Goal: Information Seeking & Learning: Learn about a topic

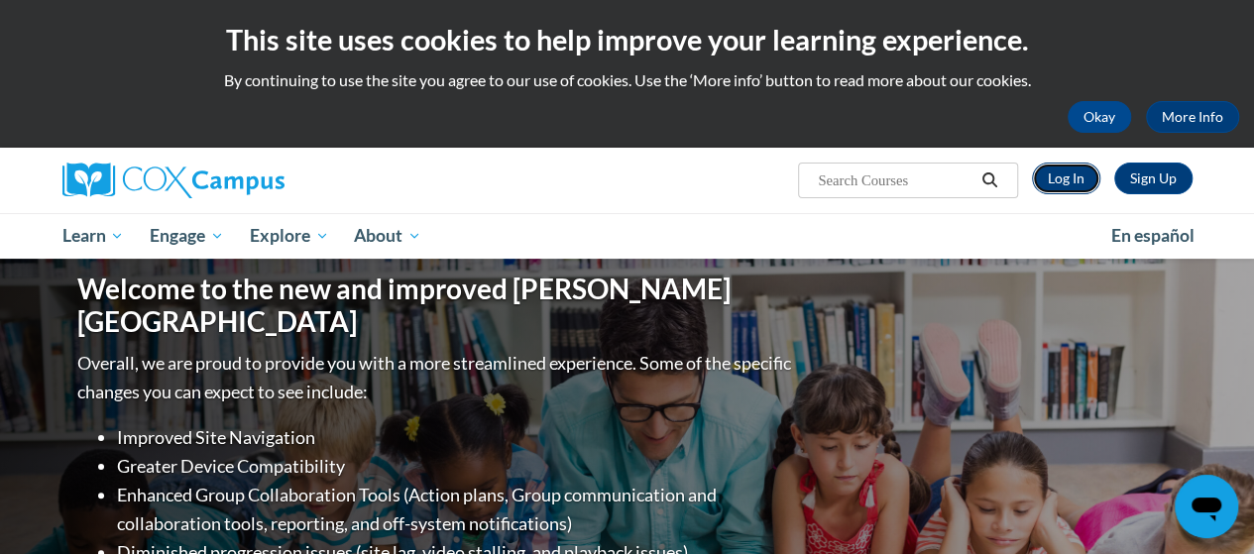
click at [1063, 172] on link "Log In" at bounding box center [1066, 179] width 68 height 32
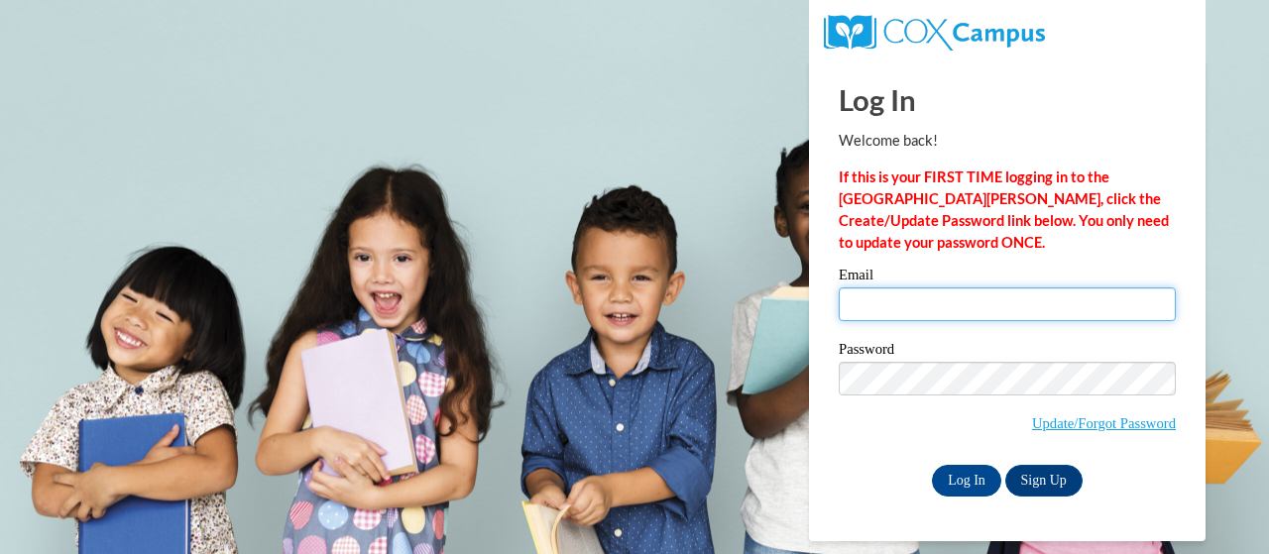
click at [894, 308] on input "Email" at bounding box center [1007, 305] width 337 height 34
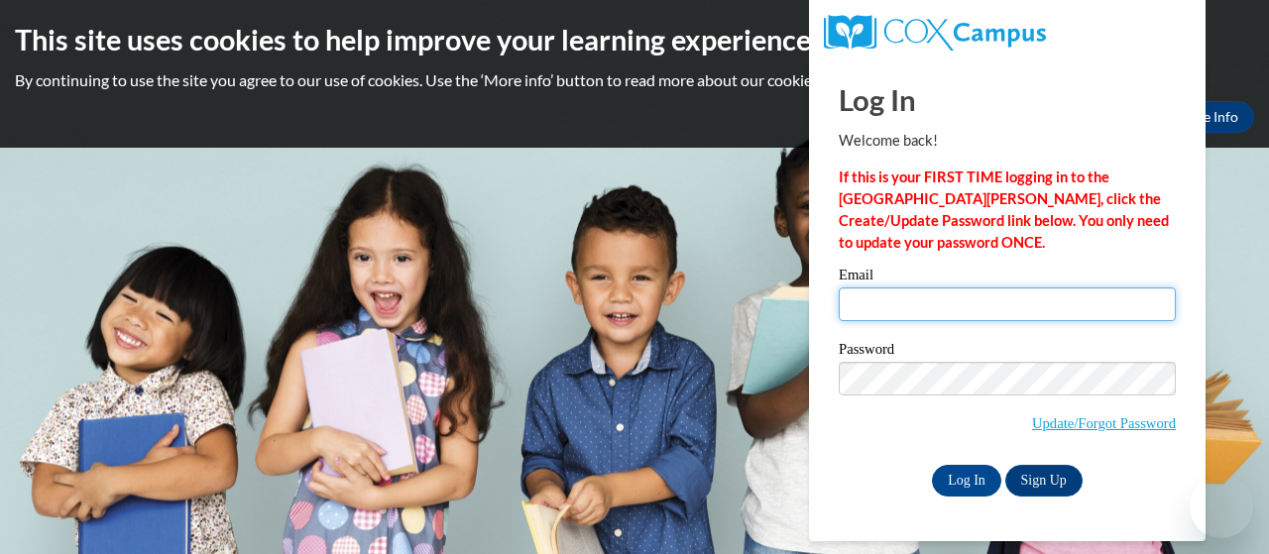
click at [924, 302] on input "Email" at bounding box center [1007, 305] width 337 height 34
type input "e046740@muscogee.k12.ga.us"
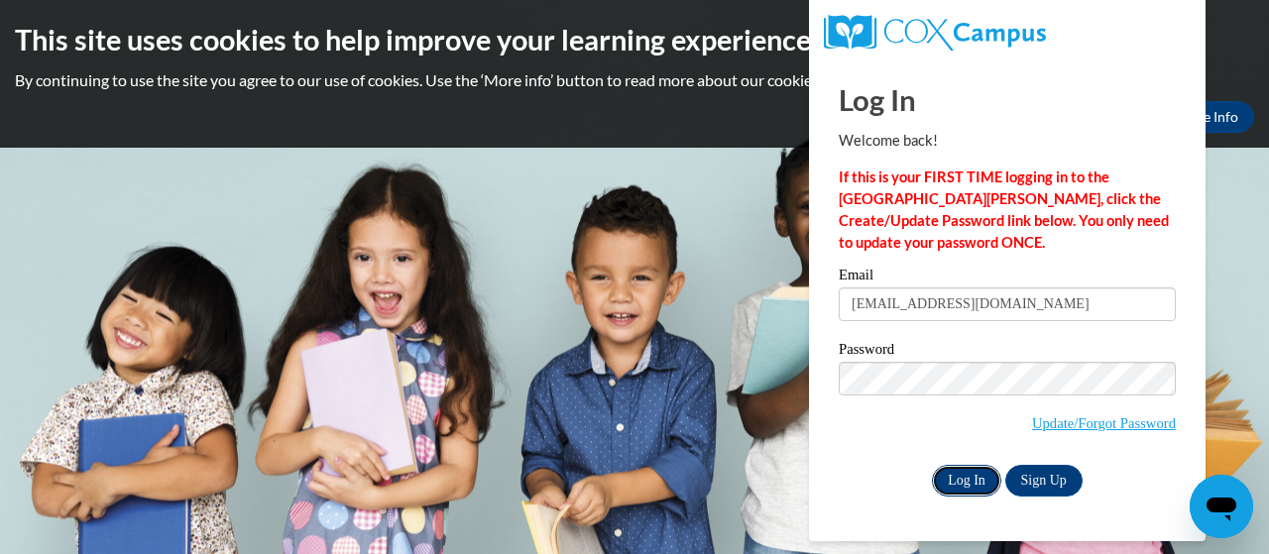
click at [953, 469] on input "Log In" at bounding box center [966, 481] width 69 height 32
click at [954, 459] on div "Email e046740@muscogee.k12.ga.us Password Update/Forgot Password Log In Sign Up…" at bounding box center [1007, 382] width 337 height 228
click at [960, 477] on input "Log In" at bounding box center [966, 481] width 69 height 32
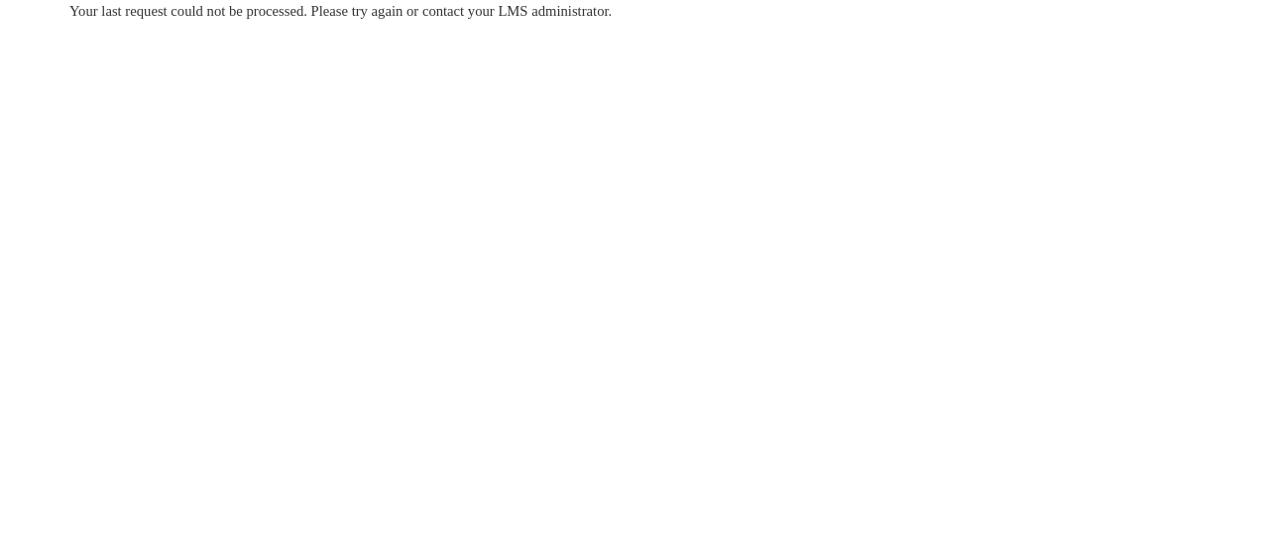
click at [385, 160] on body "Your last request could not be processed. Please try again or contact your LMS …" at bounding box center [634, 277] width 1269 height 554
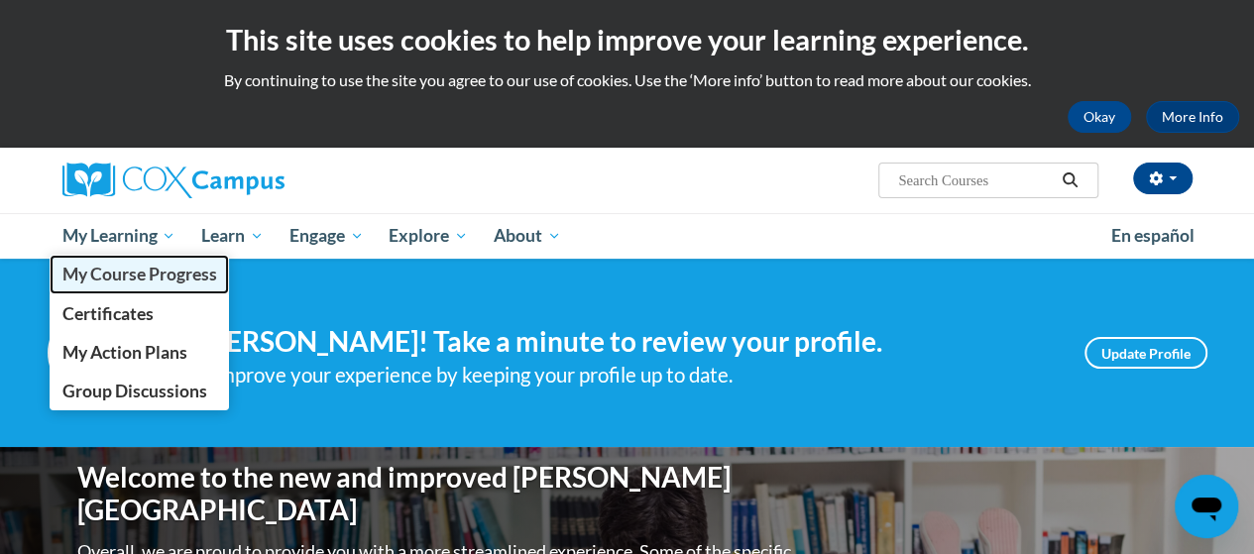
click at [141, 279] on span "My Course Progress" at bounding box center [138, 274] width 155 height 21
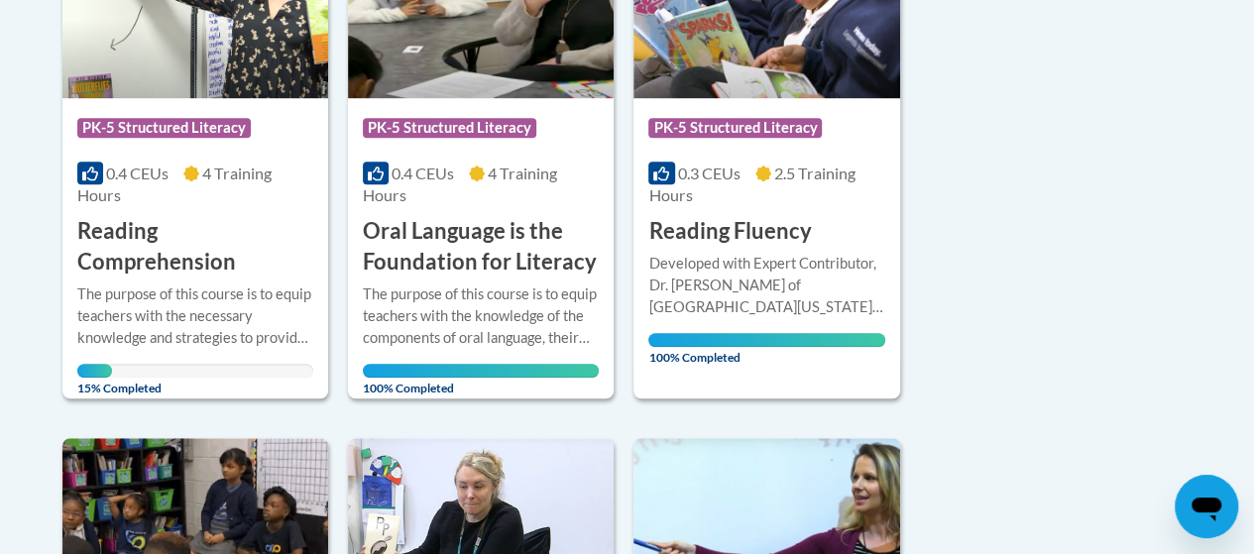
scroll to position [612, 0]
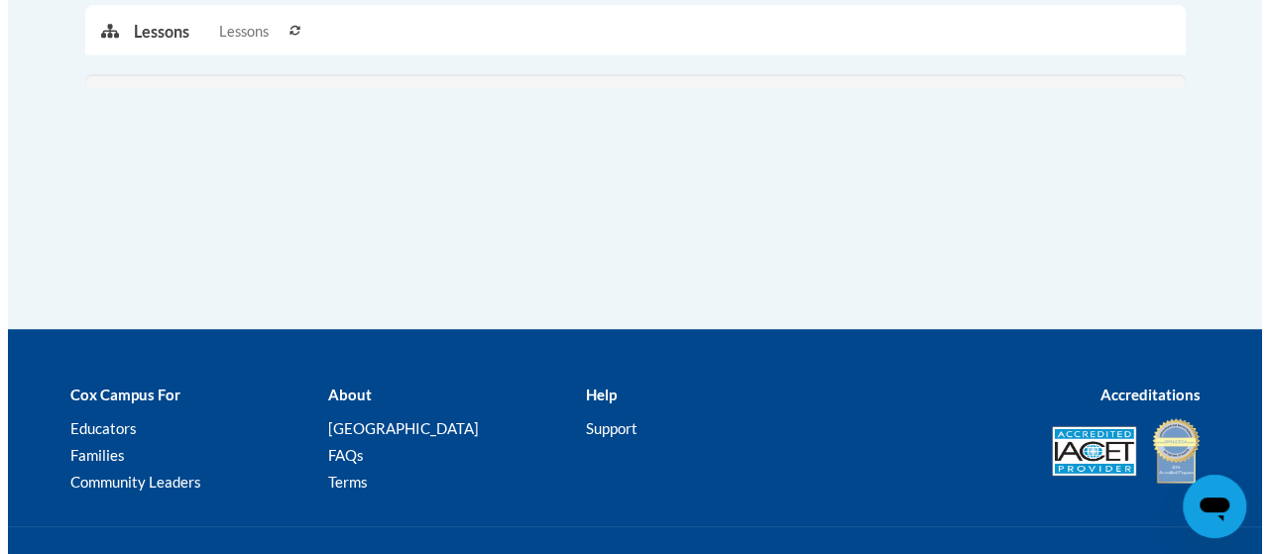
scroll to position [659, 0]
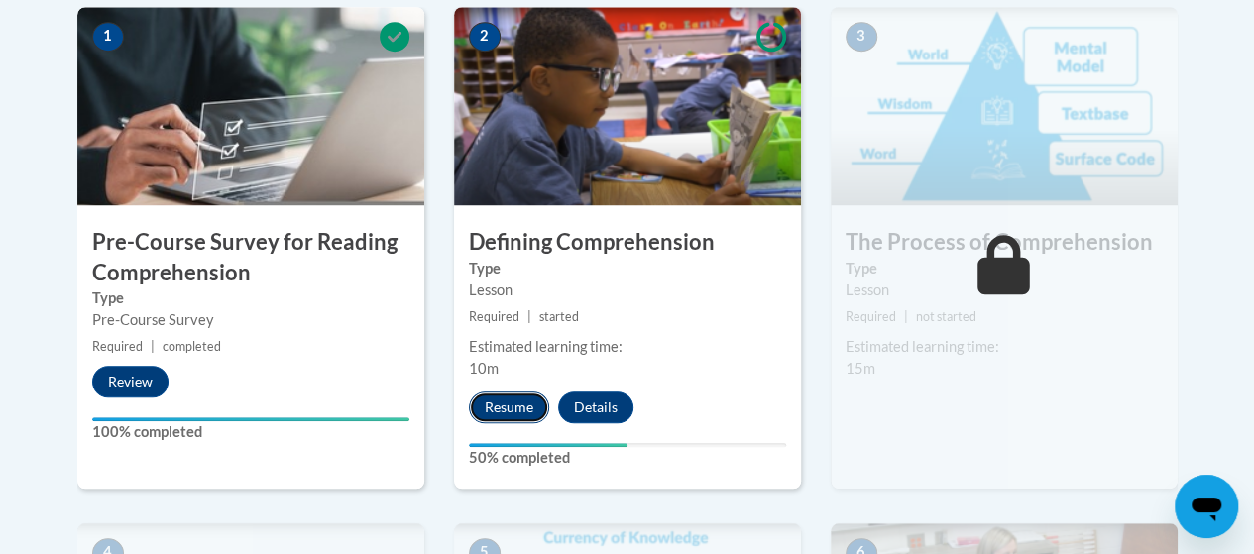
click at [508, 401] on button "Resume" at bounding box center [509, 408] width 80 height 32
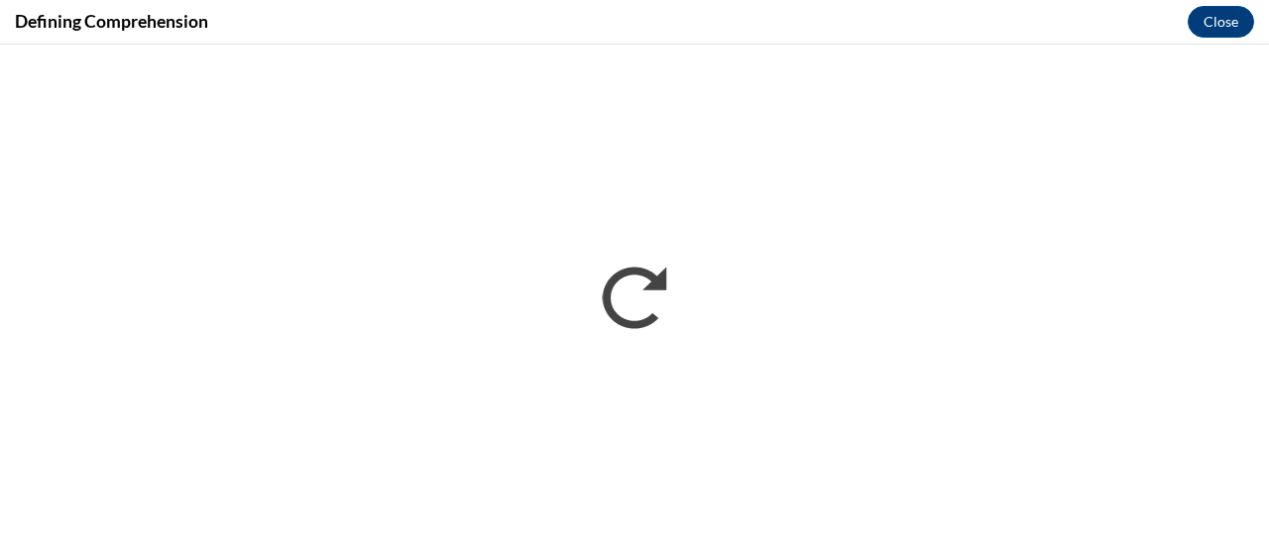
scroll to position [0, 0]
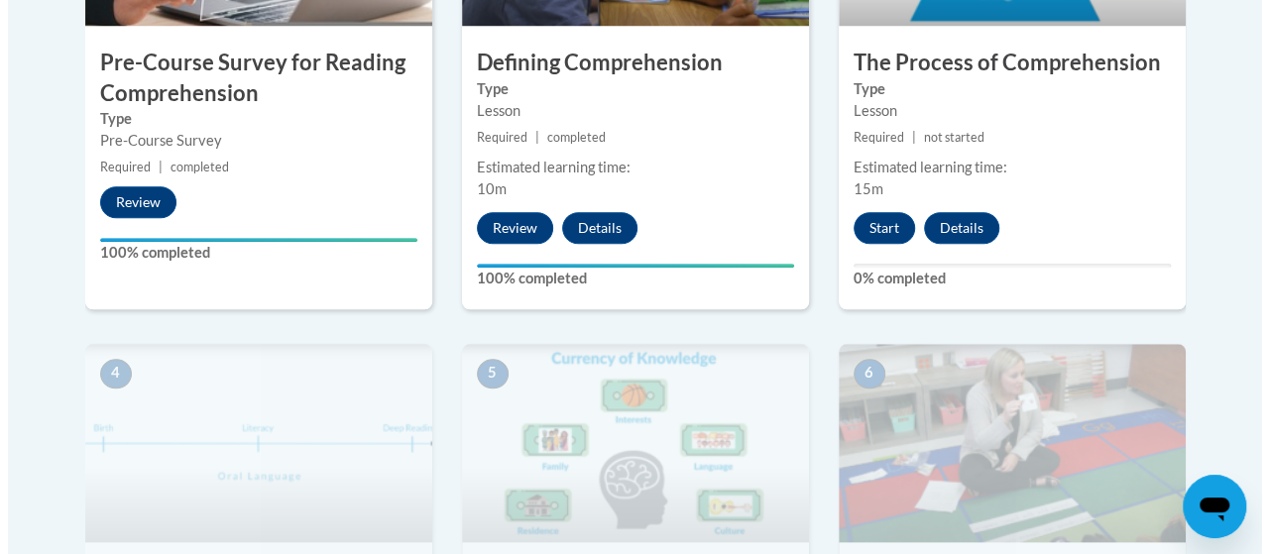
scroll to position [840, 0]
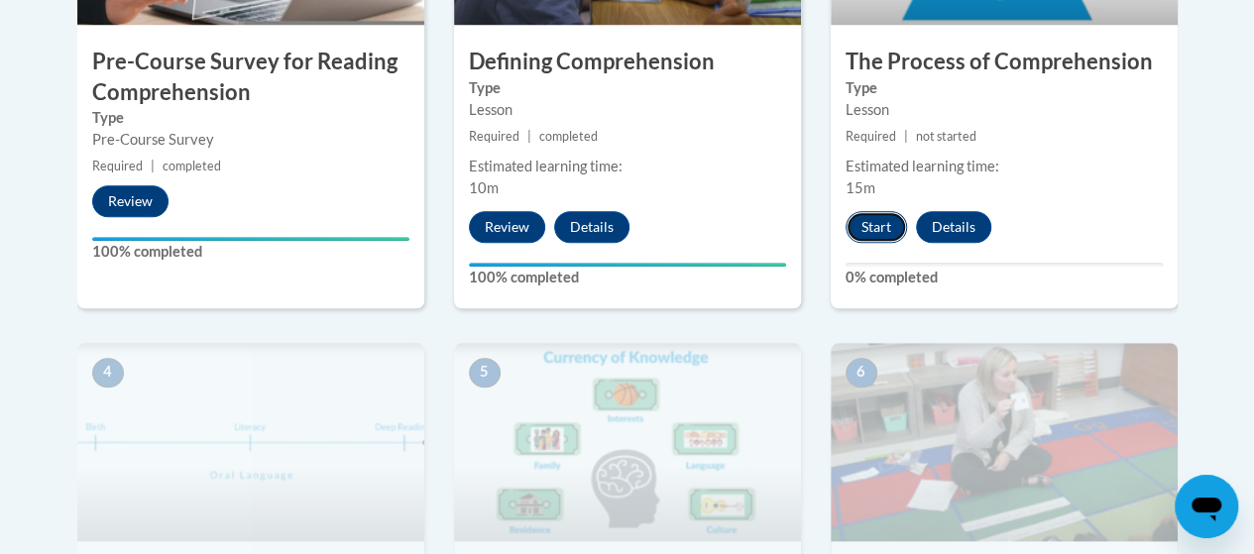
click at [883, 226] on button "Start" at bounding box center [876, 227] width 61 height 32
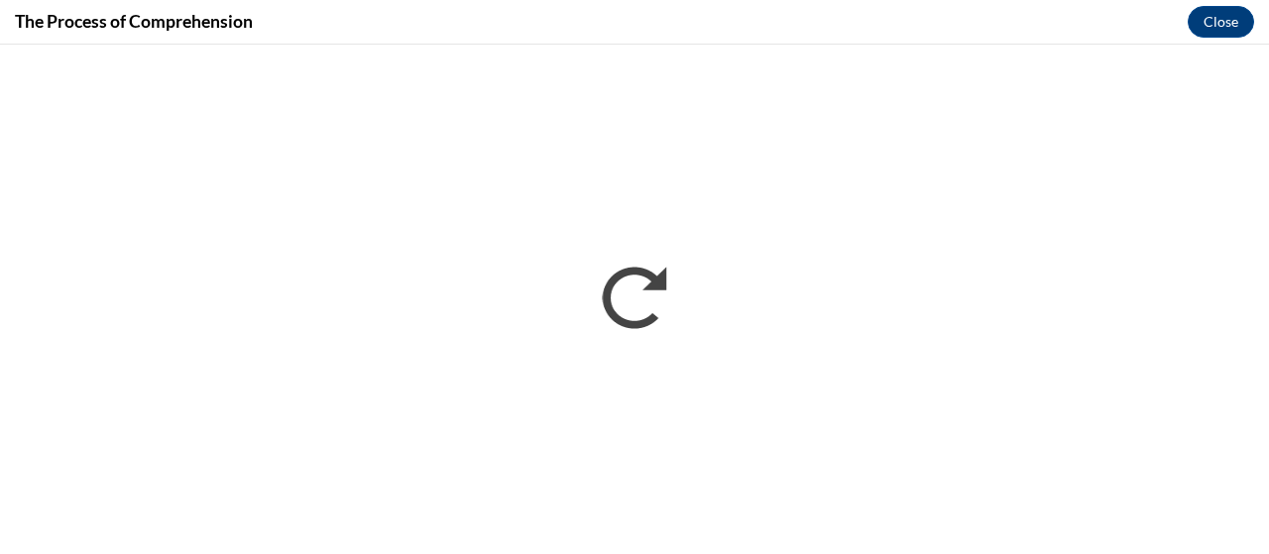
scroll to position [0, 0]
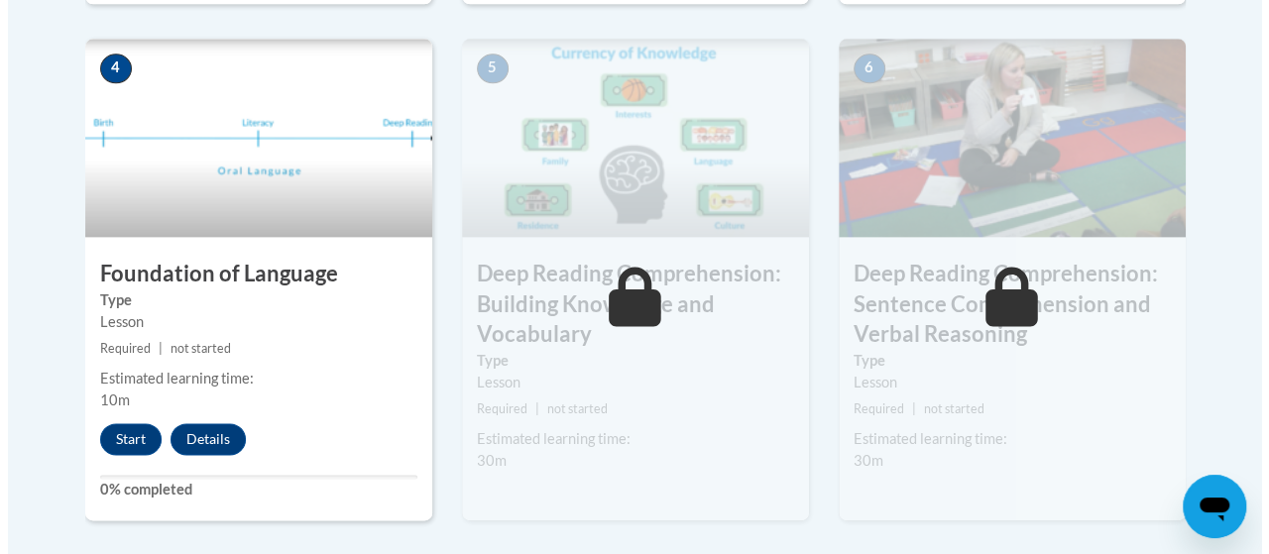
scroll to position [1193, 0]
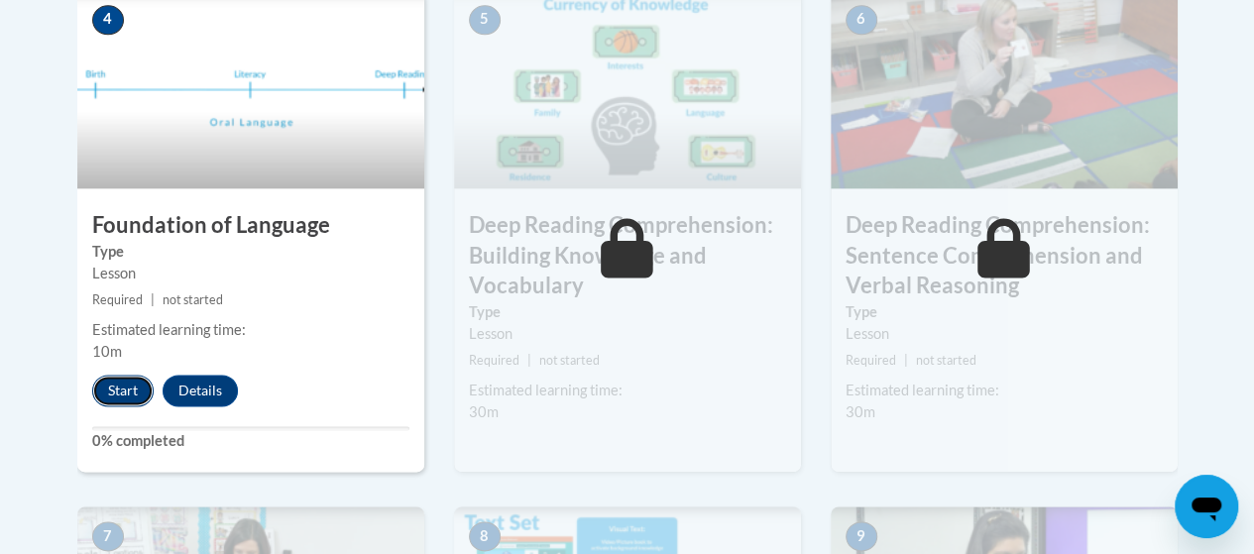
click at [102, 392] on button "Start" at bounding box center [122, 391] width 61 height 32
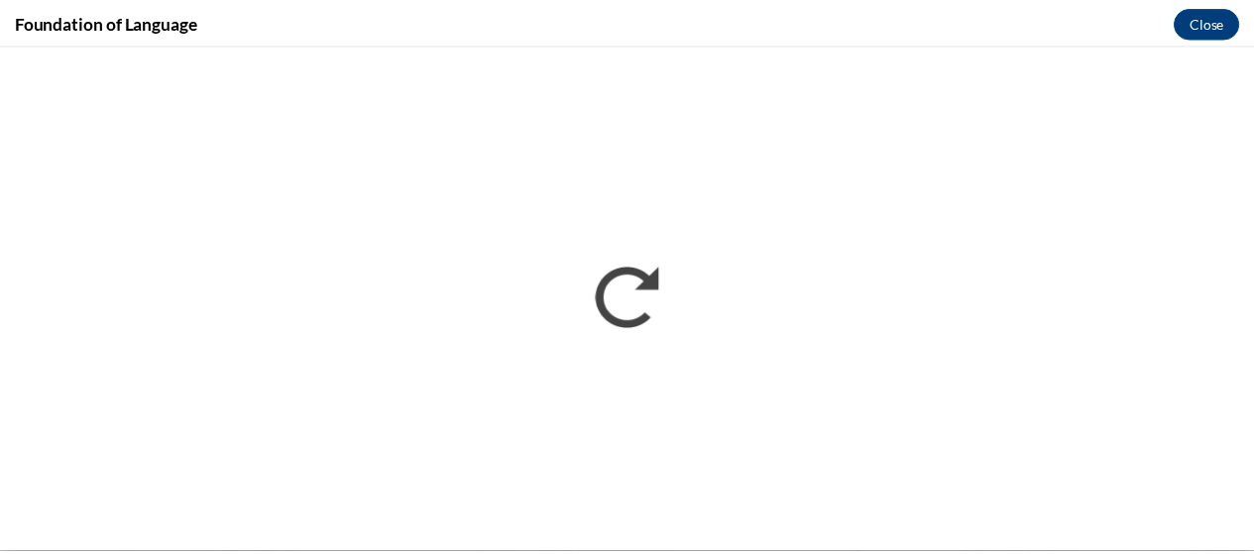
scroll to position [0, 0]
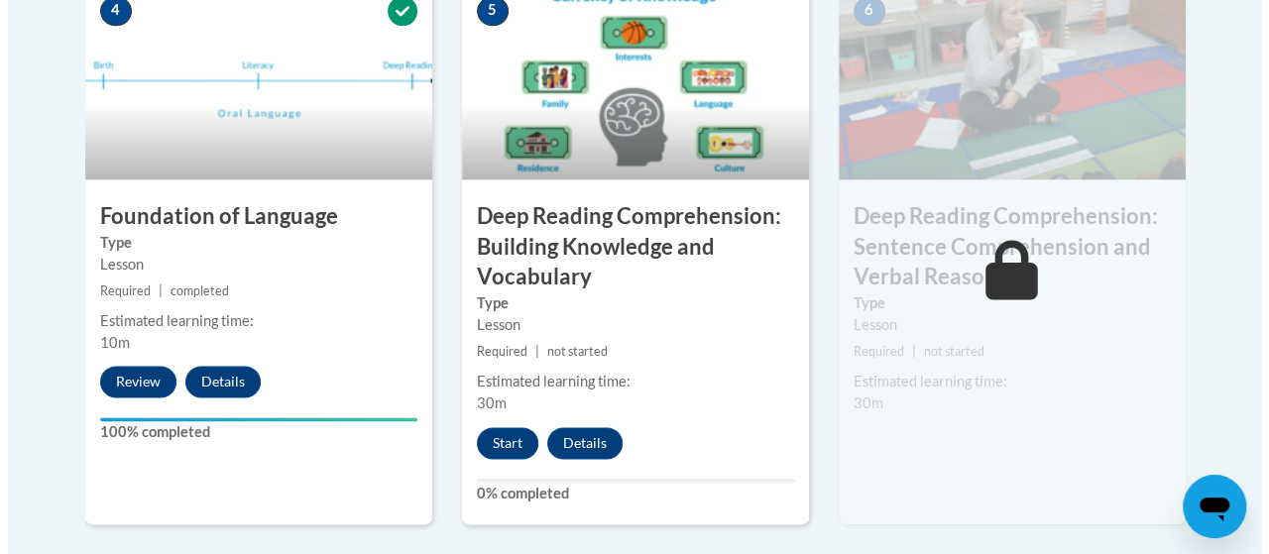
scroll to position [1201, 0]
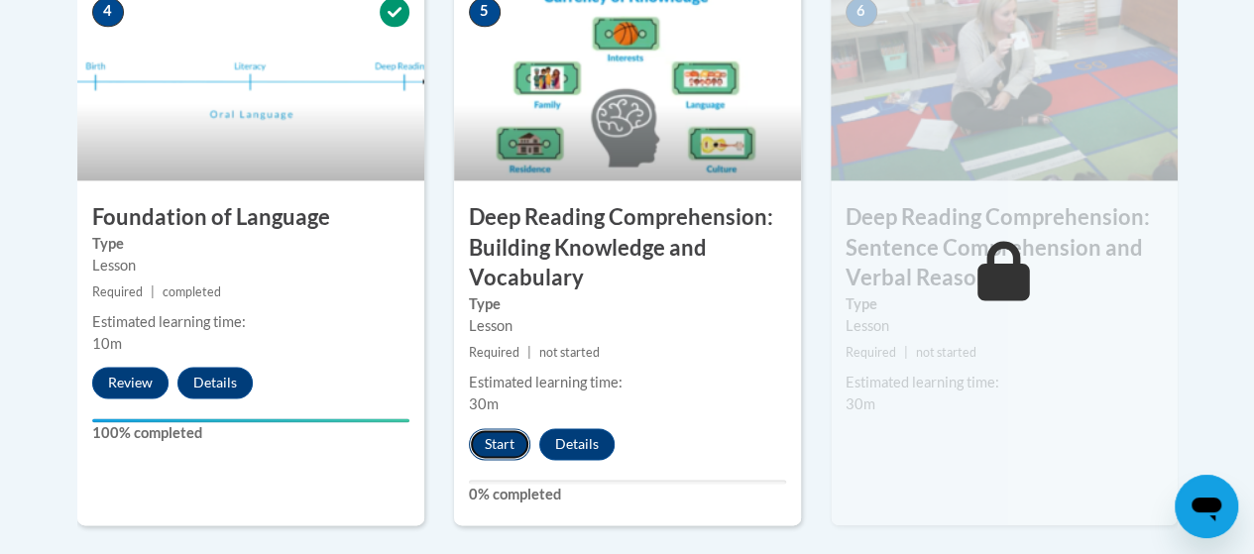
click at [506, 447] on button "Start" at bounding box center [499, 444] width 61 height 32
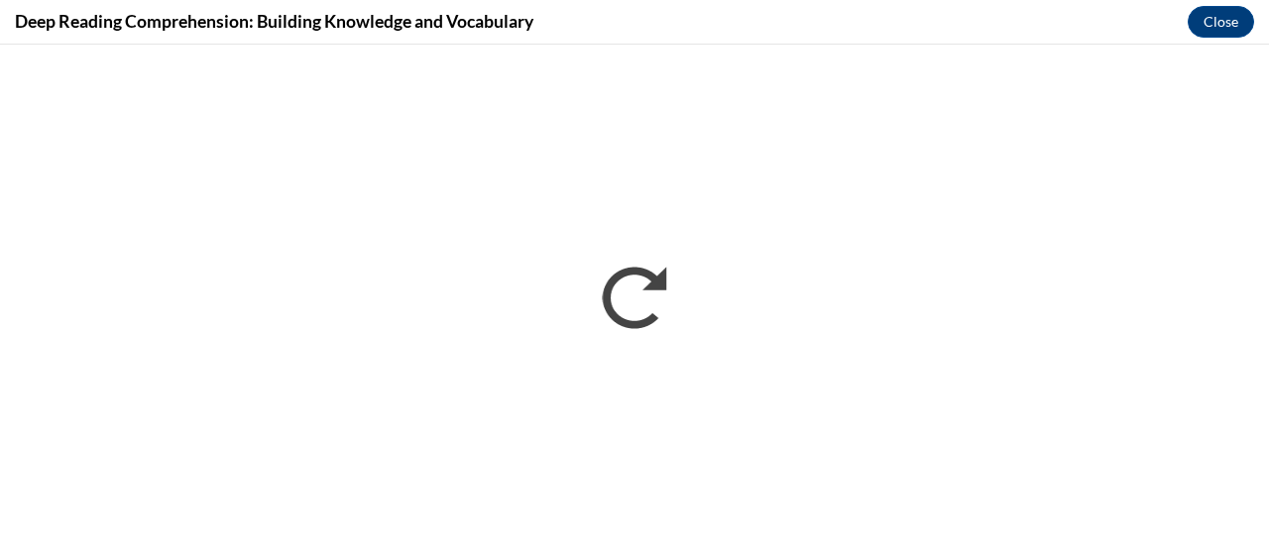
scroll to position [0, 0]
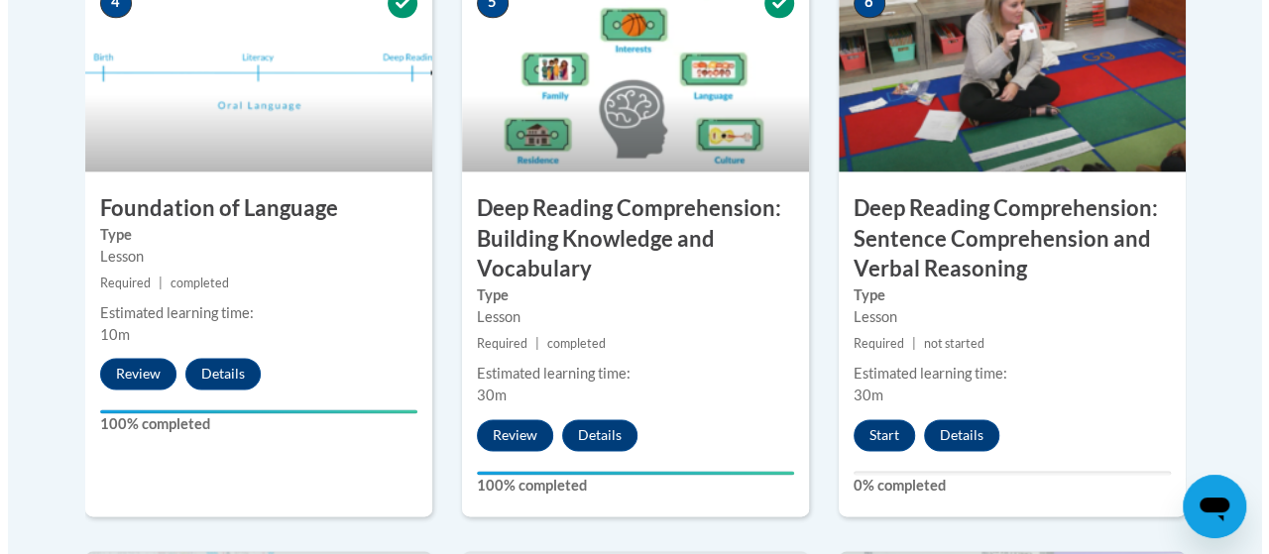
scroll to position [1213, 0]
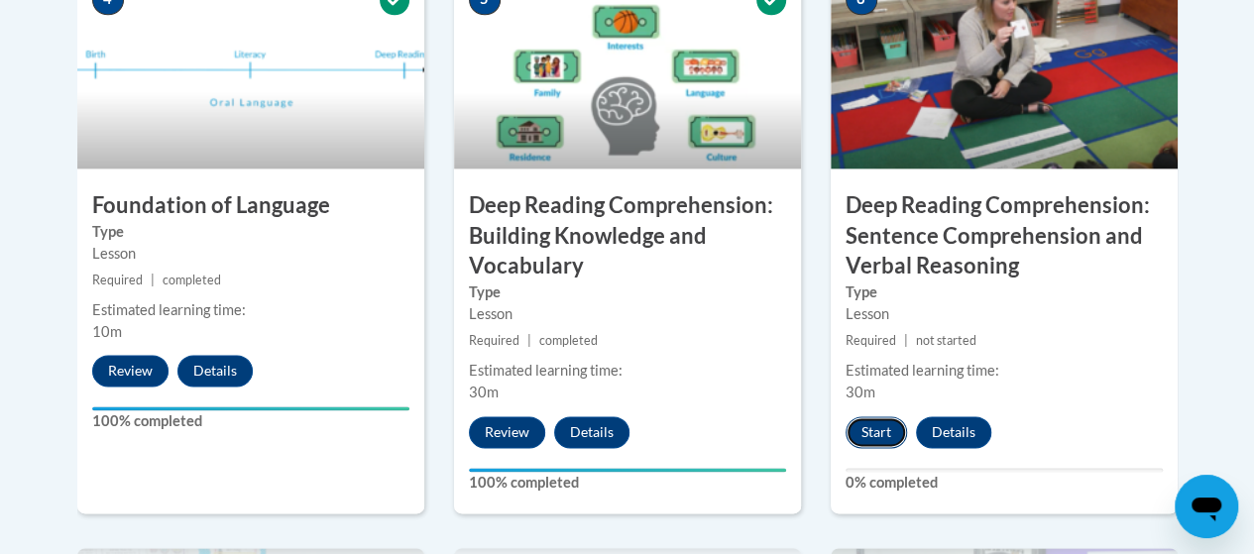
click at [869, 429] on button "Start" at bounding box center [876, 432] width 61 height 32
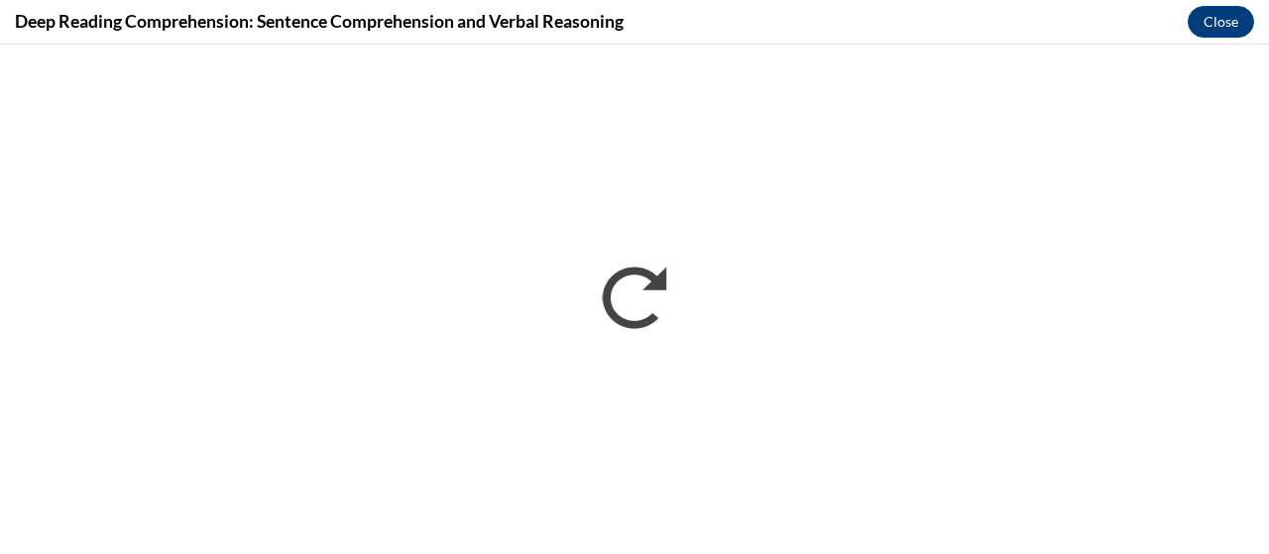
scroll to position [0, 0]
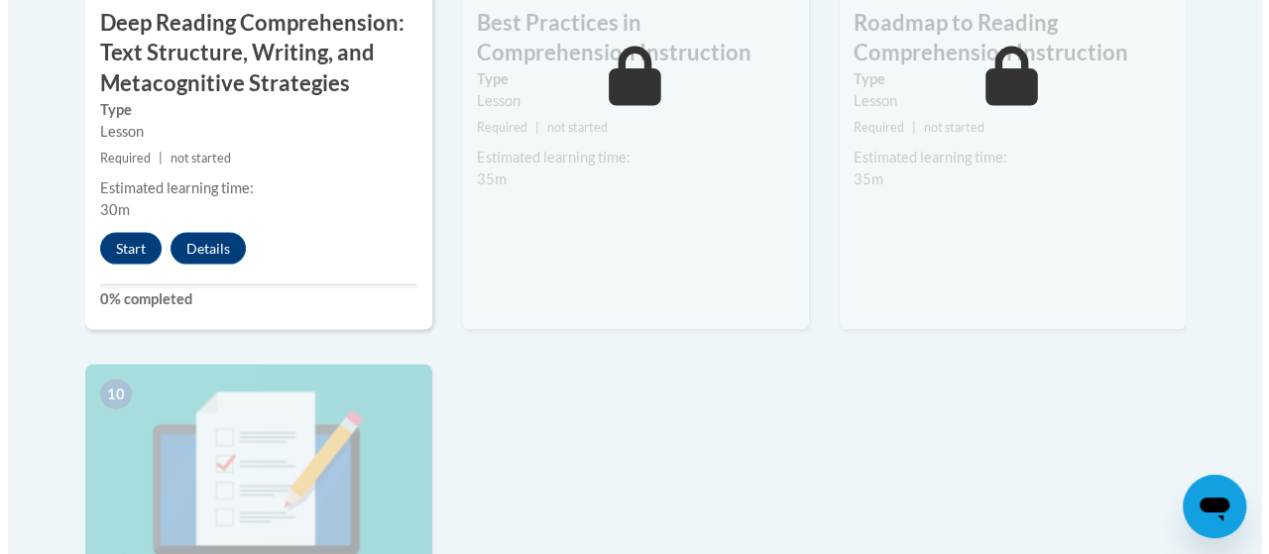
scroll to position [1833, 0]
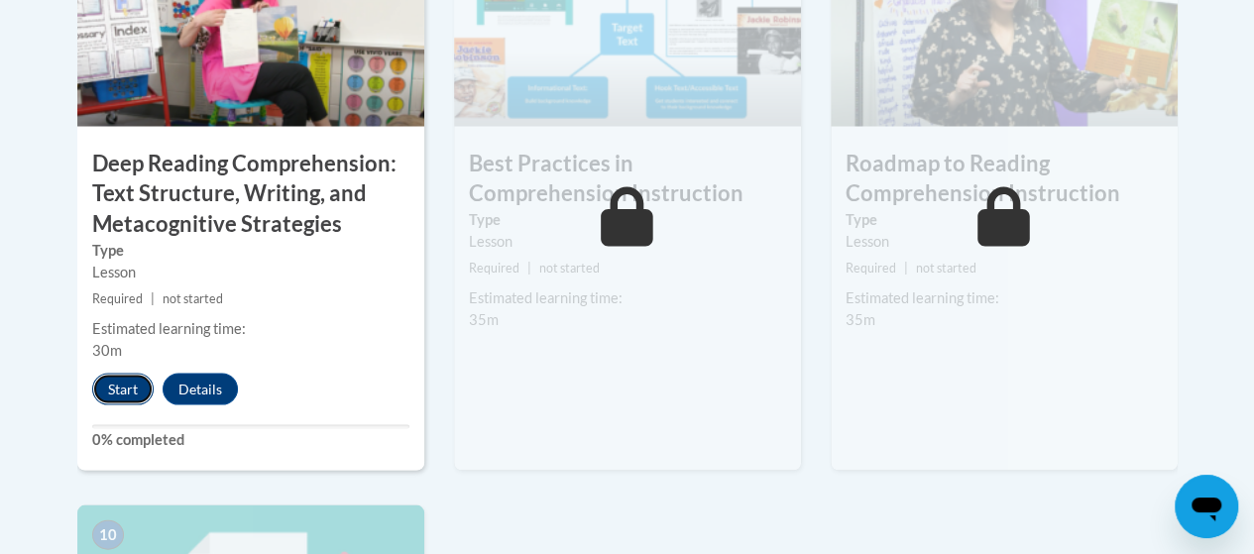
click at [118, 386] on button "Start" at bounding box center [122, 389] width 61 height 32
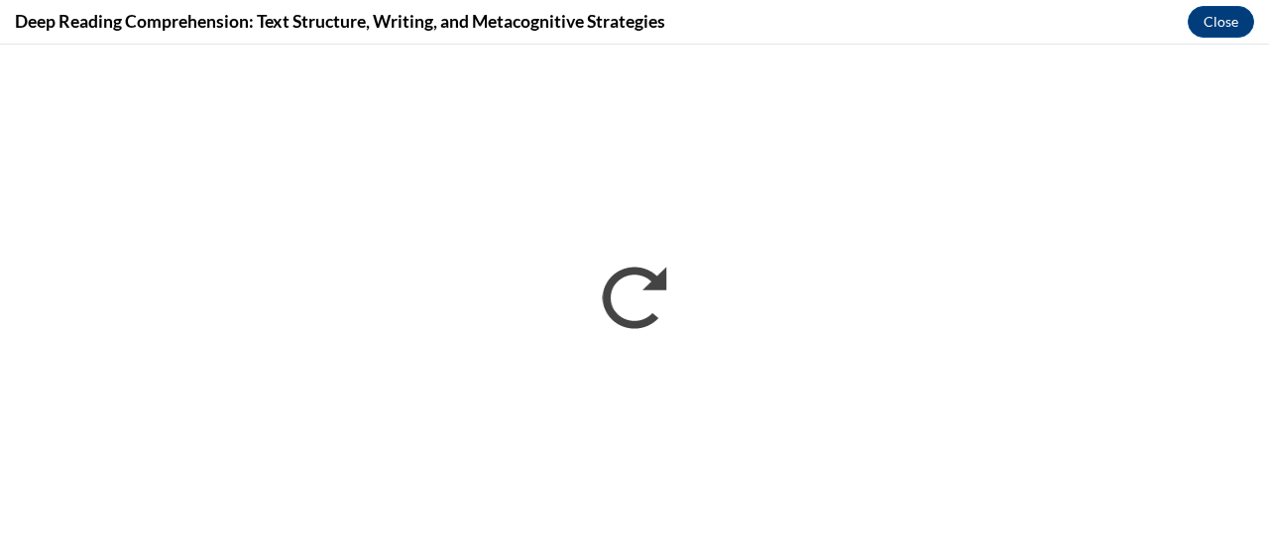
scroll to position [0, 0]
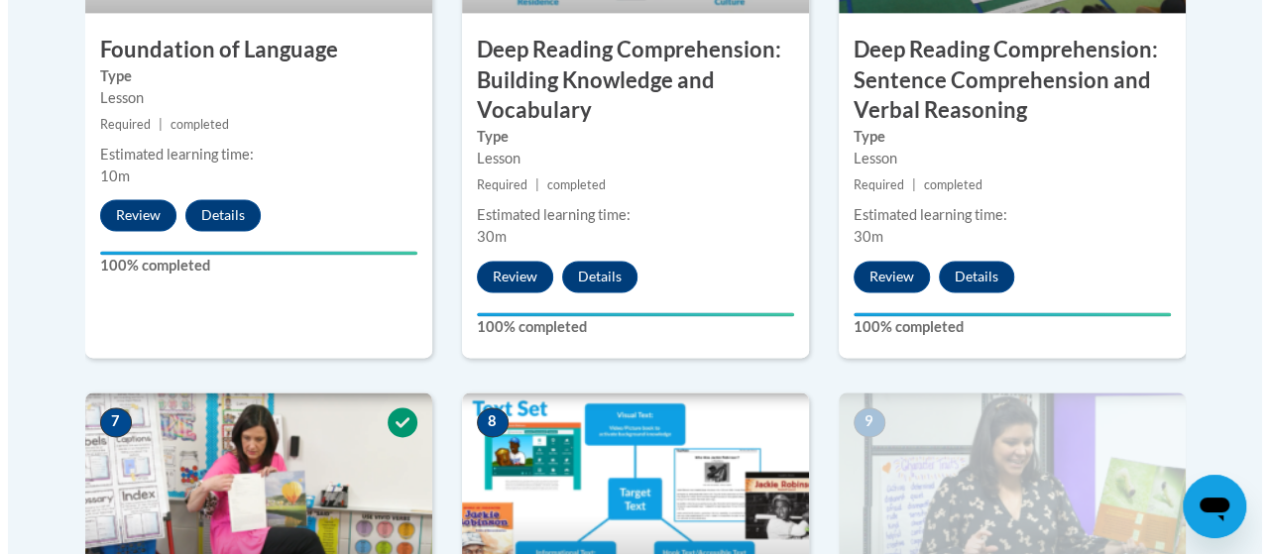
scroll to position [1753, 0]
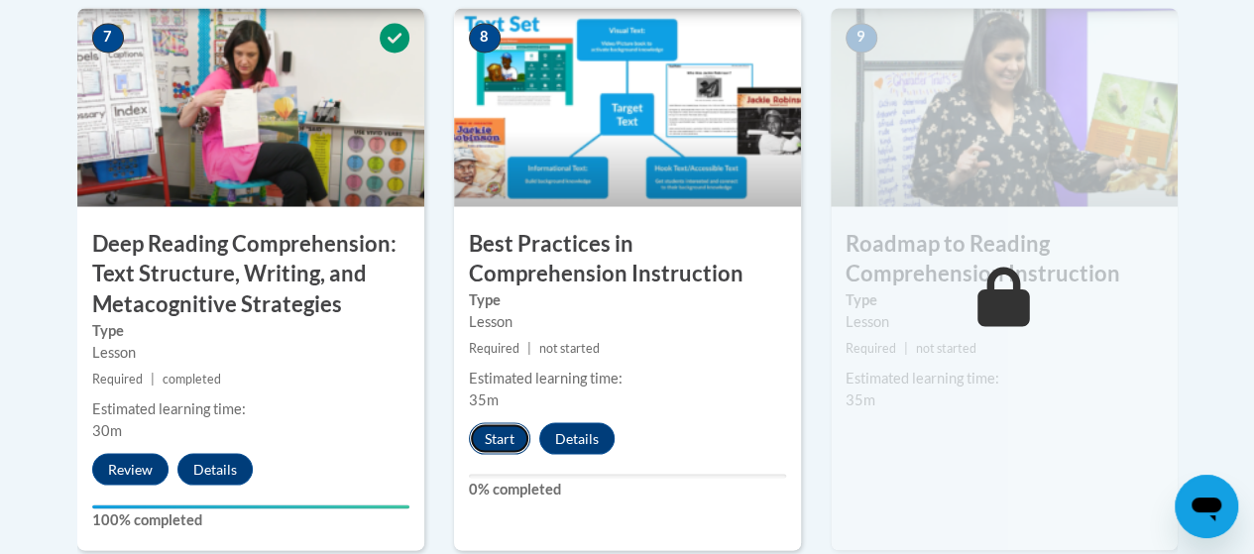
click at [520, 436] on button "Start" at bounding box center [499, 438] width 61 height 32
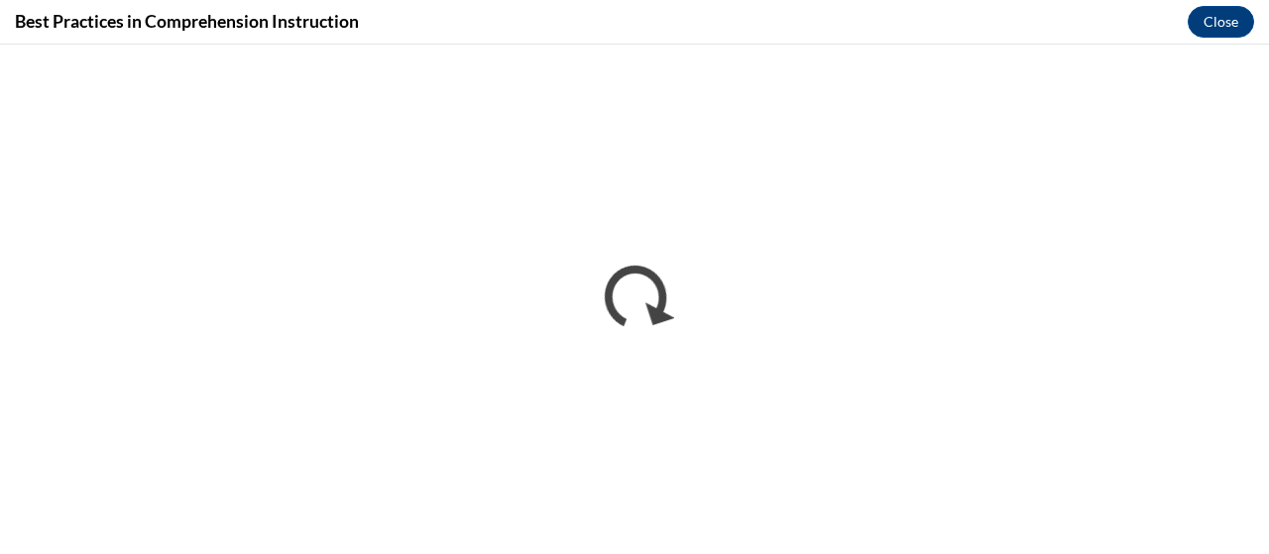
scroll to position [0, 0]
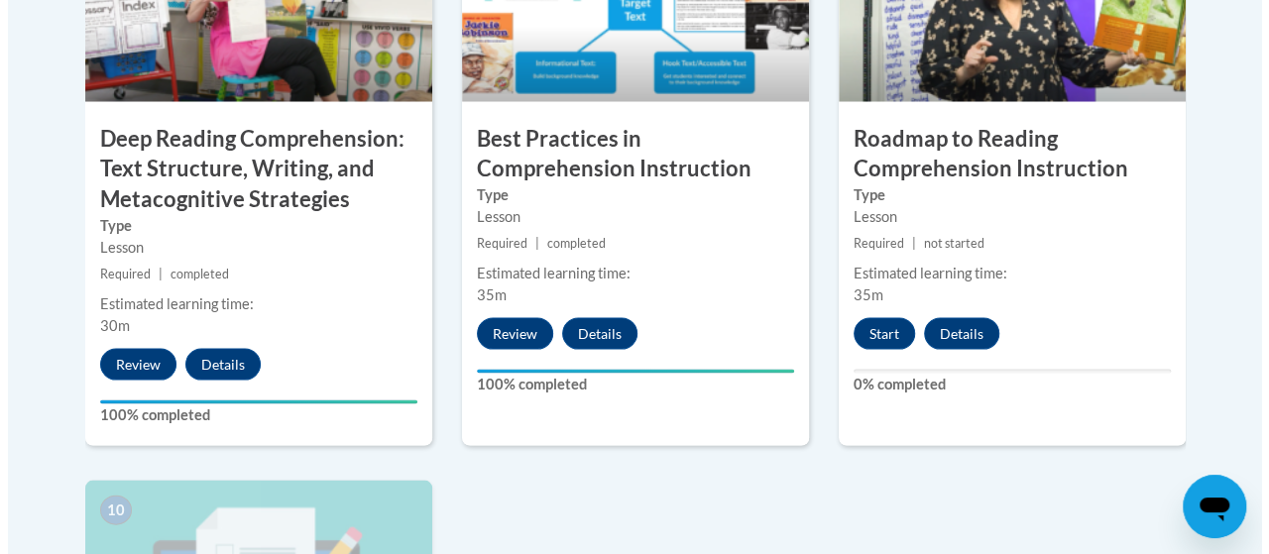
scroll to position [1857, 0]
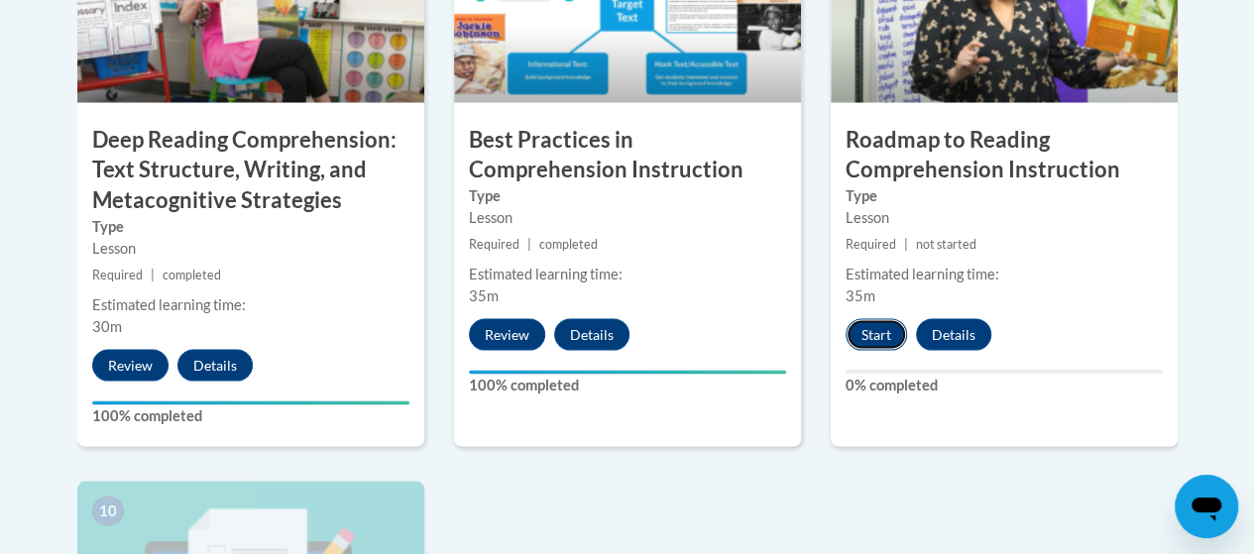
click at [878, 328] on button "Start" at bounding box center [876, 334] width 61 height 32
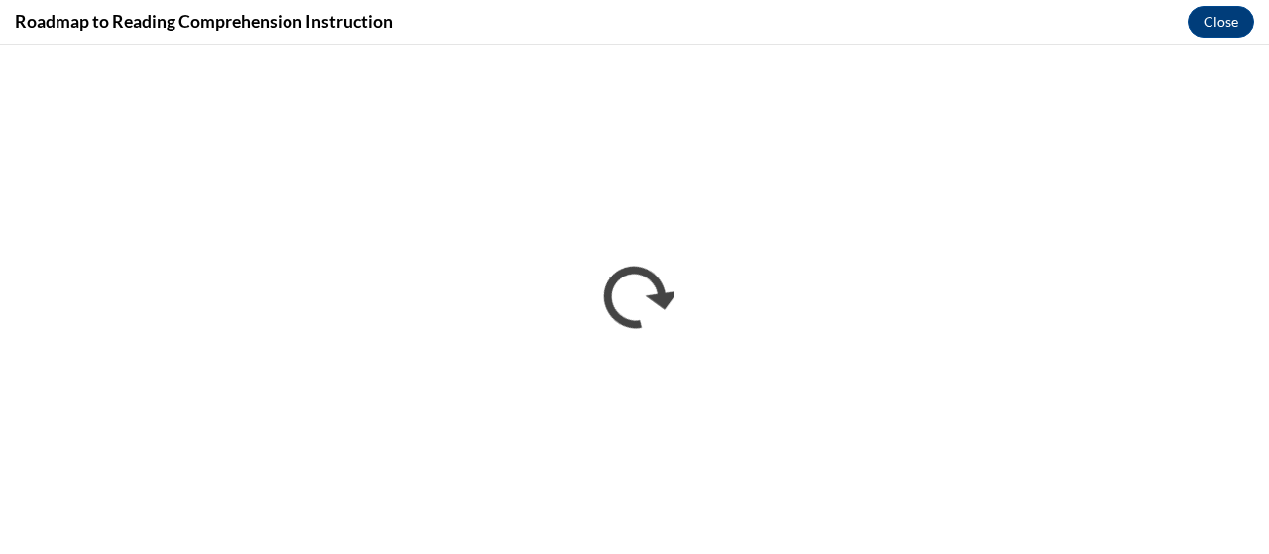
scroll to position [0, 0]
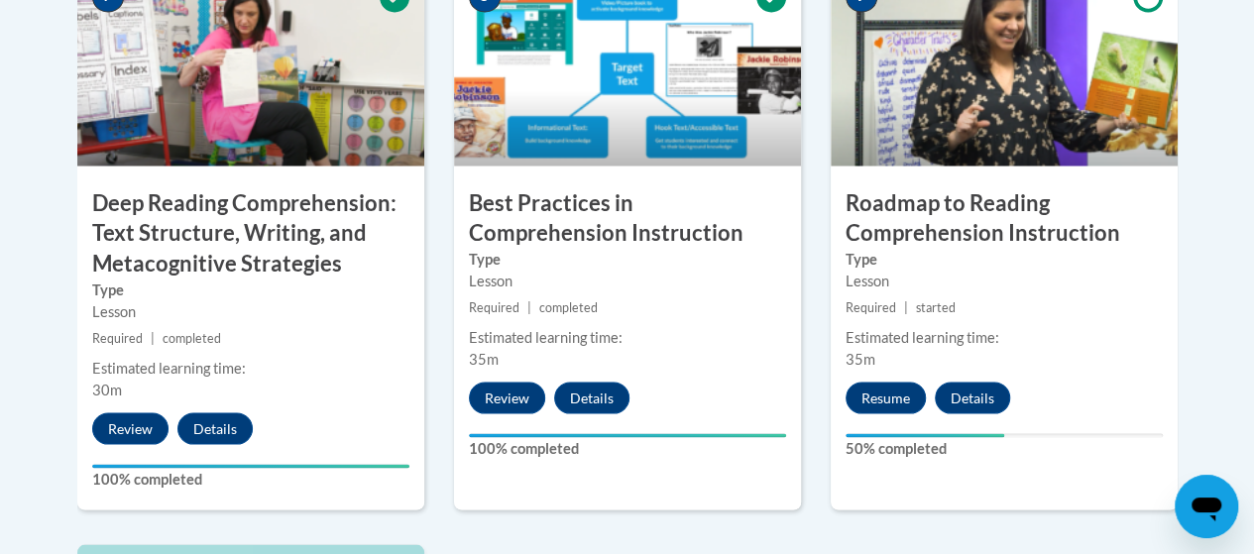
scroll to position [1794, 0]
click at [968, 396] on button "Details" at bounding box center [972, 398] width 75 height 32
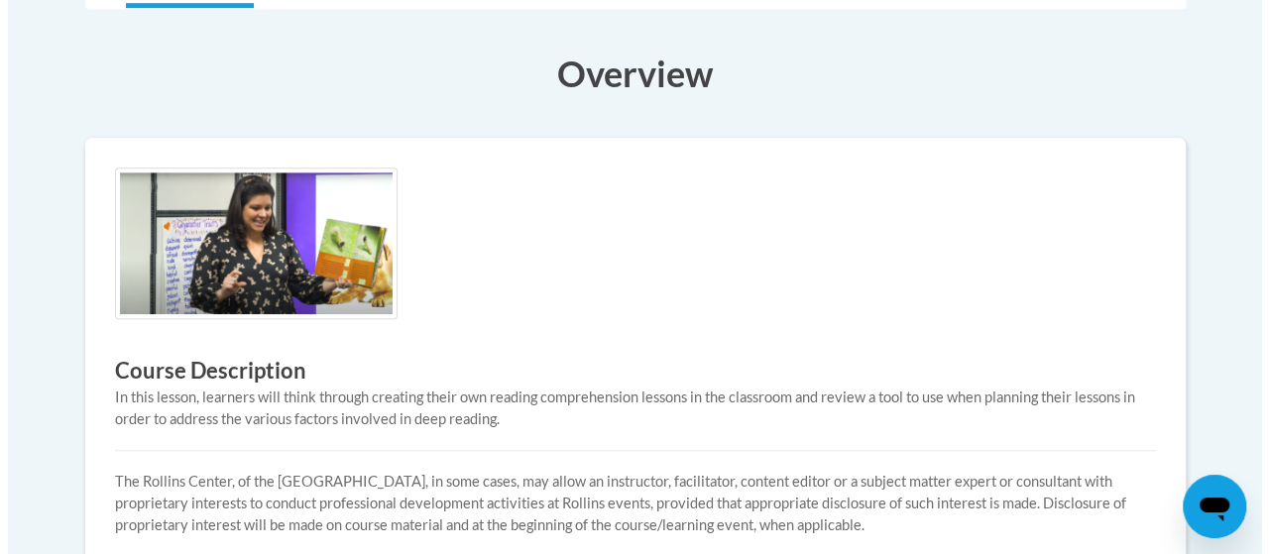
scroll to position [478, 0]
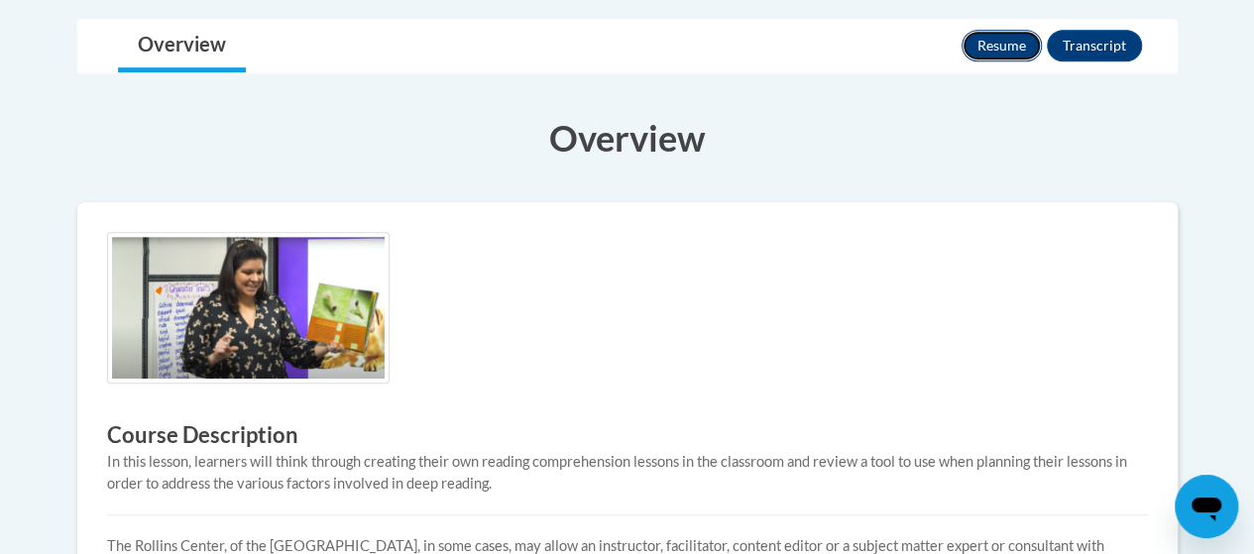
click at [1001, 34] on button "Resume" at bounding box center [1002, 46] width 80 height 32
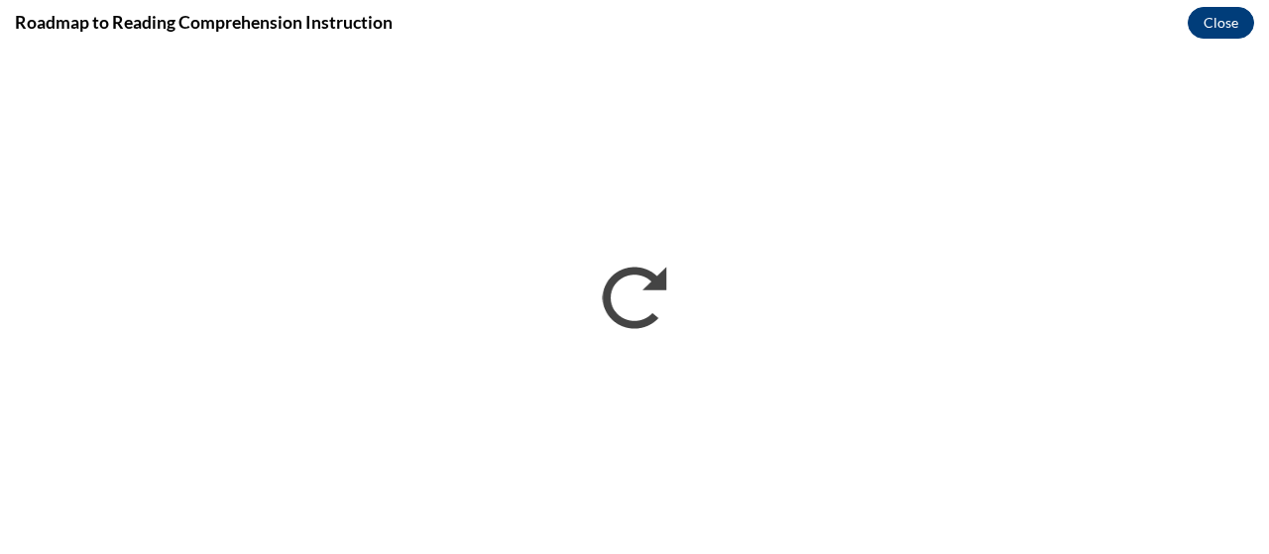
scroll to position [0, 0]
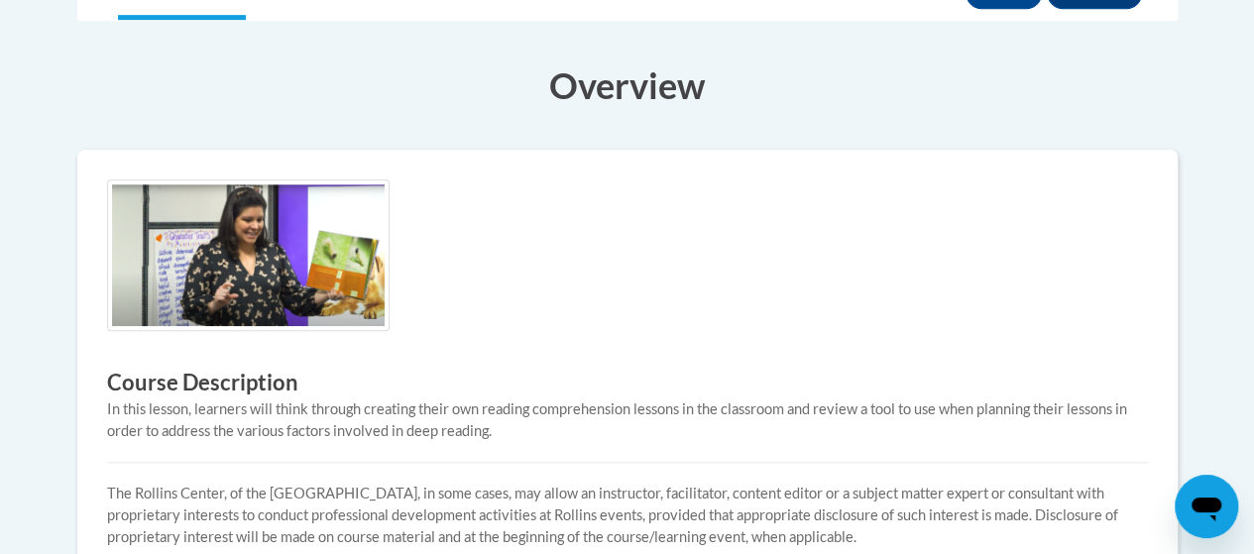
scroll to position [197, 0]
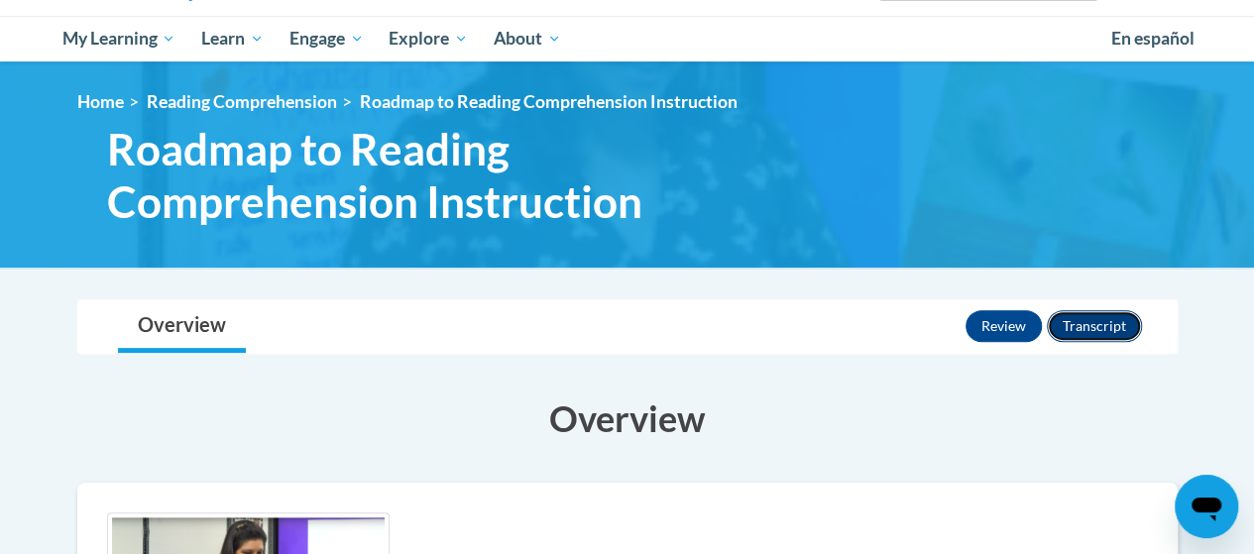
click at [1113, 332] on button "Transcript" at bounding box center [1094, 326] width 95 height 32
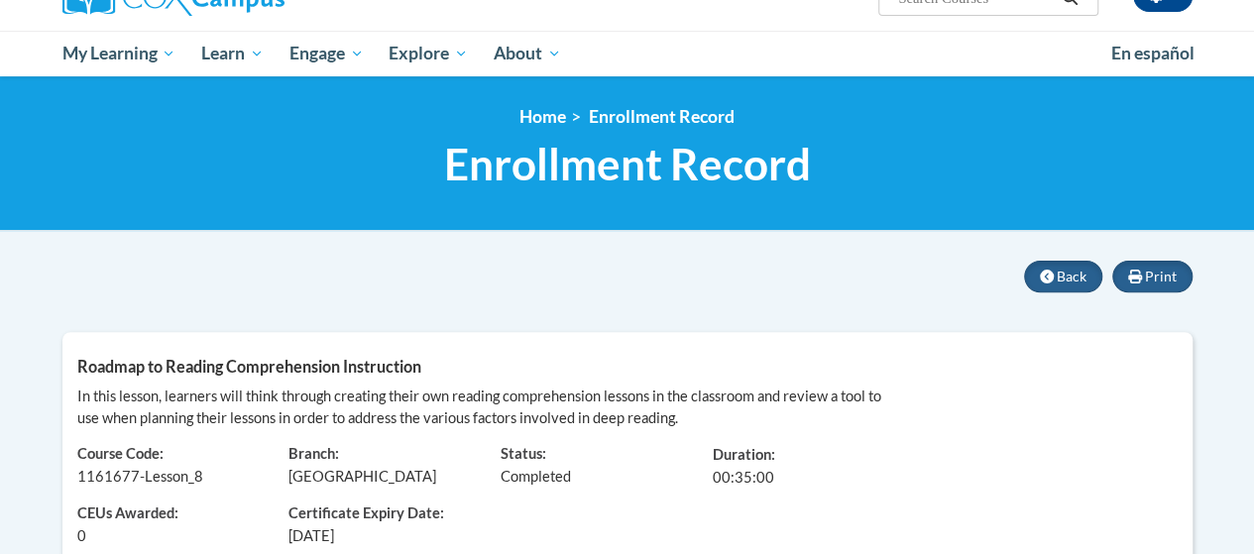
scroll to position [48, 0]
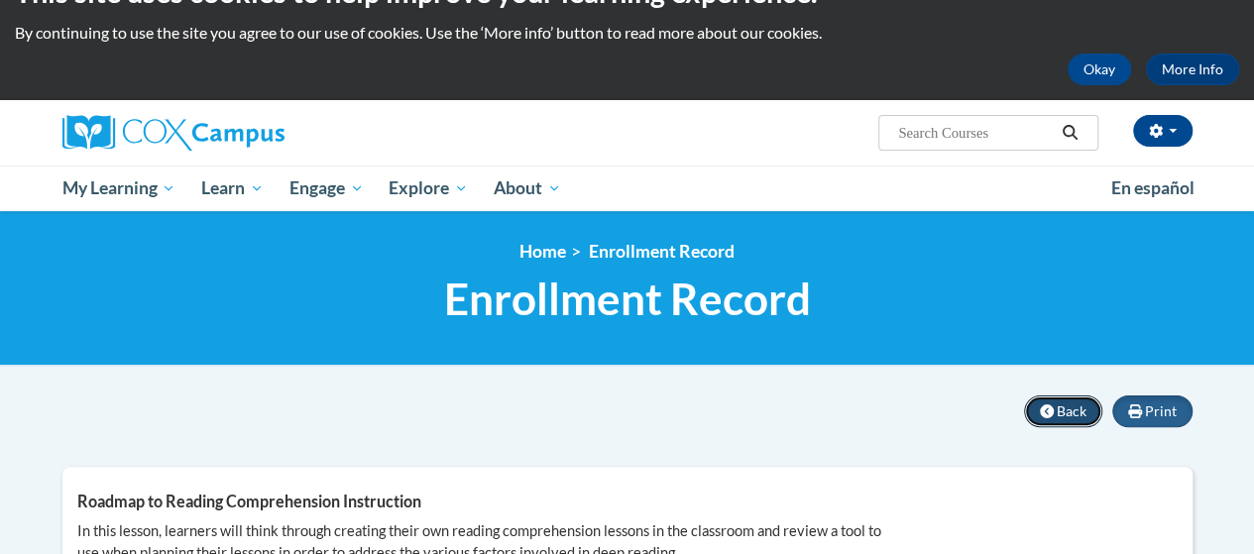
click at [1073, 411] on span "Back" at bounding box center [1072, 411] width 30 height 17
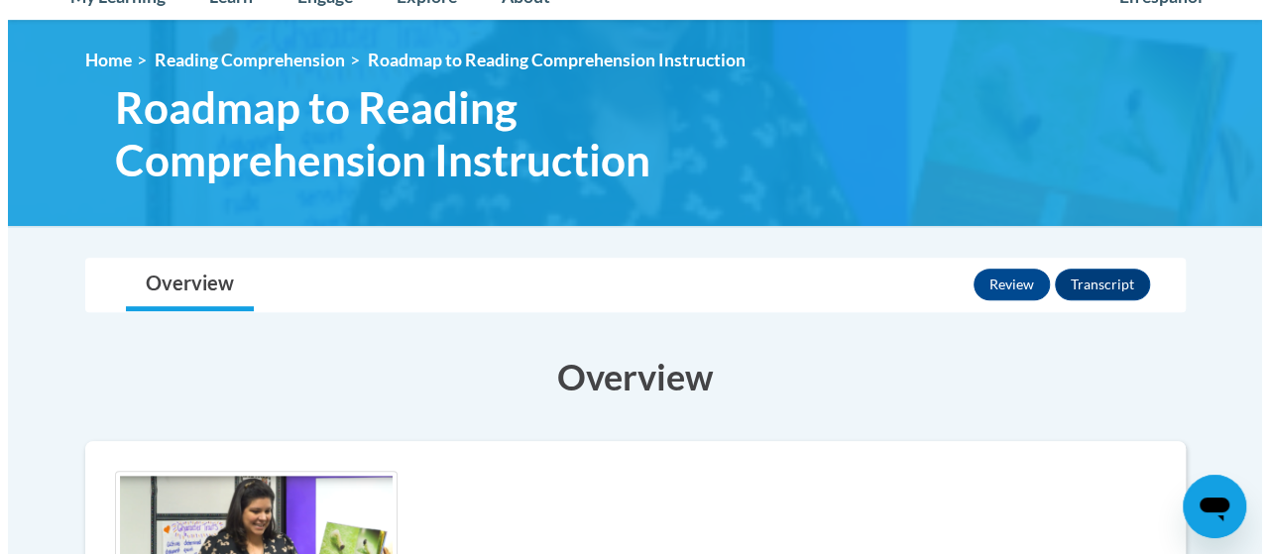
scroll to position [238, 0]
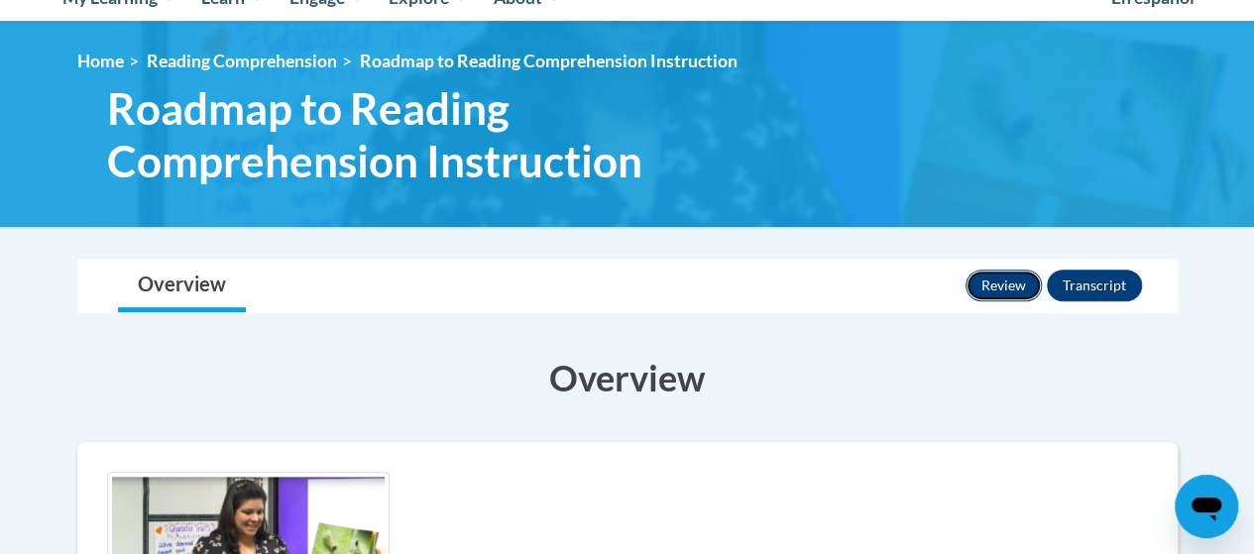
click at [1009, 280] on button "Review" at bounding box center [1004, 286] width 76 height 32
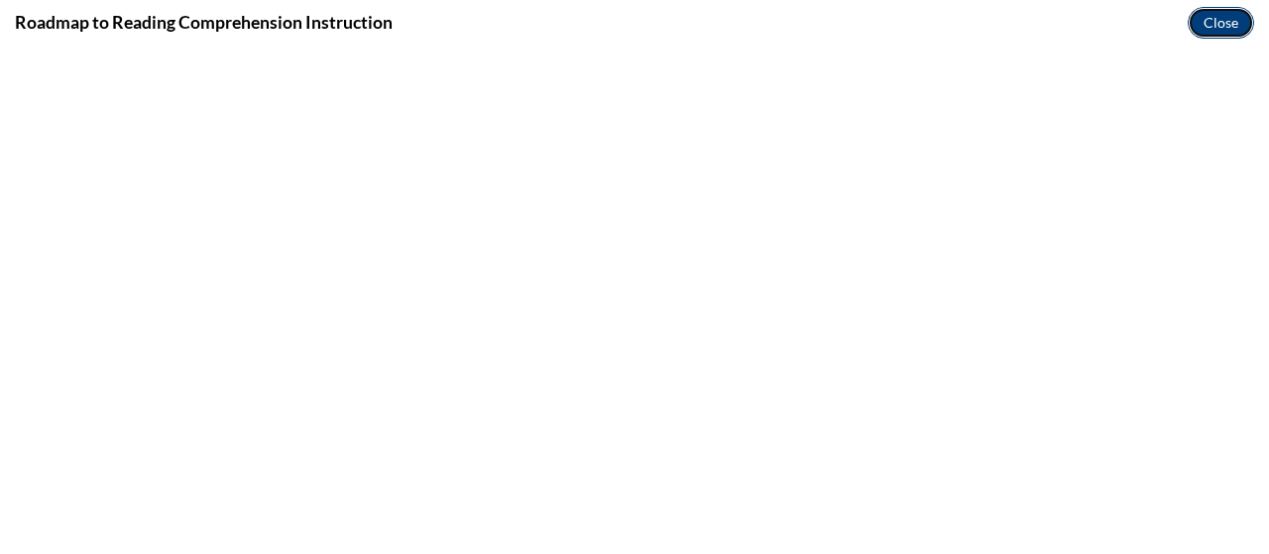
click at [1215, 25] on button "Close" at bounding box center [1221, 23] width 66 height 32
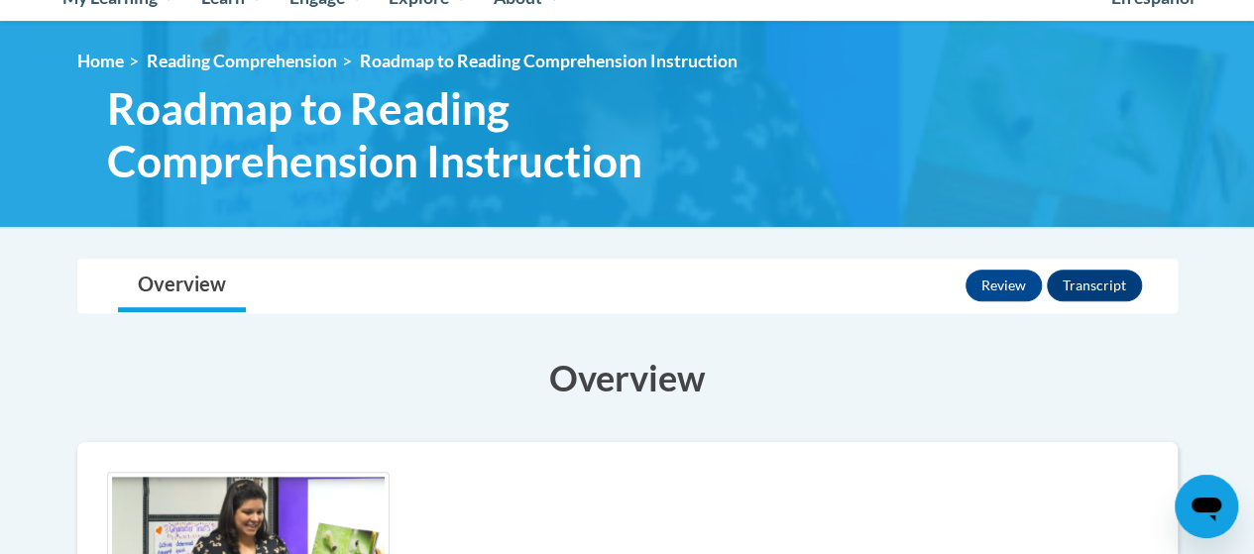
scroll to position [0, 0]
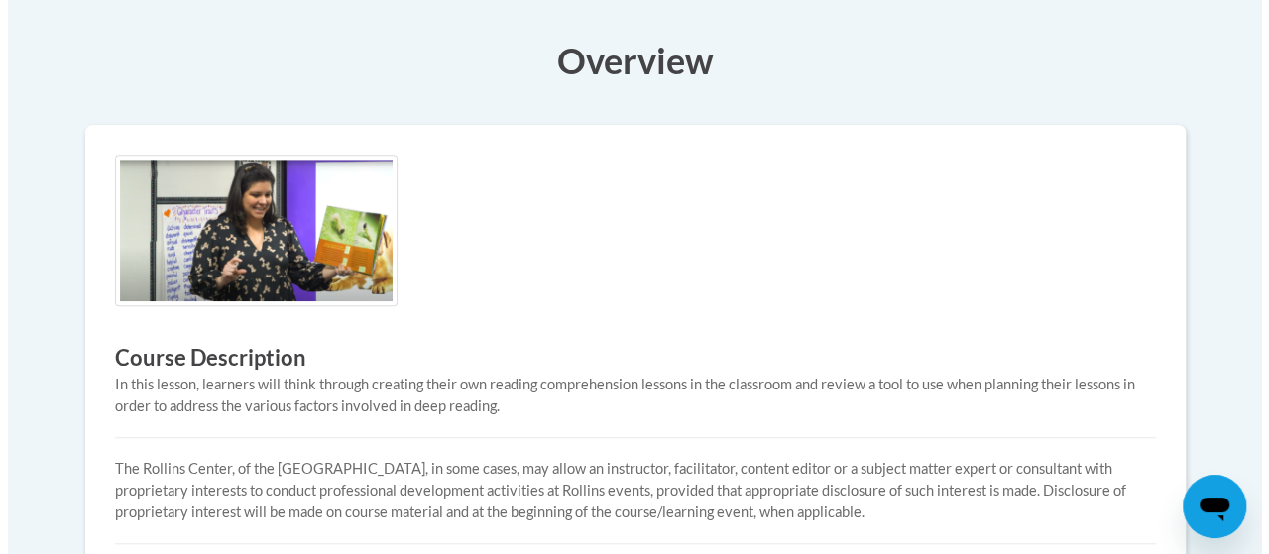
scroll to position [435, 0]
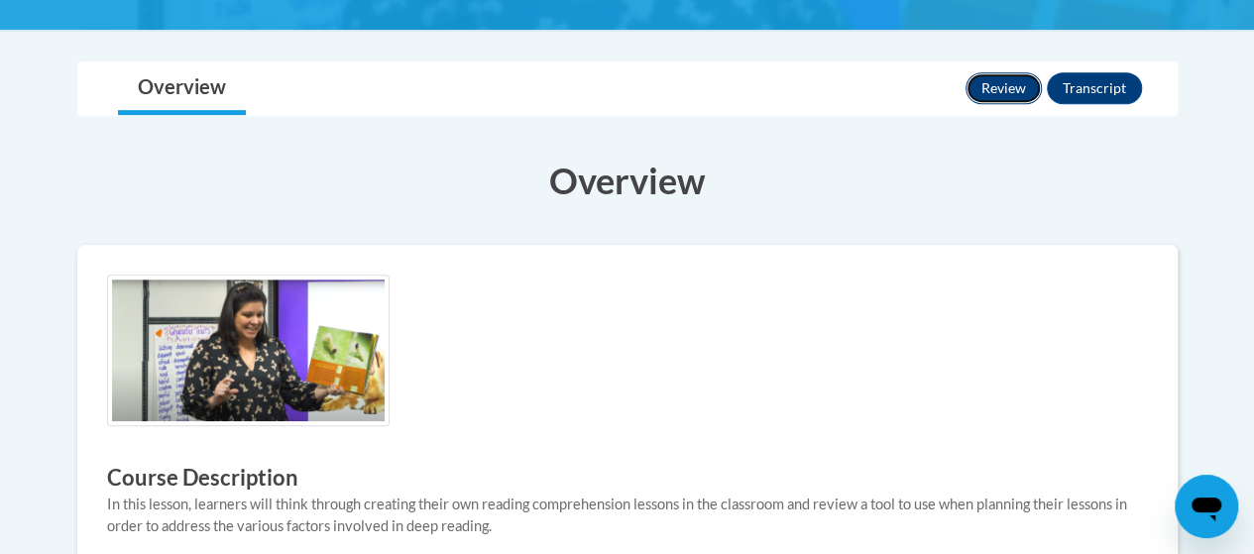
click at [1013, 80] on button "Review" at bounding box center [1004, 88] width 76 height 32
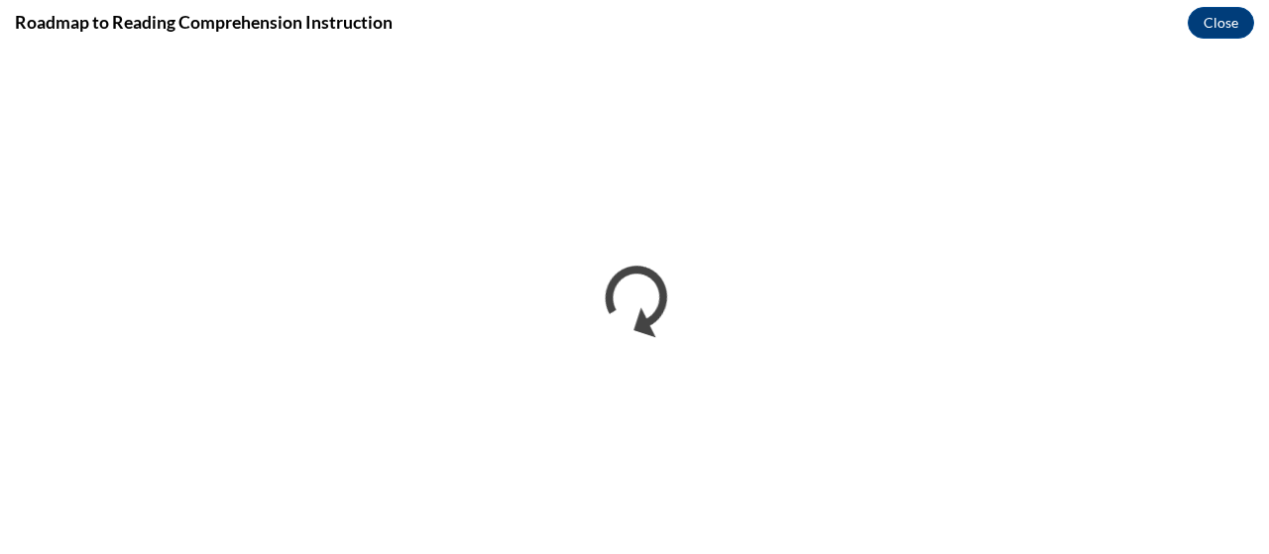
scroll to position [0, 0]
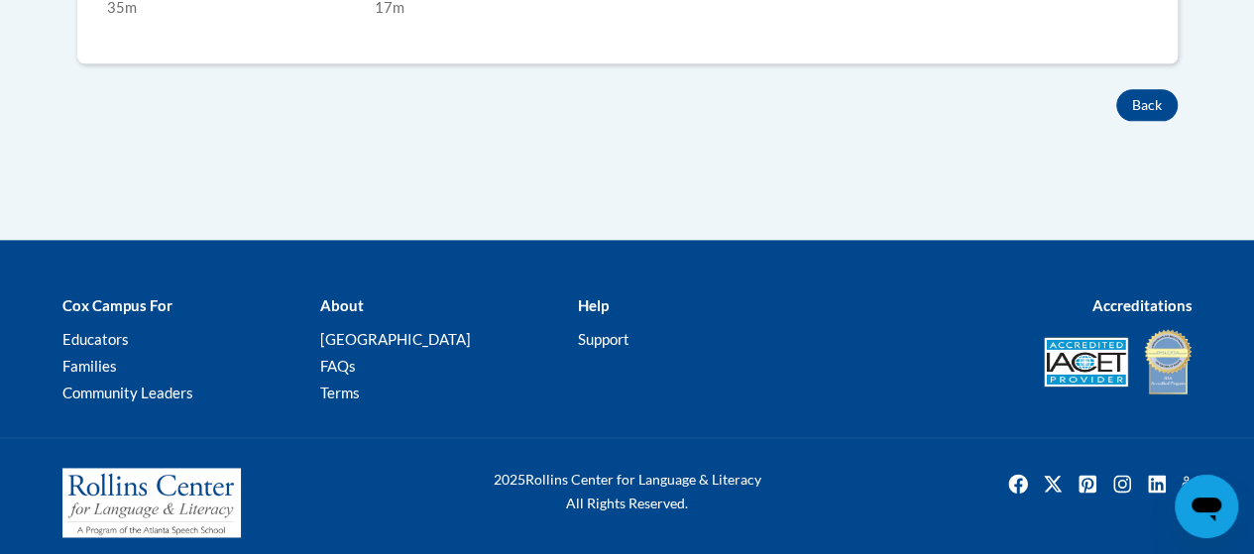
scroll to position [964, 0]
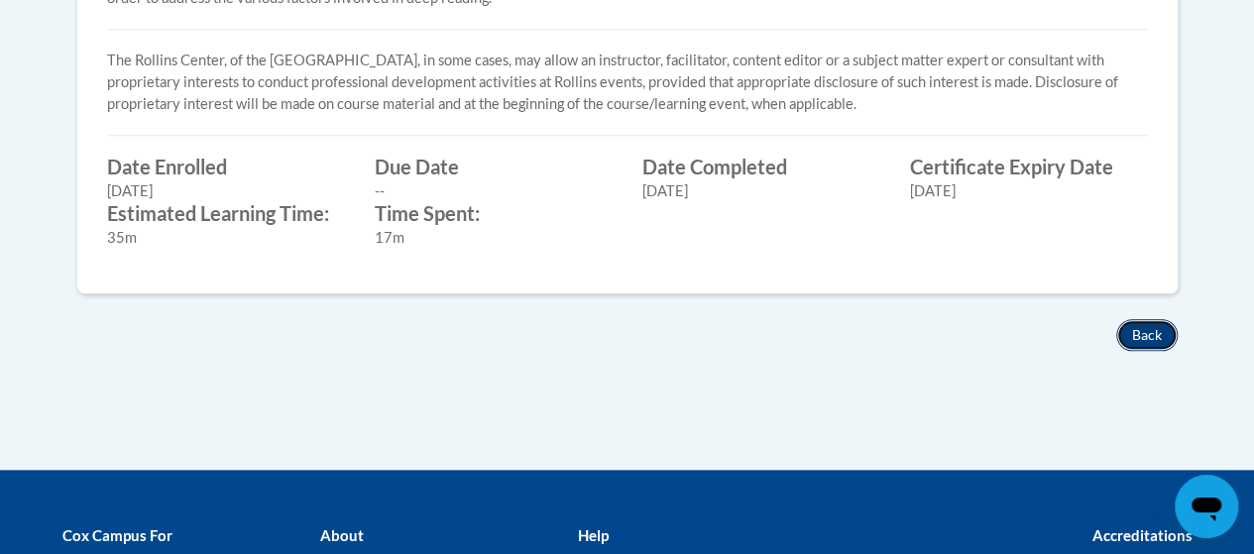
click at [1156, 330] on button "Back" at bounding box center [1146, 335] width 61 height 32
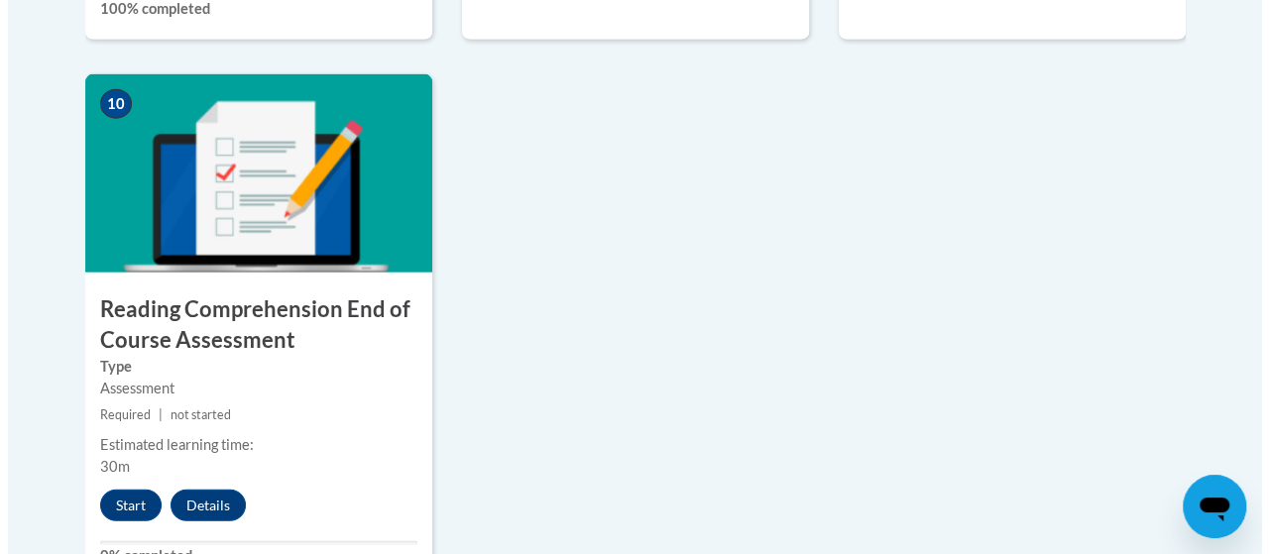
scroll to position [2265, 0]
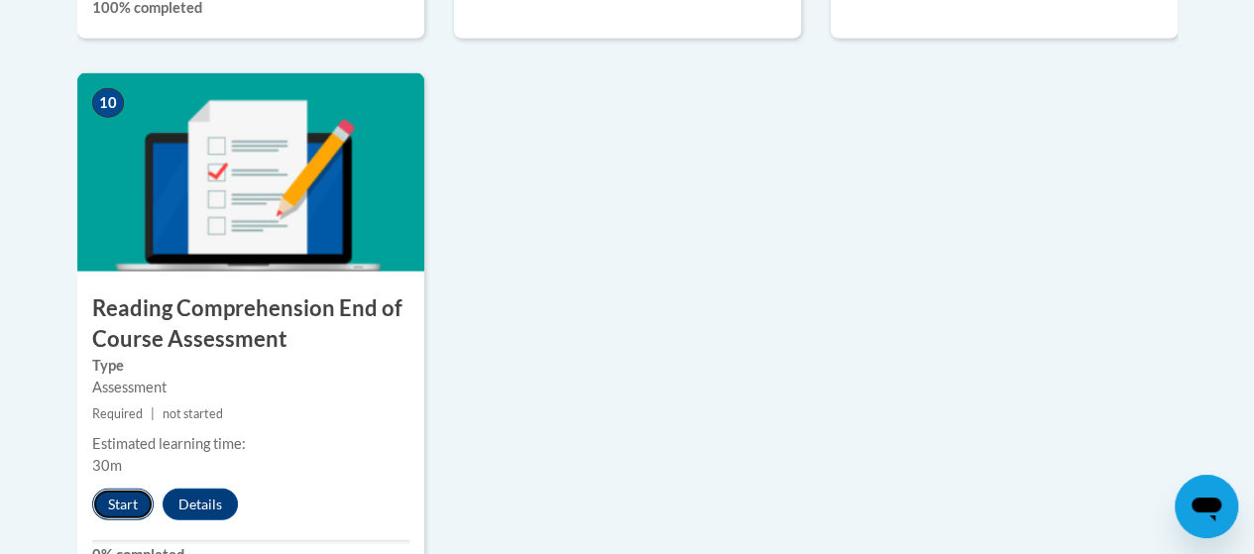
click at [121, 505] on button "Start" at bounding box center [122, 505] width 61 height 32
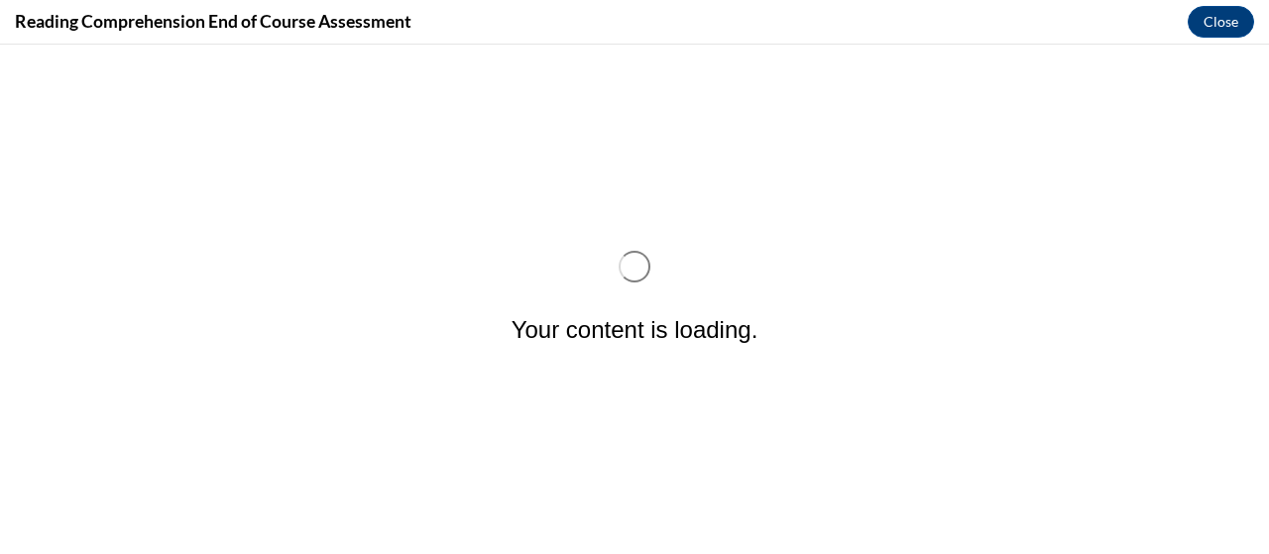
scroll to position [0, 0]
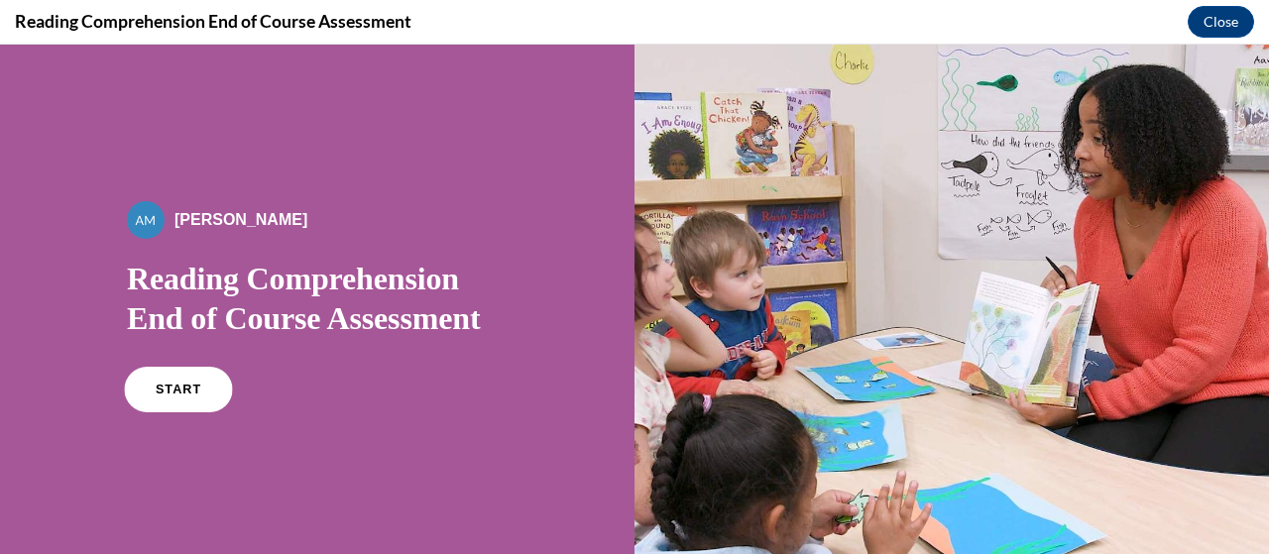
click at [181, 396] on link "START" at bounding box center [178, 390] width 108 height 46
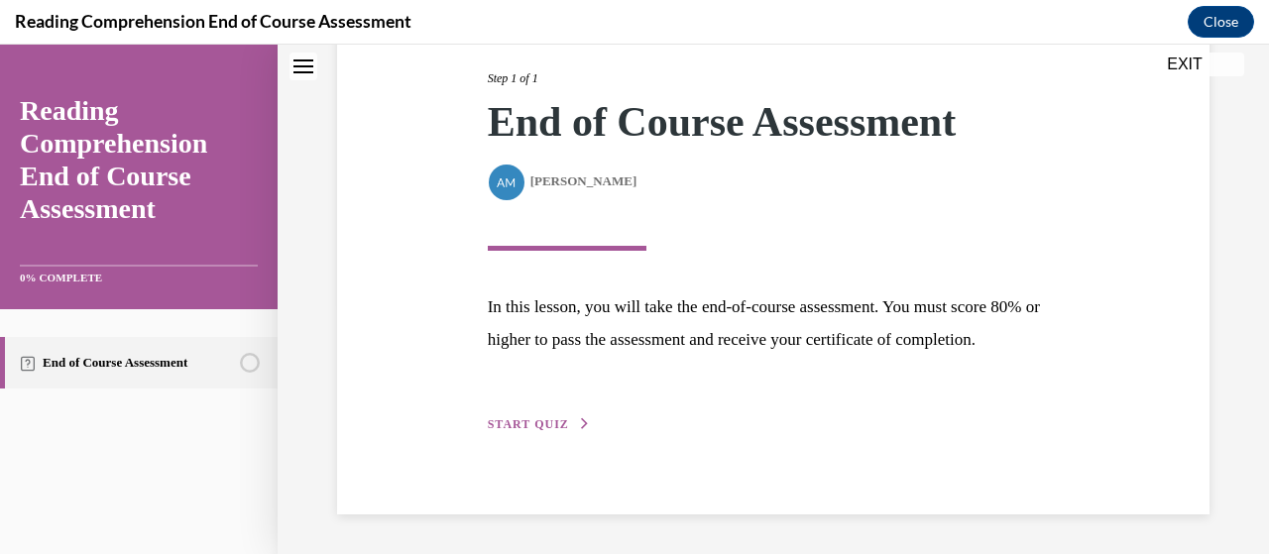
scroll to position [283, 0]
click at [541, 429] on span "START QUIZ" at bounding box center [528, 424] width 81 height 14
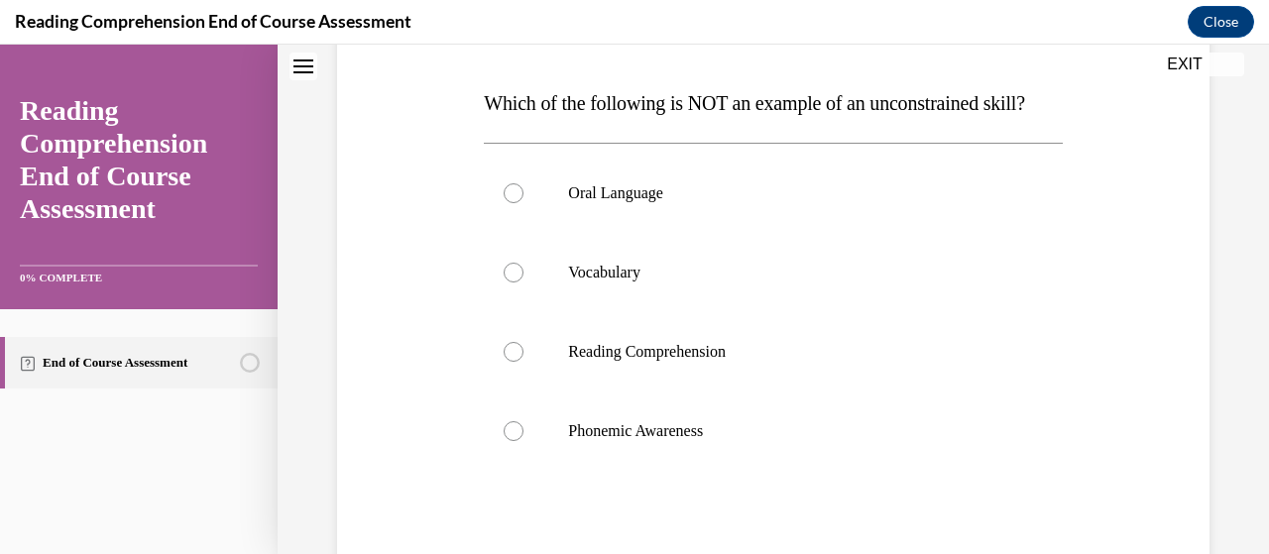
scroll to position [293, 0]
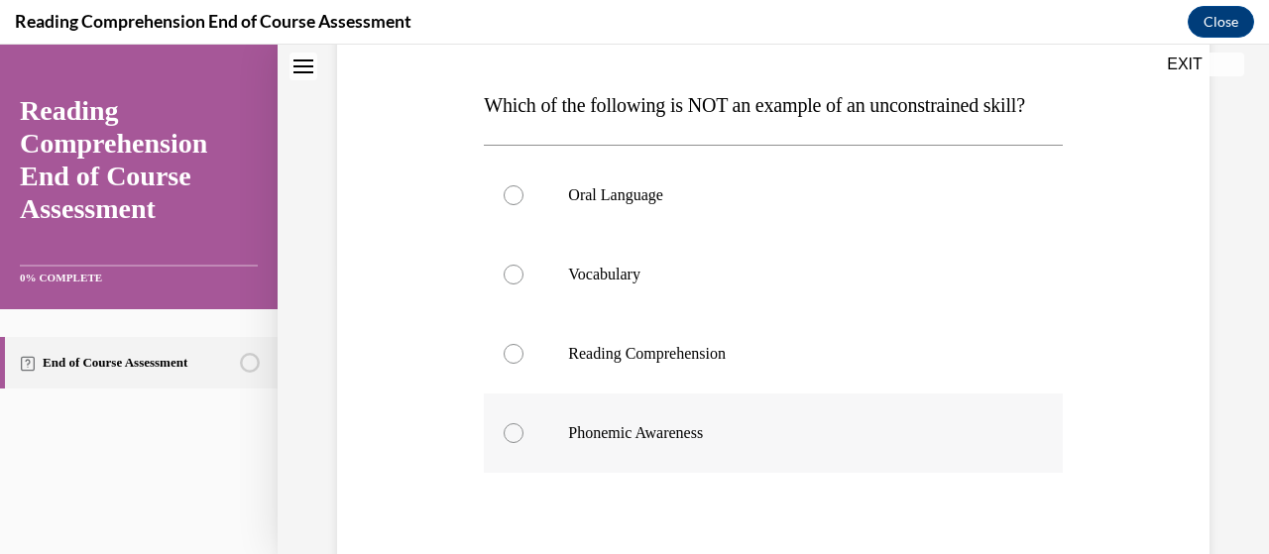
click at [826, 443] on p "Phonemic Awareness" at bounding box center [790, 433] width 444 height 20
click at [524, 443] on input "Phonemic Awareness" at bounding box center [514, 433] width 20 height 20
radio input "true"
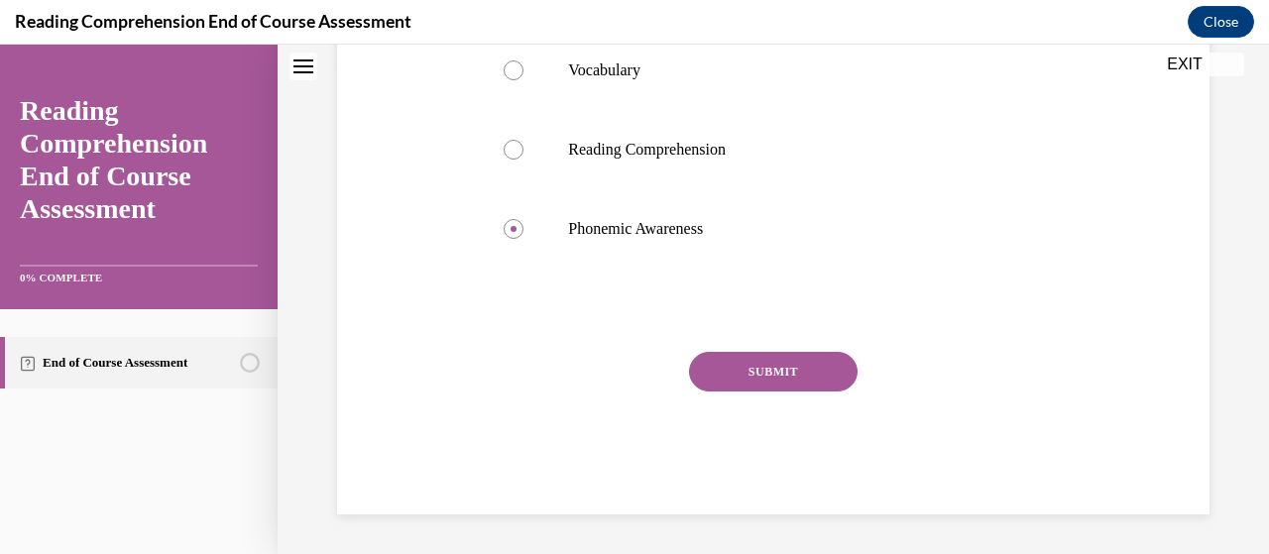
click at [801, 375] on button "SUBMIT" at bounding box center [773, 372] width 169 height 40
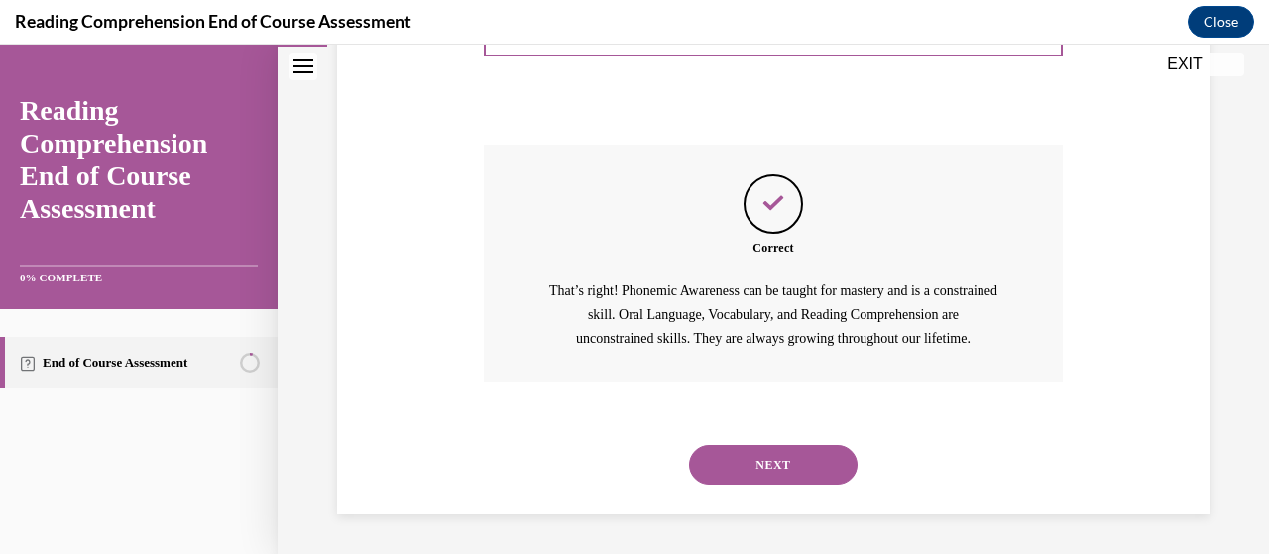
scroll to position [743, 0]
click at [809, 462] on button "NEXT" at bounding box center [773, 465] width 169 height 40
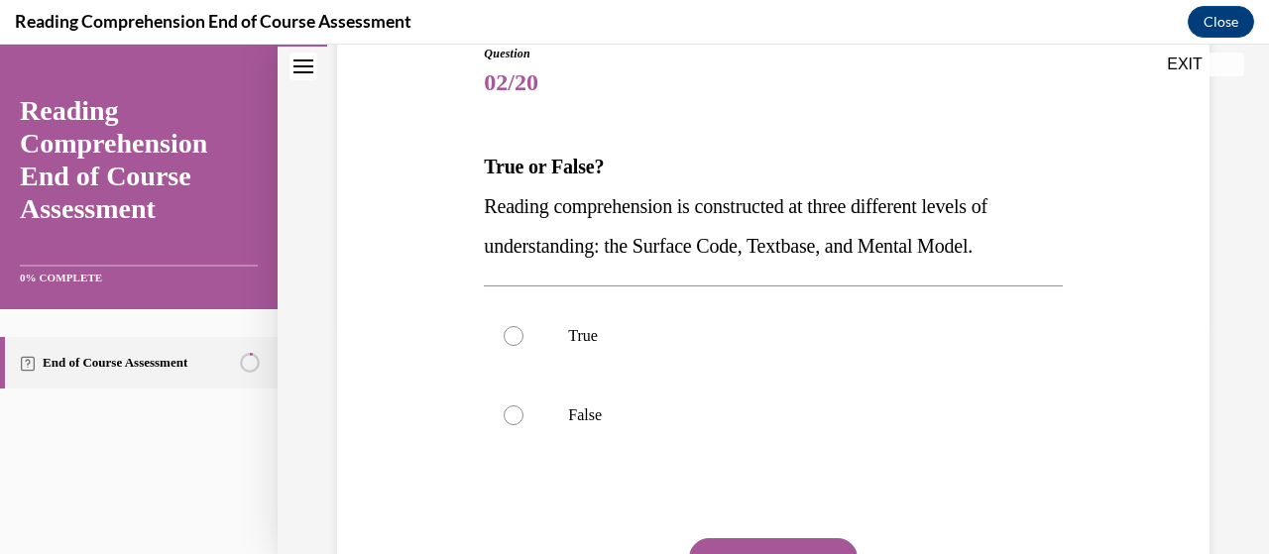
scroll to position [232, 0]
click at [657, 324] on label "True" at bounding box center [773, 334] width 578 height 79
click at [524, 325] on input "True" at bounding box center [514, 335] width 20 height 20
radio input "true"
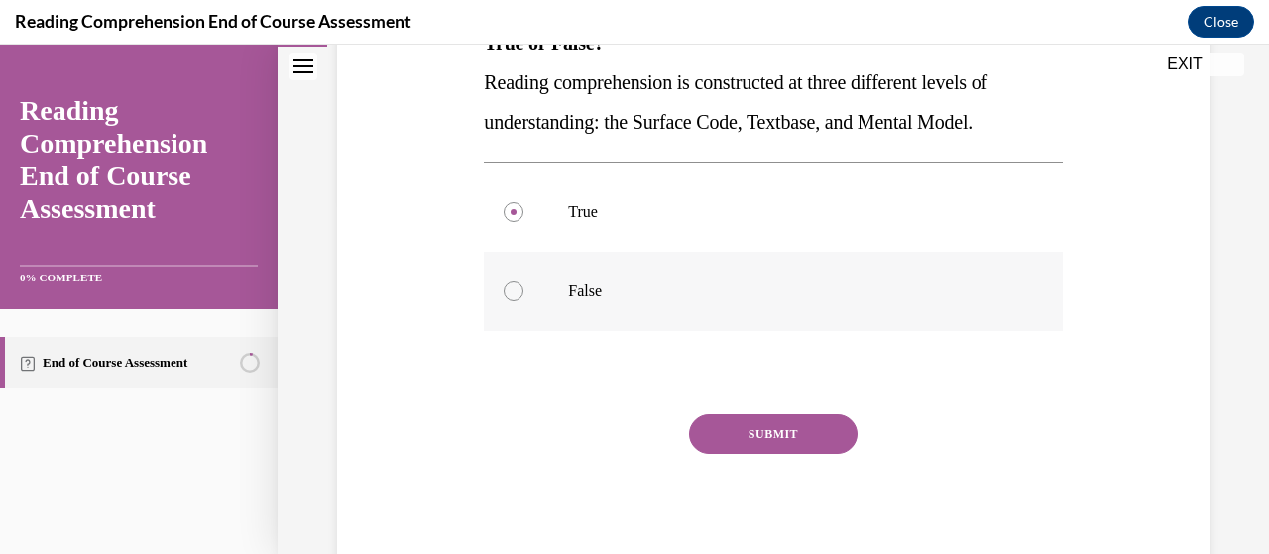
click at [806, 441] on button "SUBMIT" at bounding box center [773, 434] width 169 height 40
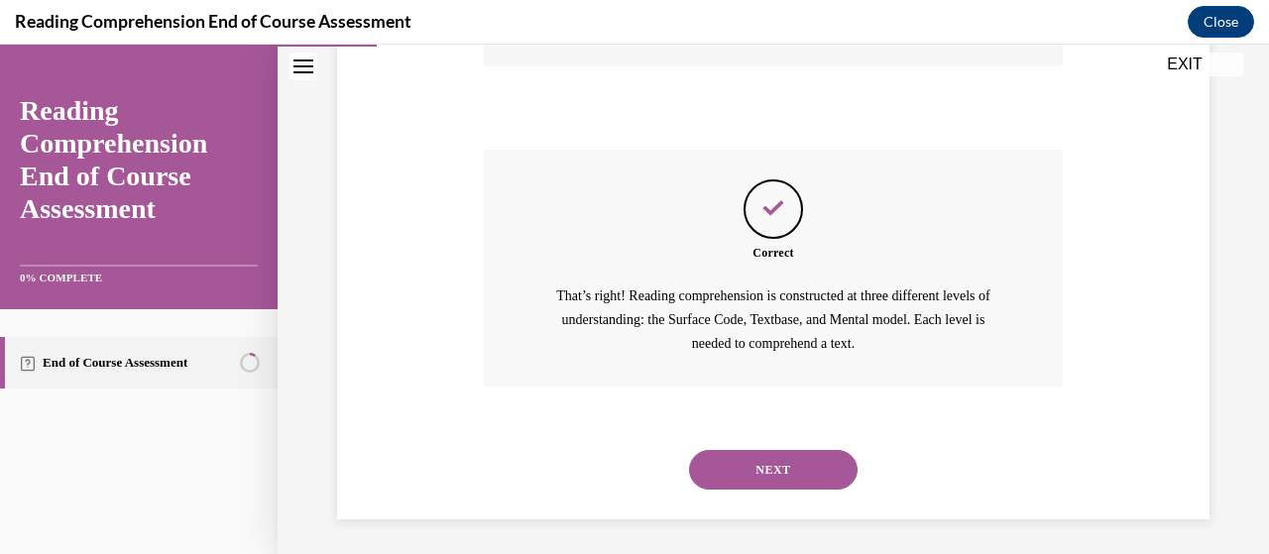
scroll to position [624, 0]
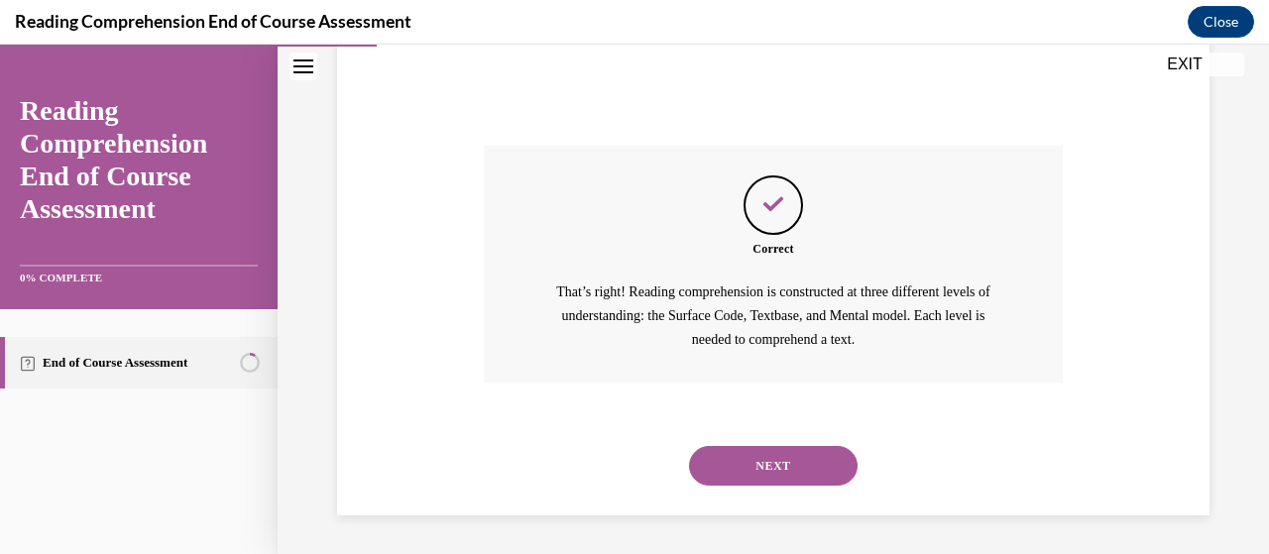
click at [811, 465] on button "NEXT" at bounding box center [773, 466] width 169 height 40
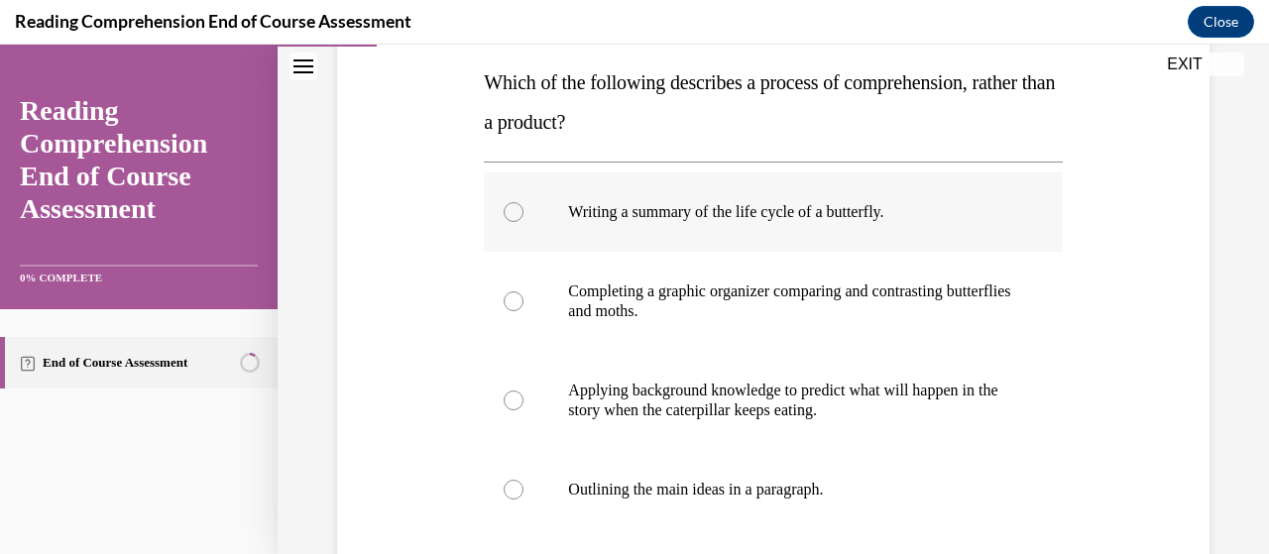
scroll to position [333, 0]
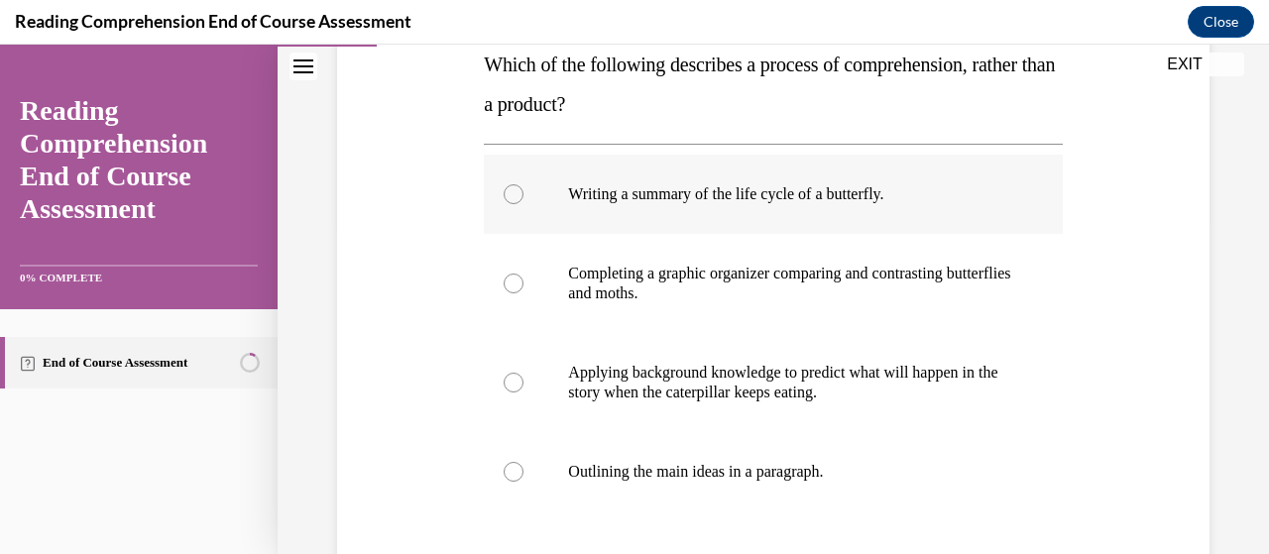
click at [912, 210] on label "Writing a summary of the life cycle of a butterfly." at bounding box center [773, 194] width 578 height 79
click at [524, 204] on input "Writing a summary of the life cycle of a butterfly." at bounding box center [514, 194] width 20 height 20
radio input "true"
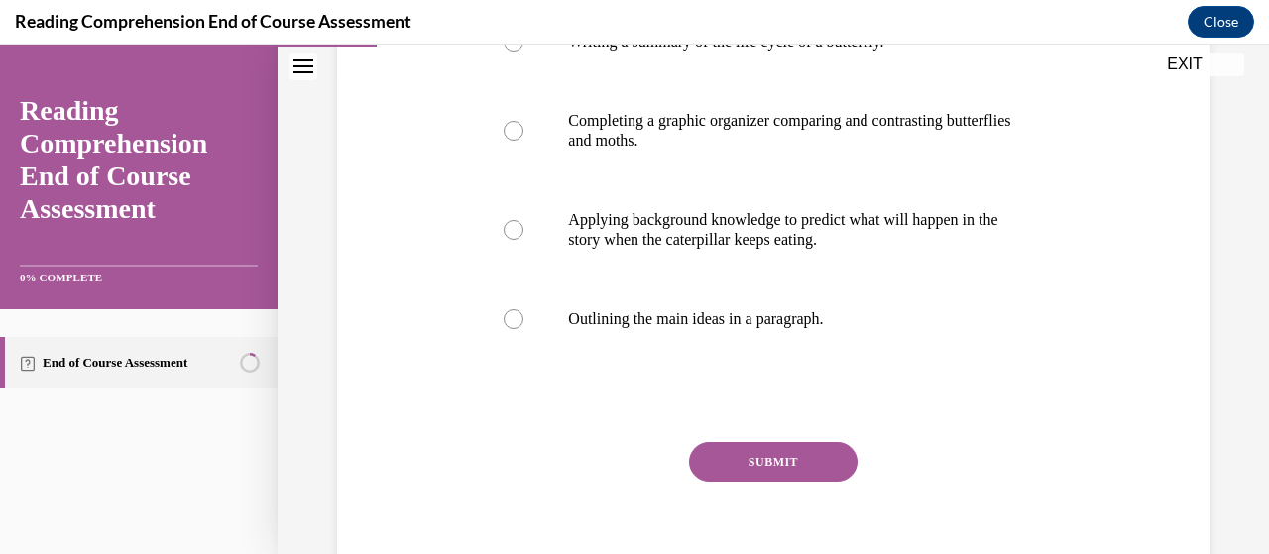
click at [812, 443] on button "SUBMIT" at bounding box center [773, 462] width 169 height 40
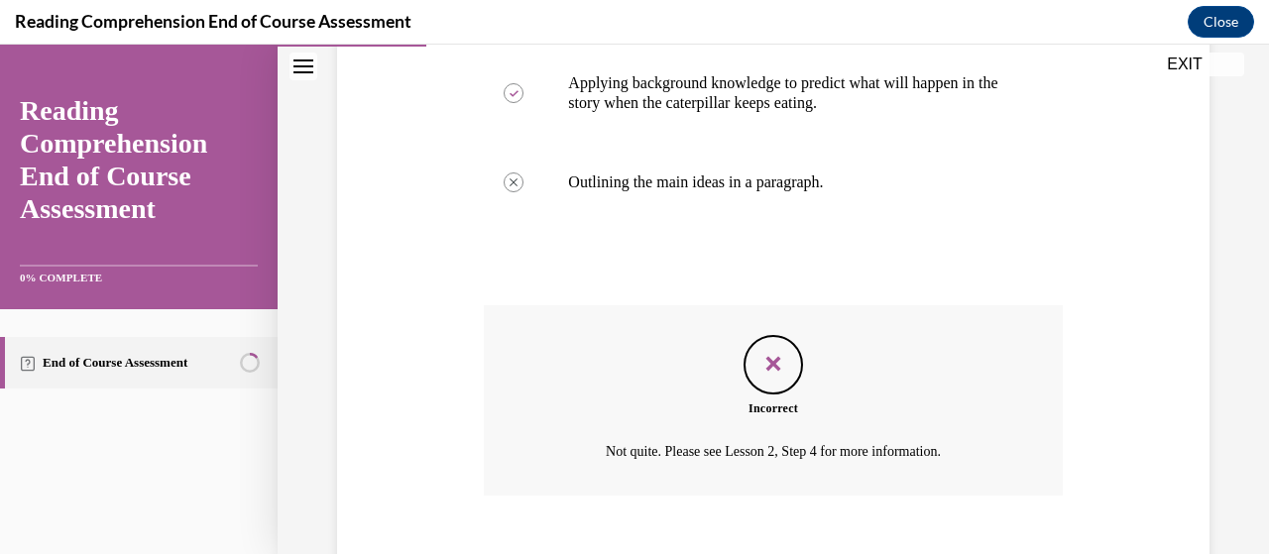
scroll to position [736, 0]
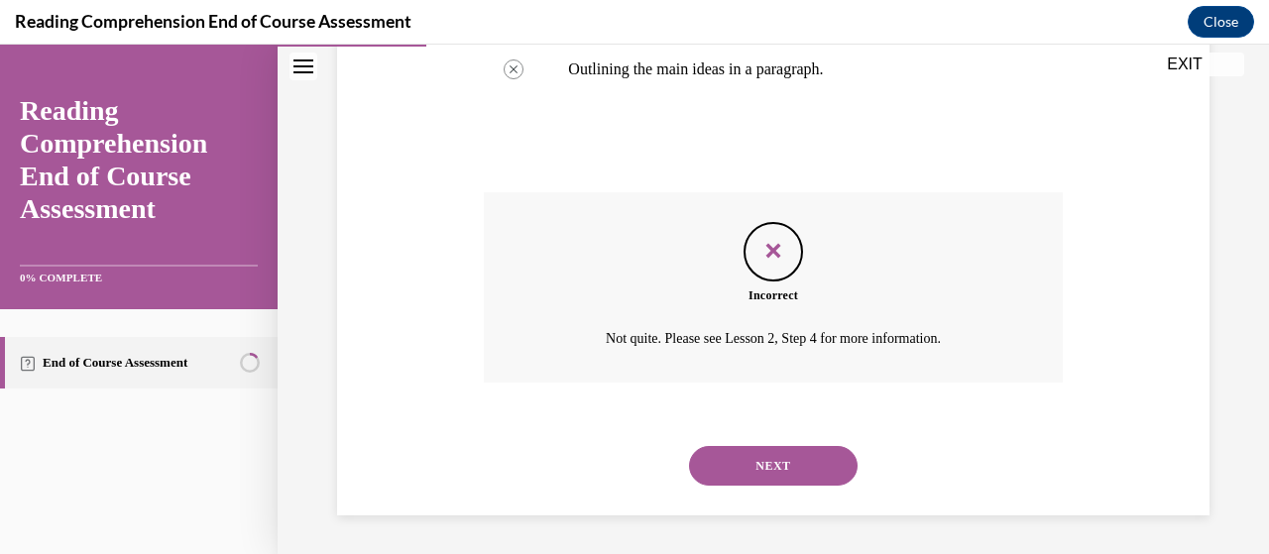
click at [801, 467] on button "NEXT" at bounding box center [773, 466] width 169 height 40
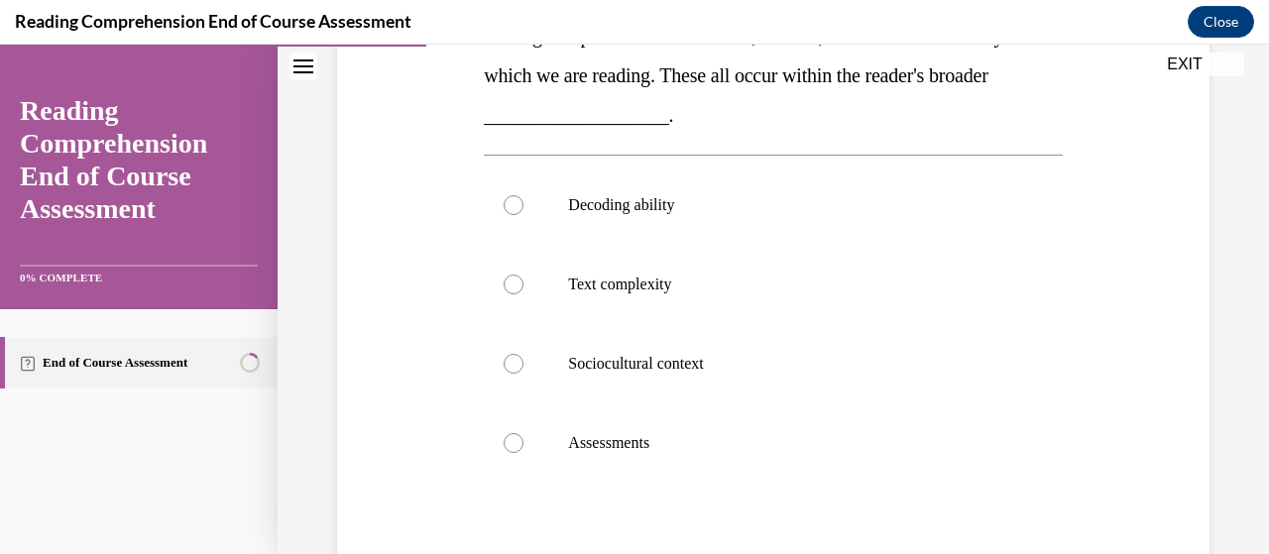
scroll to position [403, 0]
click at [742, 380] on label "Sociocultural context" at bounding box center [773, 362] width 578 height 79
click at [524, 373] on input "Sociocultural context" at bounding box center [514, 363] width 20 height 20
radio input "true"
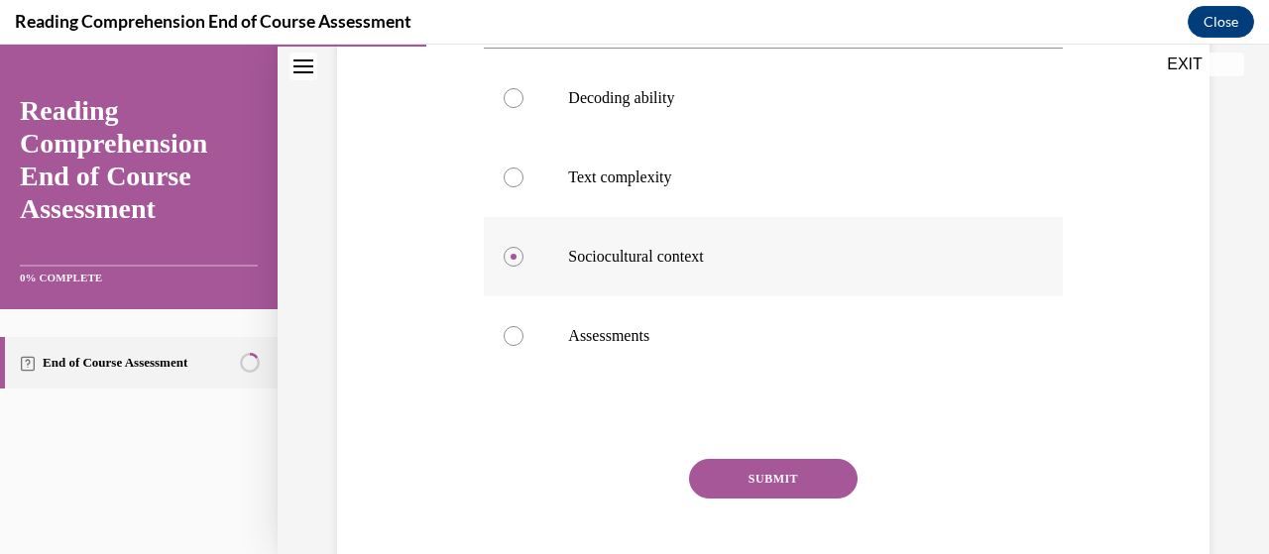
scroll to position [510, 0]
click at [792, 487] on button "SUBMIT" at bounding box center [773, 478] width 169 height 40
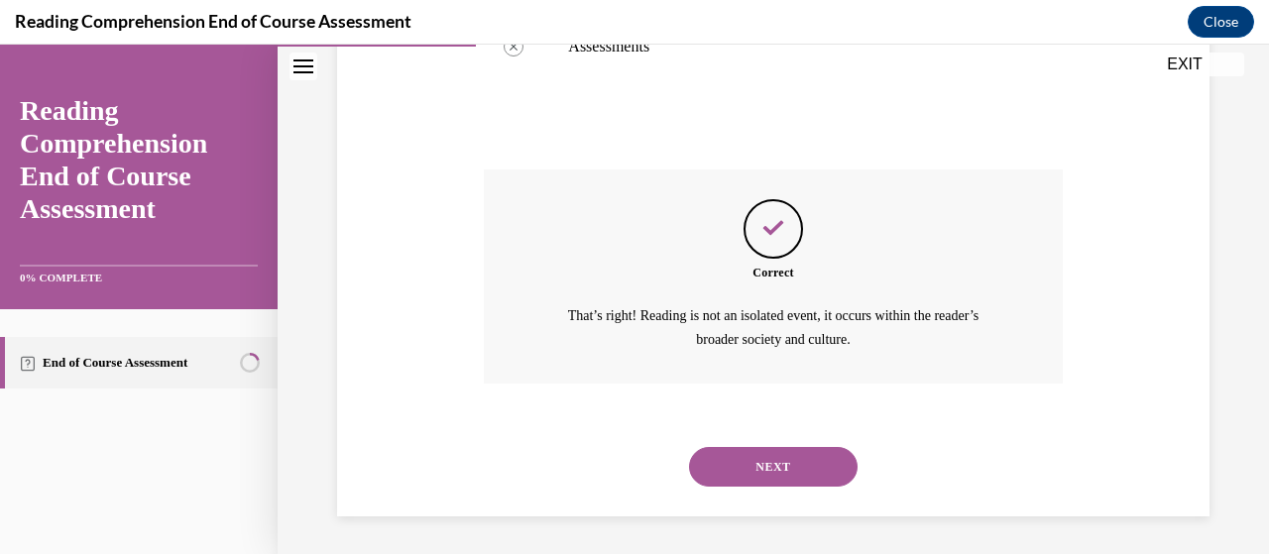
scroll to position [797, 0]
click at [790, 469] on button "NEXT" at bounding box center [773, 468] width 169 height 40
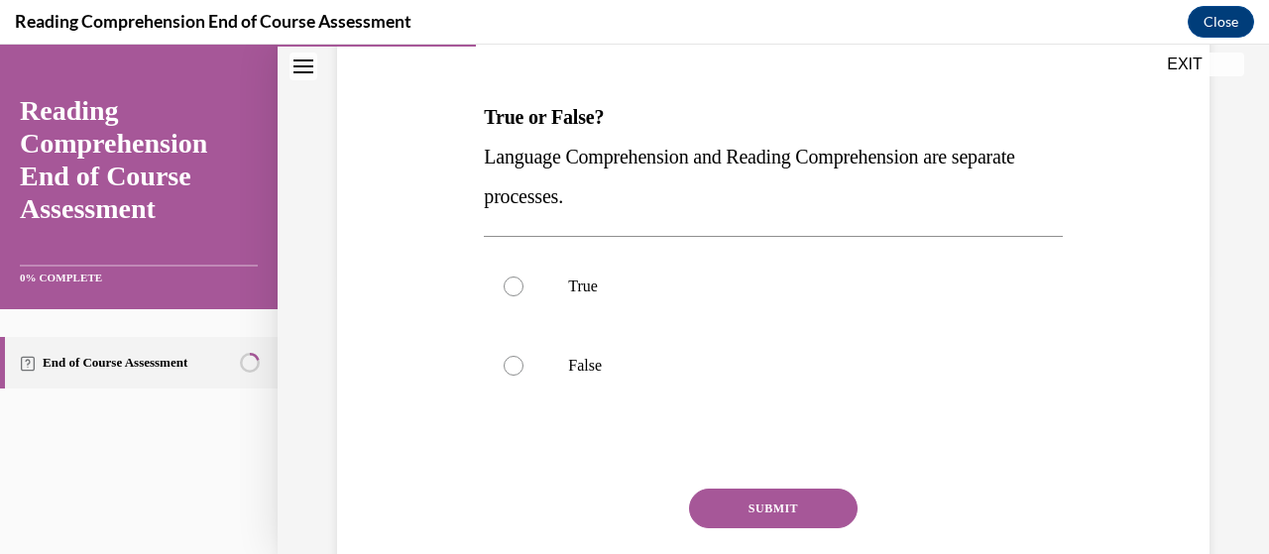
scroll to position [280, 0]
click at [881, 347] on label "False" at bounding box center [773, 366] width 578 height 79
click at [524, 357] on input "False" at bounding box center [514, 367] width 20 height 20
radio input "true"
click at [778, 509] on button "SUBMIT" at bounding box center [773, 510] width 169 height 40
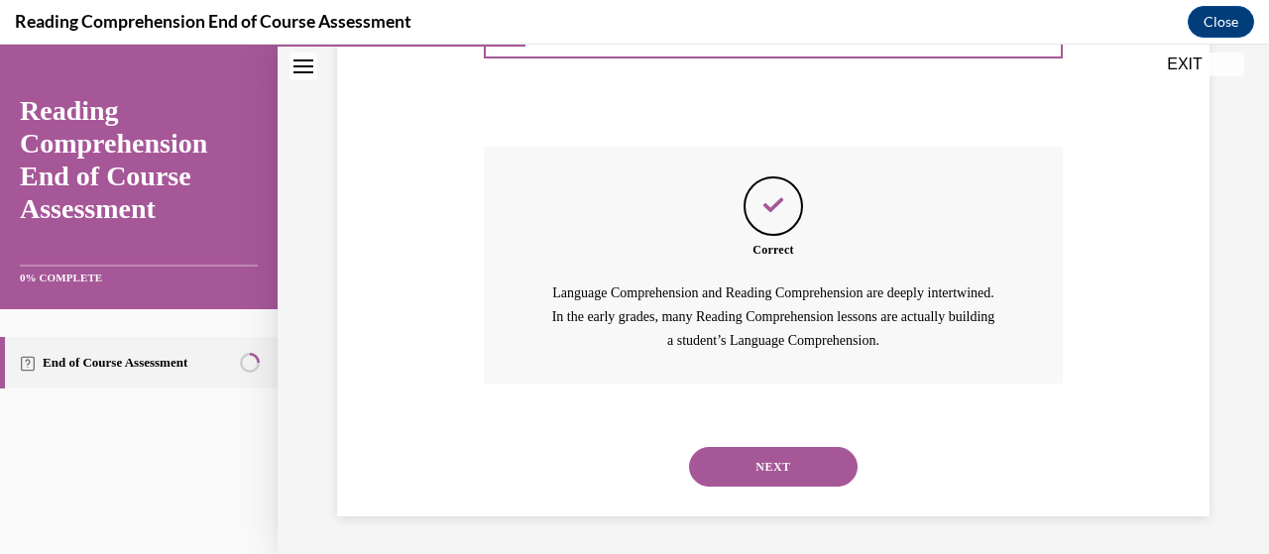
scroll to position [624, 0]
click at [821, 463] on button "NEXT" at bounding box center [773, 466] width 169 height 40
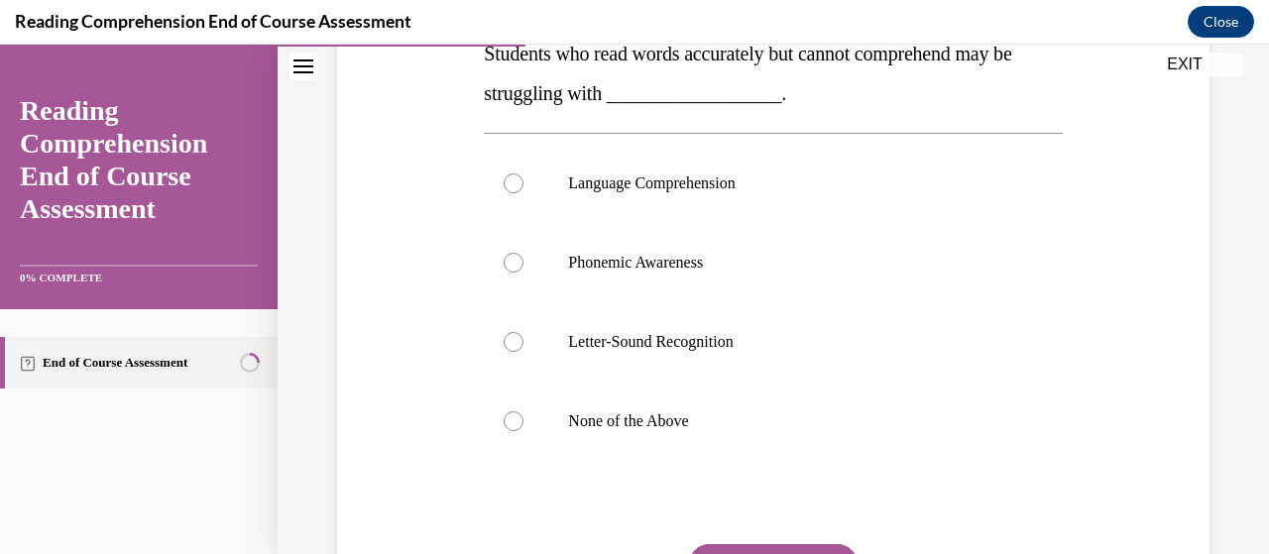
scroll to position [376, 0]
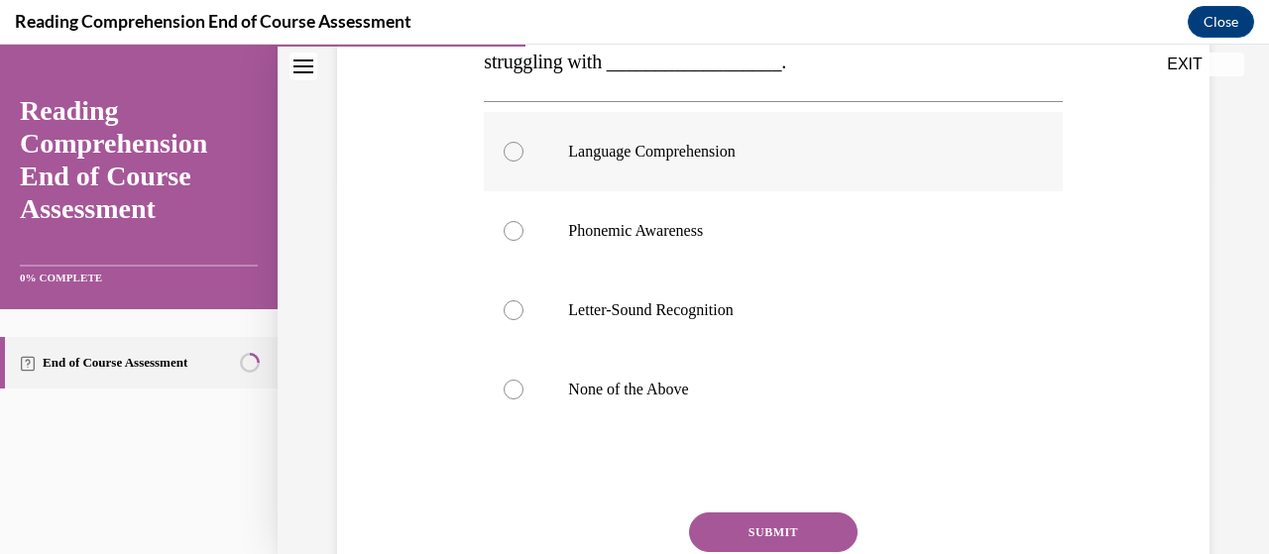
click at [839, 167] on label "Language Comprehension" at bounding box center [773, 151] width 578 height 79
click at [524, 162] on input "Language Comprehension" at bounding box center [514, 152] width 20 height 20
radio input "true"
click at [779, 532] on button "SUBMIT" at bounding box center [773, 533] width 169 height 40
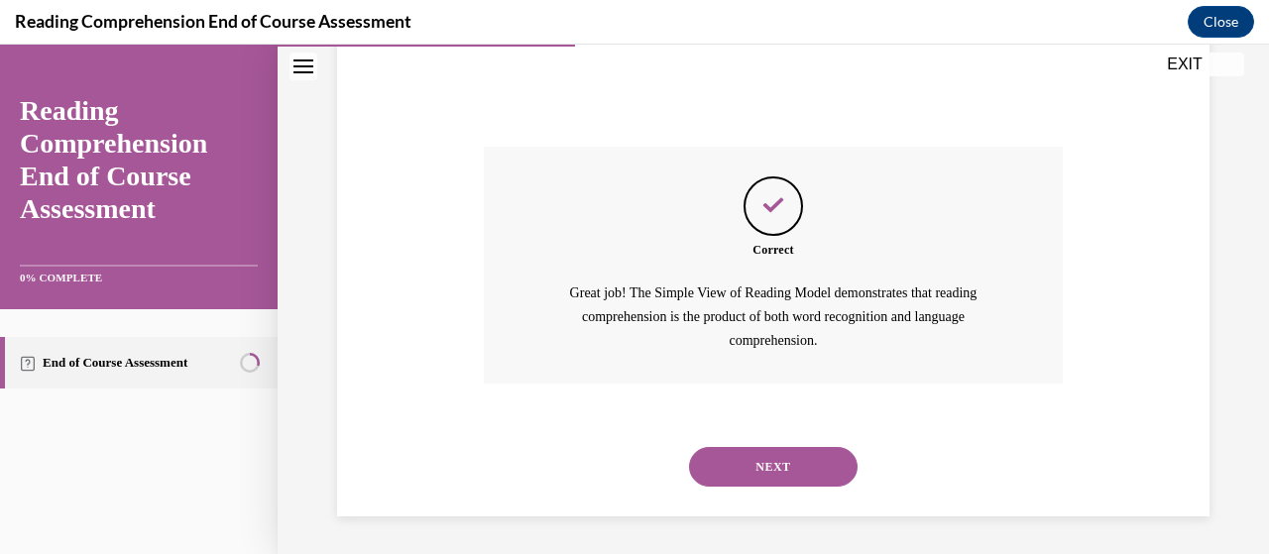
scroll to position [743, 0]
click at [818, 457] on button "NEXT" at bounding box center [773, 466] width 169 height 40
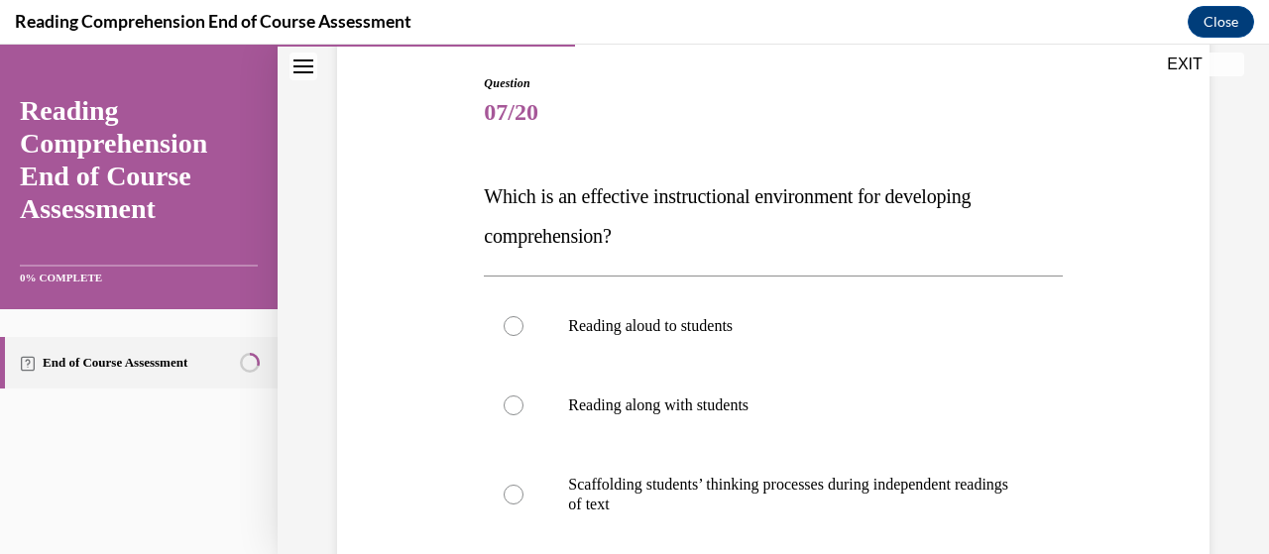
scroll to position [307, 0]
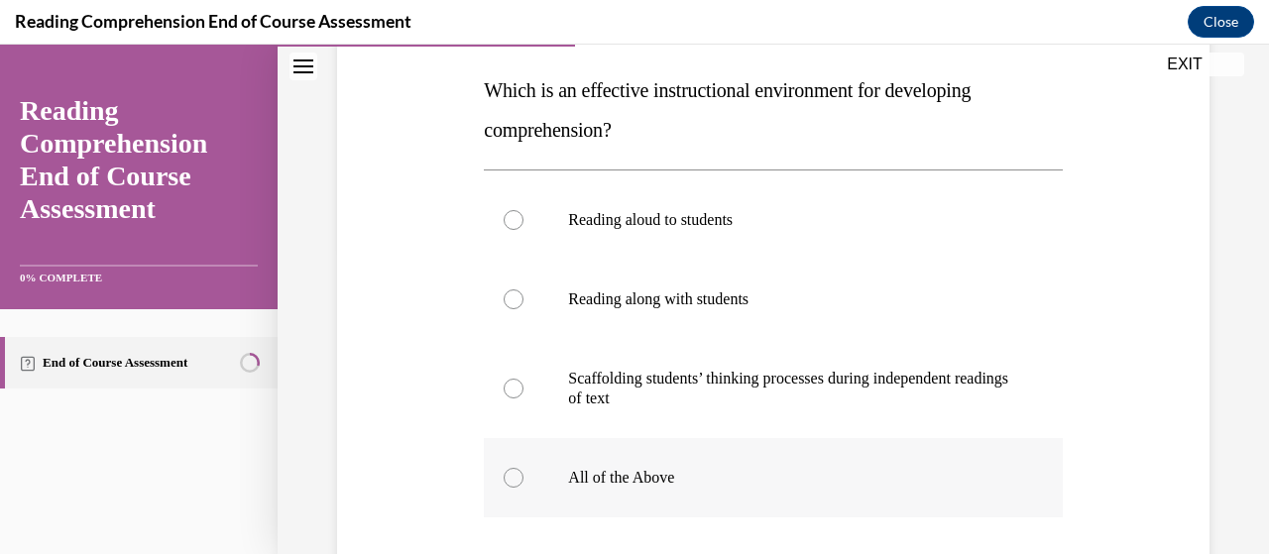
click at [841, 483] on p "All of the Above" at bounding box center [790, 478] width 444 height 20
click at [524, 483] on input "All of the Above" at bounding box center [514, 478] width 20 height 20
radio input "true"
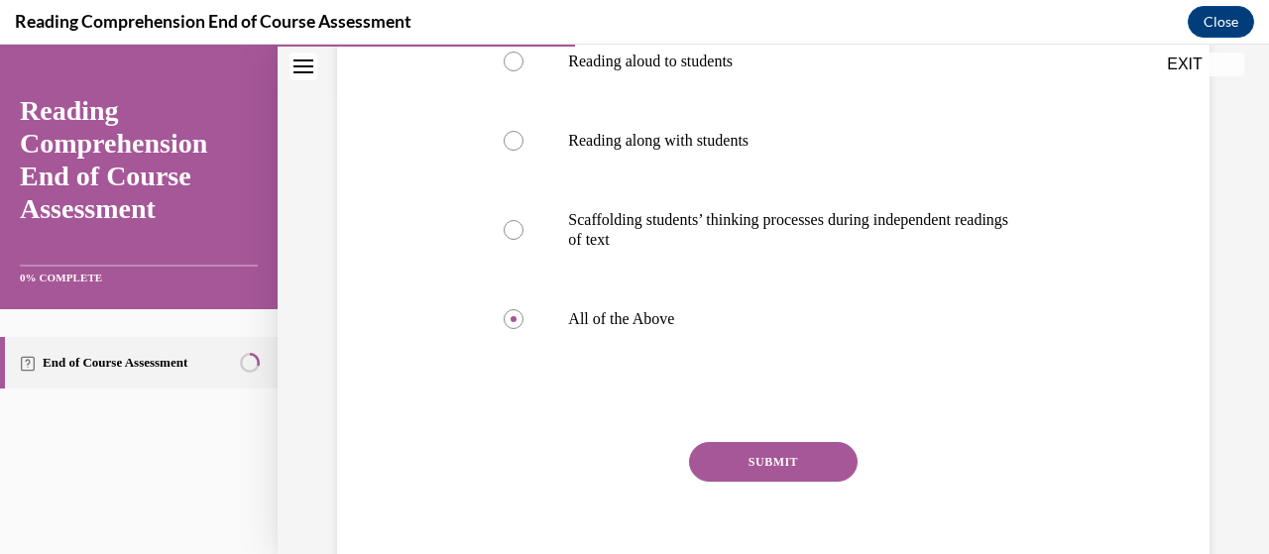
click at [787, 463] on button "SUBMIT" at bounding box center [773, 462] width 169 height 40
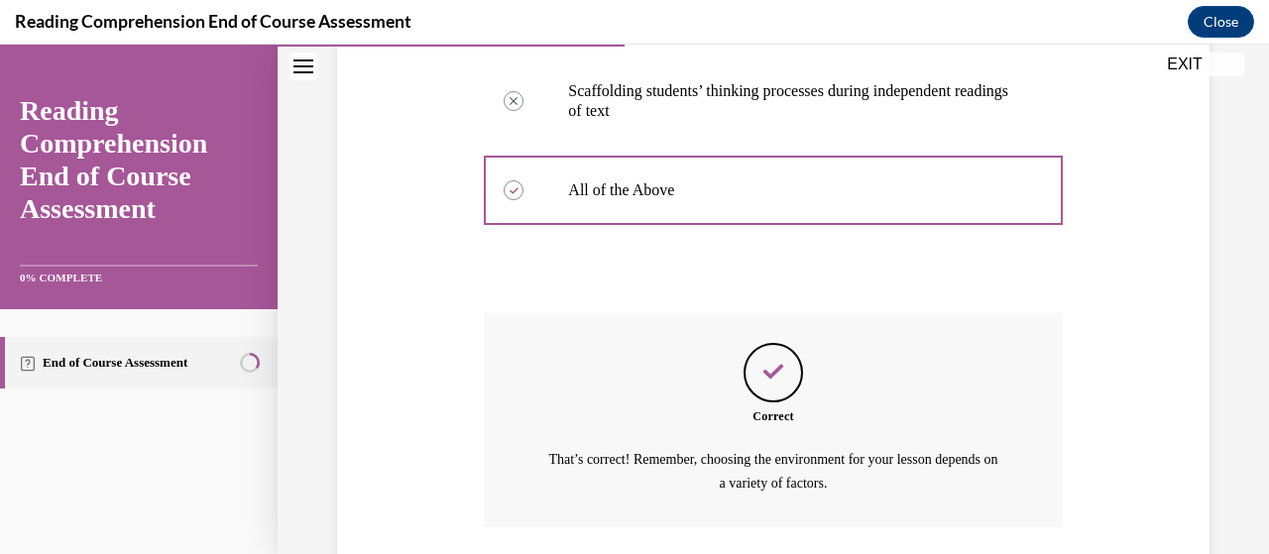
scroll to position [739, 0]
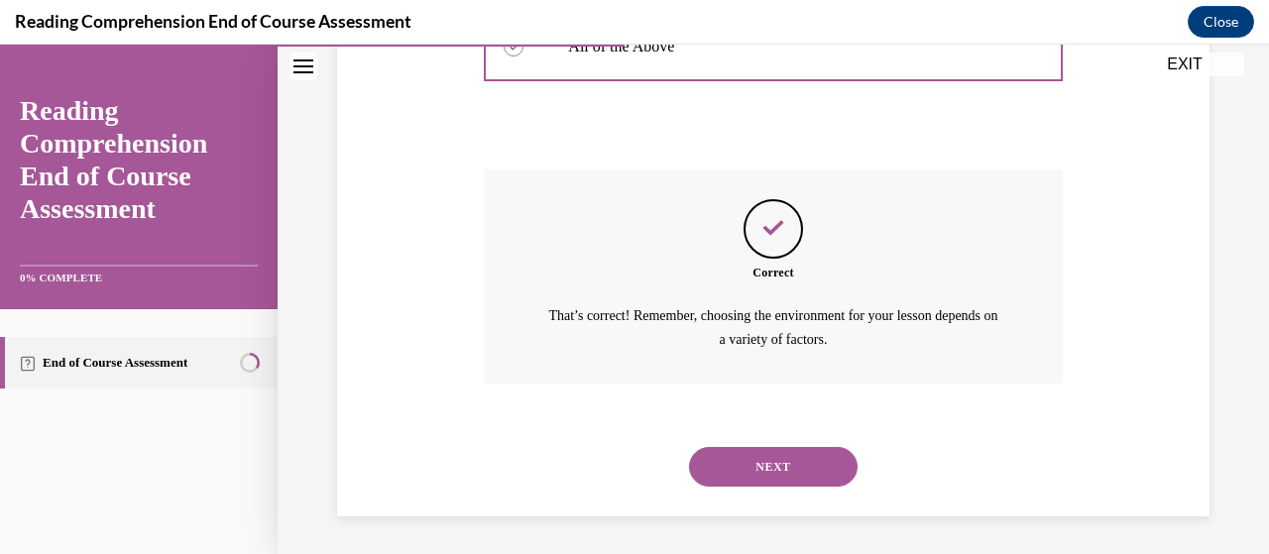
click at [787, 463] on button "NEXT" at bounding box center [773, 467] width 169 height 40
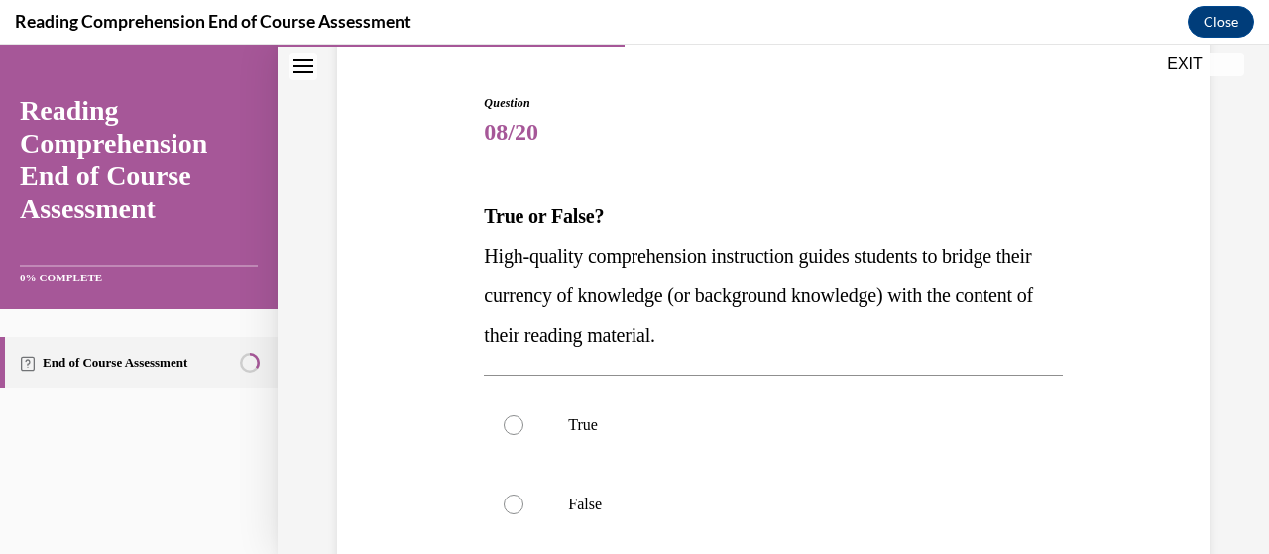
scroll to position [213, 0]
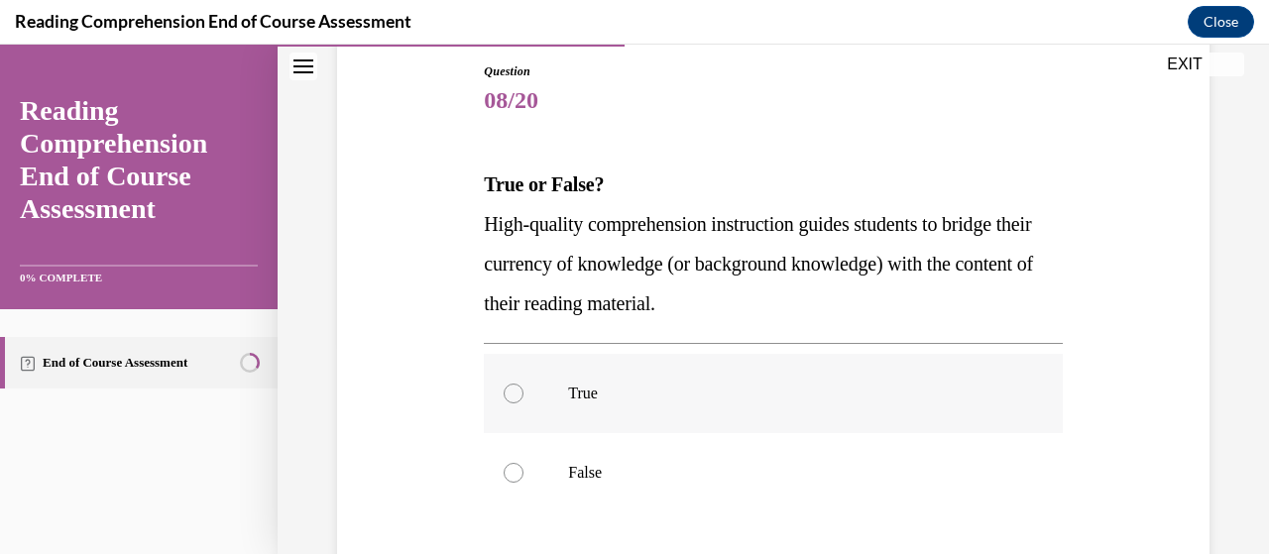
click at [812, 399] on p "True" at bounding box center [790, 394] width 444 height 20
click at [524, 399] on input "True" at bounding box center [514, 394] width 20 height 20
radio input "true"
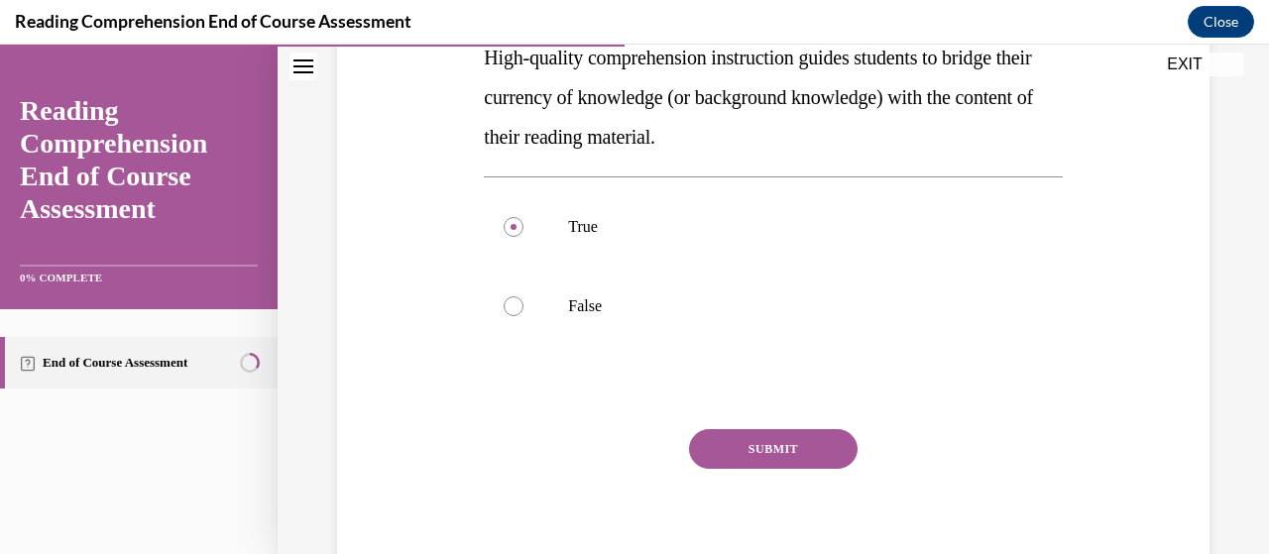
click at [809, 435] on button "SUBMIT" at bounding box center [773, 449] width 169 height 40
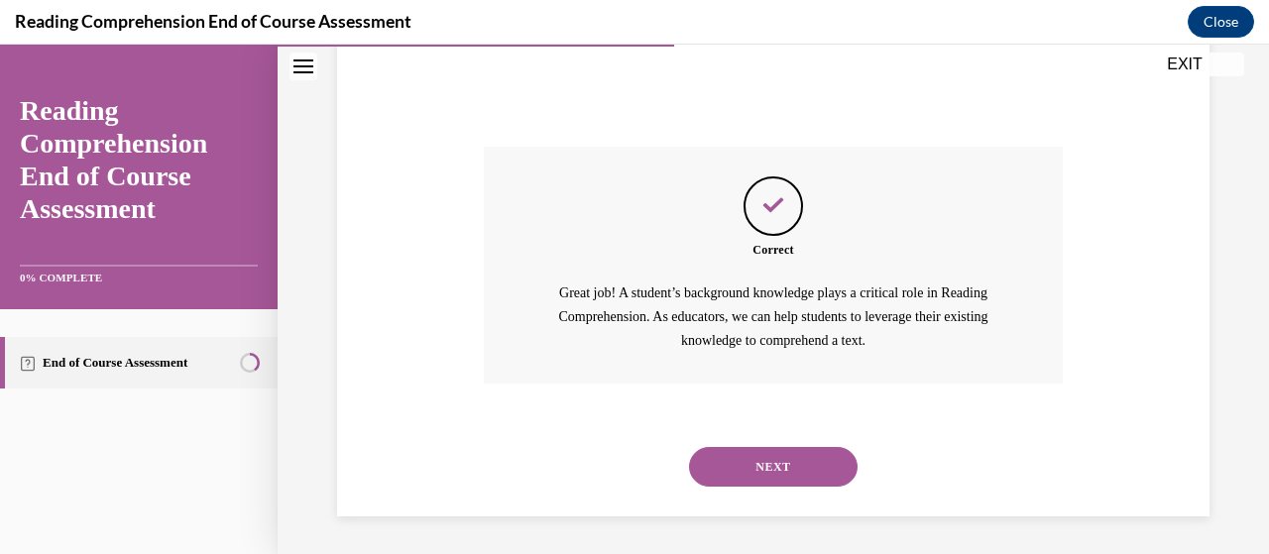
scroll to position [663, 0]
click at [800, 484] on button "NEXT" at bounding box center [773, 466] width 169 height 40
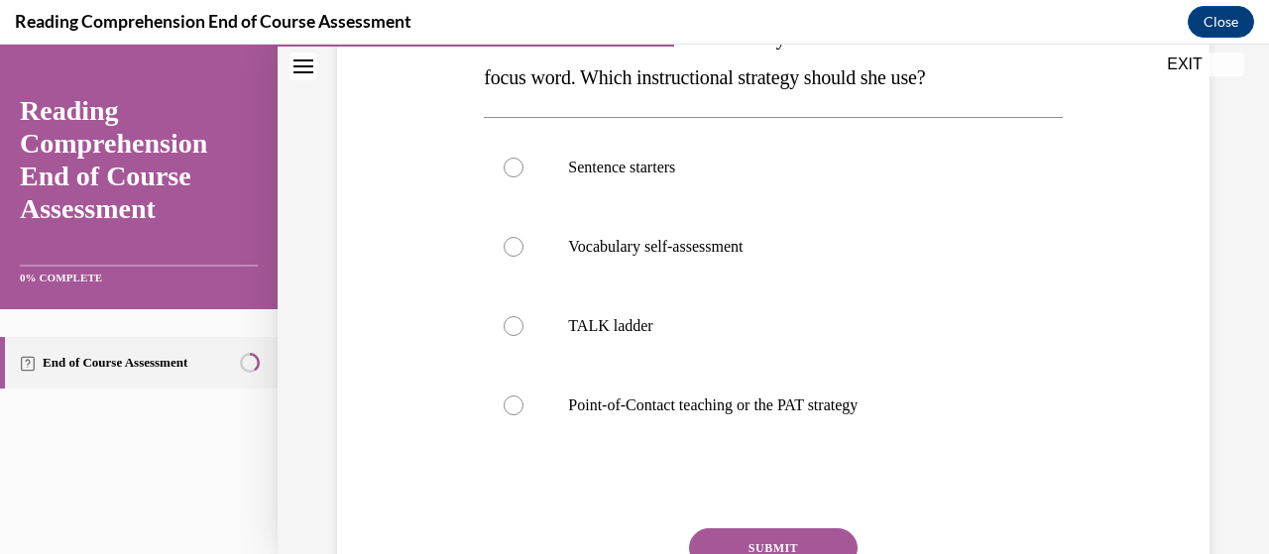
scroll to position [400, 0]
click at [819, 408] on p "Point-of-Contact teaching or the PAT strategy" at bounding box center [790, 406] width 444 height 20
click at [524, 408] on input "Point-of-Contact teaching or the PAT strategy" at bounding box center [514, 406] width 20 height 20
radio input "true"
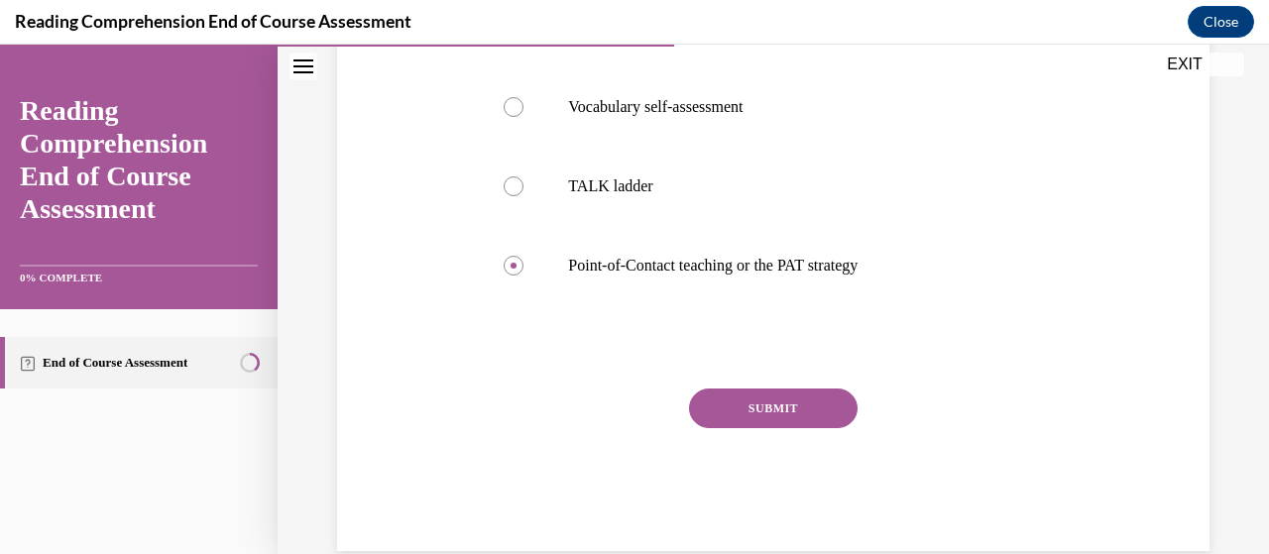
click at [796, 405] on button "SUBMIT" at bounding box center [773, 409] width 169 height 40
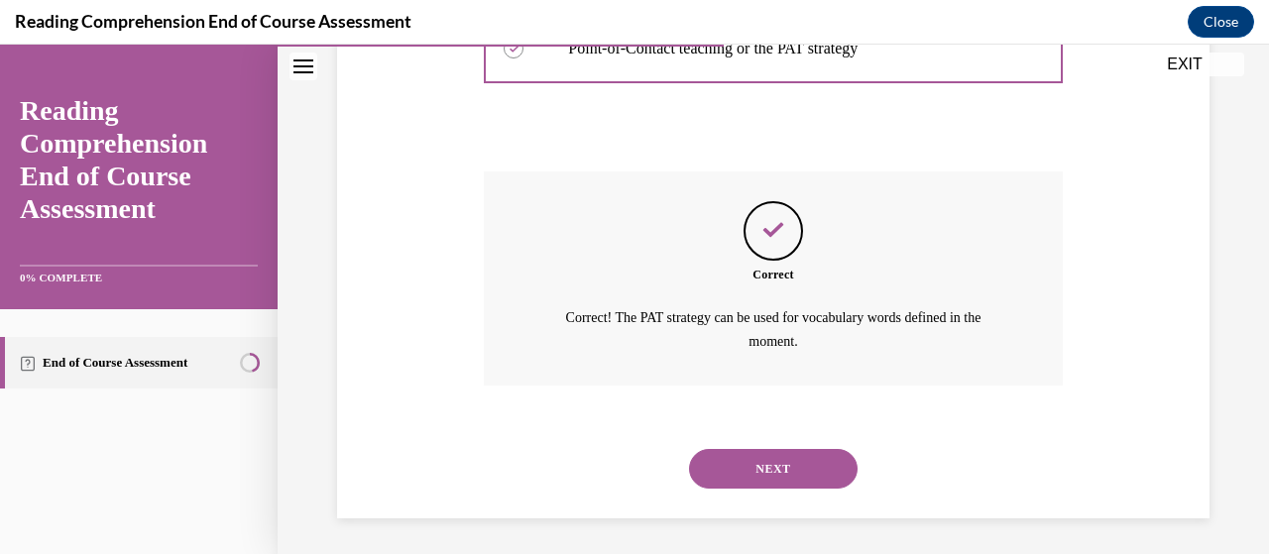
scroll to position [759, 0]
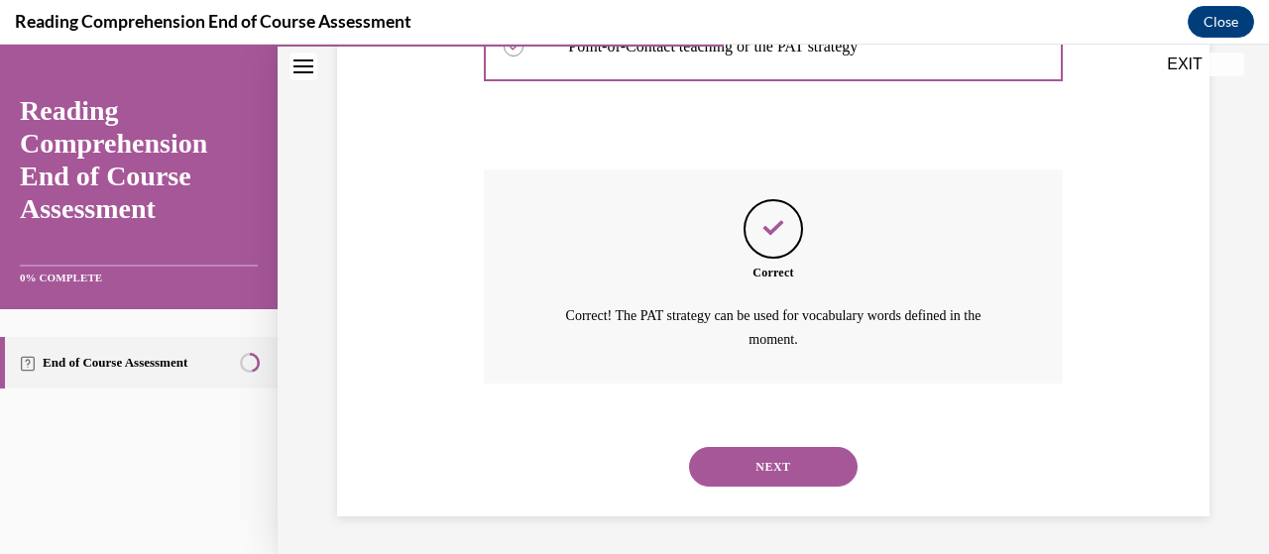
click at [801, 451] on button "NEXT" at bounding box center [773, 467] width 169 height 40
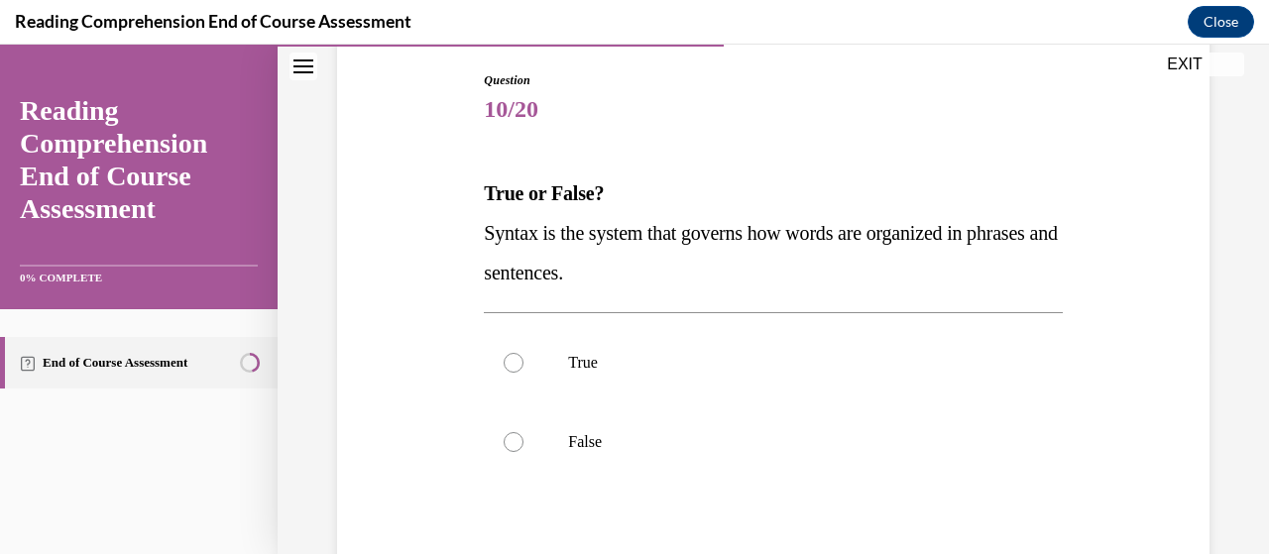
scroll to position [205, 0]
click at [686, 380] on label "True" at bounding box center [773, 361] width 578 height 79
click at [524, 372] on input "True" at bounding box center [514, 362] width 20 height 20
radio input "true"
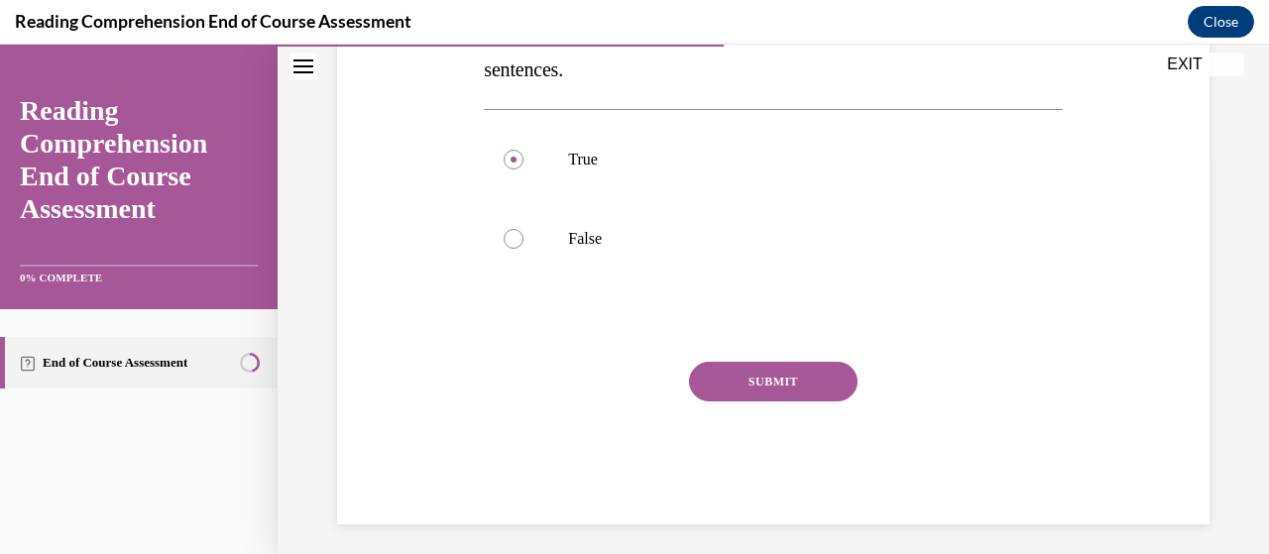
click at [728, 380] on button "SUBMIT" at bounding box center [773, 382] width 169 height 40
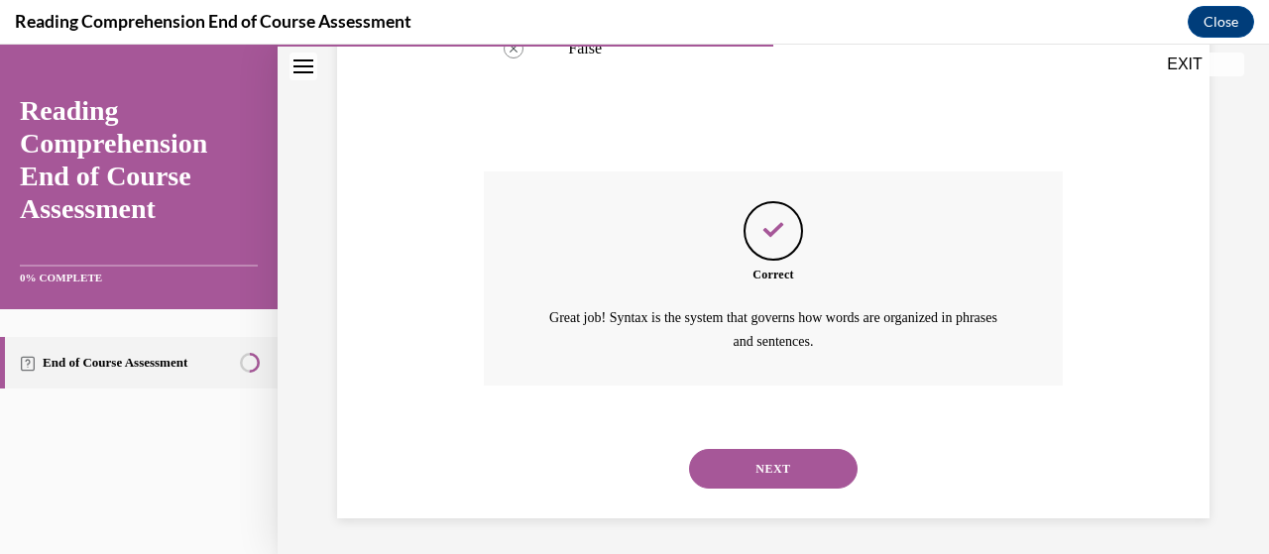
scroll to position [600, 0]
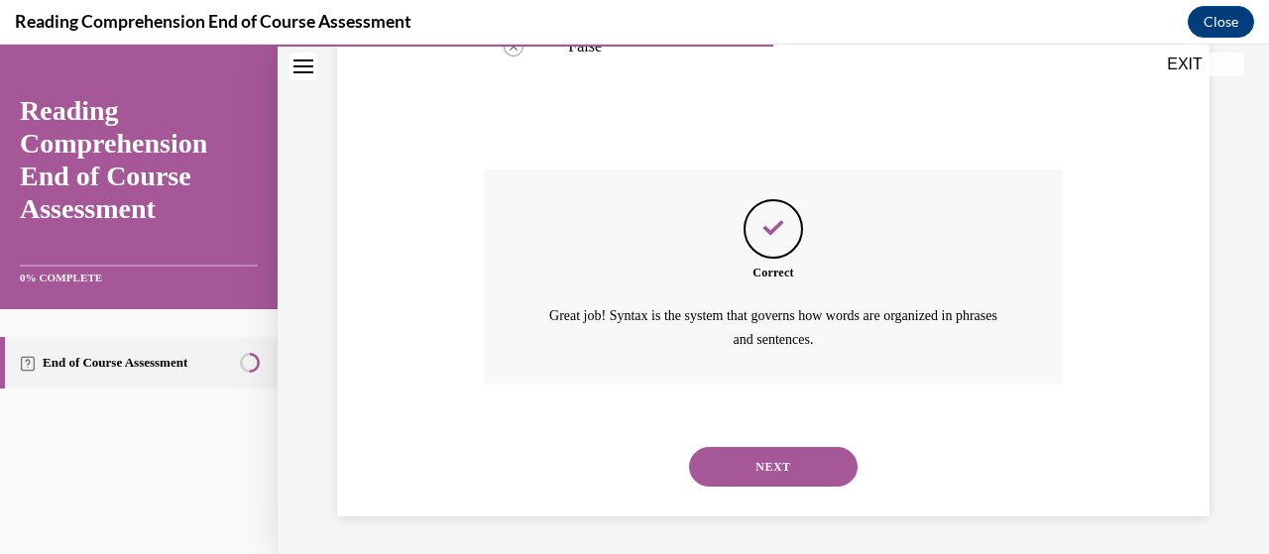
click at [830, 466] on button "NEXT" at bounding box center [773, 467] width 169 height 40
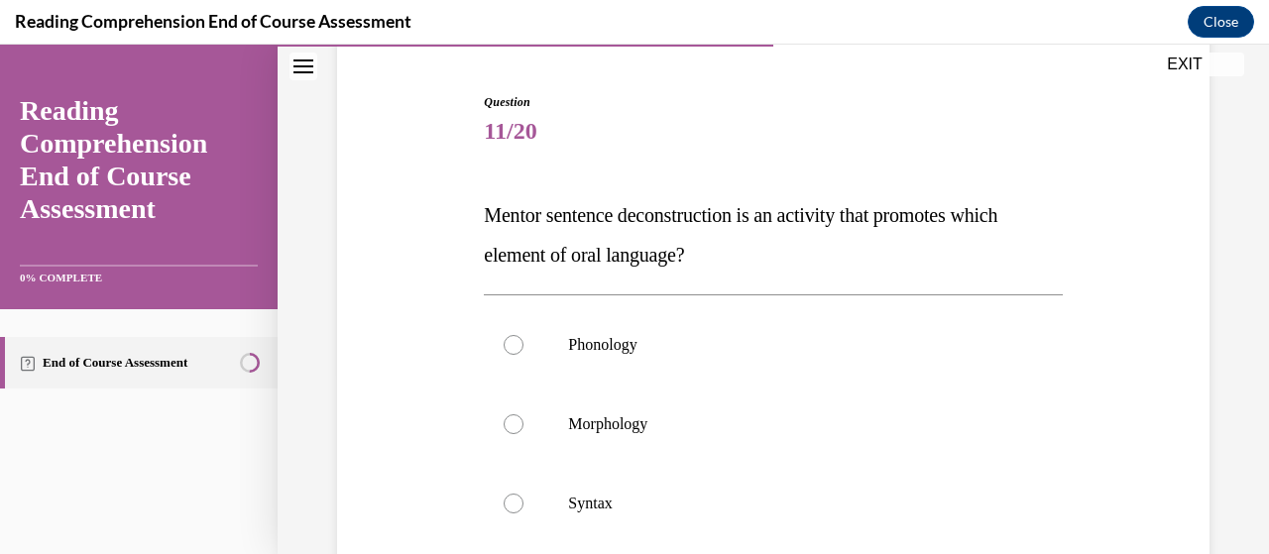
scroll to position [237, 0]
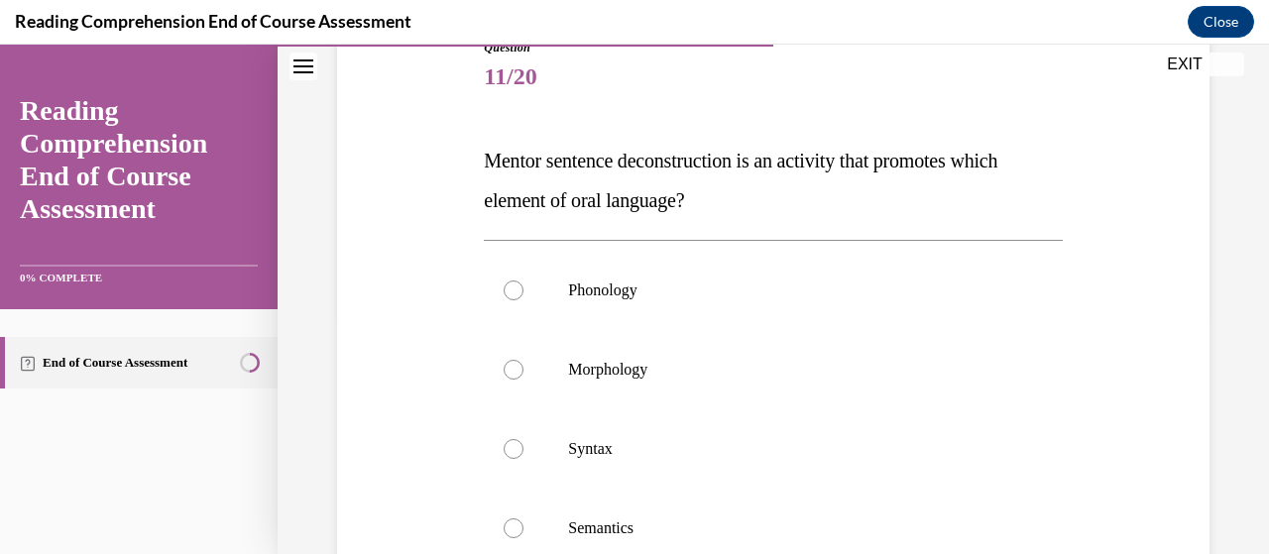
click at [803, 416] on label "Syntax" at bounding box center [773, 449] width 578 height 79
click at [524, 439] on input "Syntax" at bounding box center [514, 449] width 20 height 20
radio input "true"
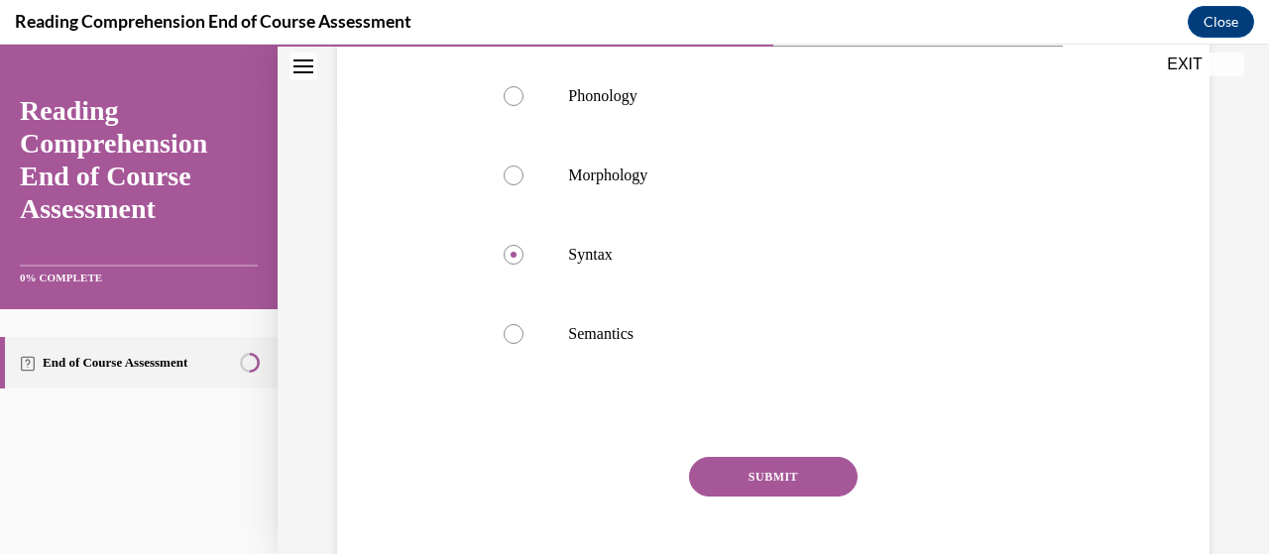
click at [787, 487] on button "SUBMIT" at bounding box center [773, 477] width 169 height 40
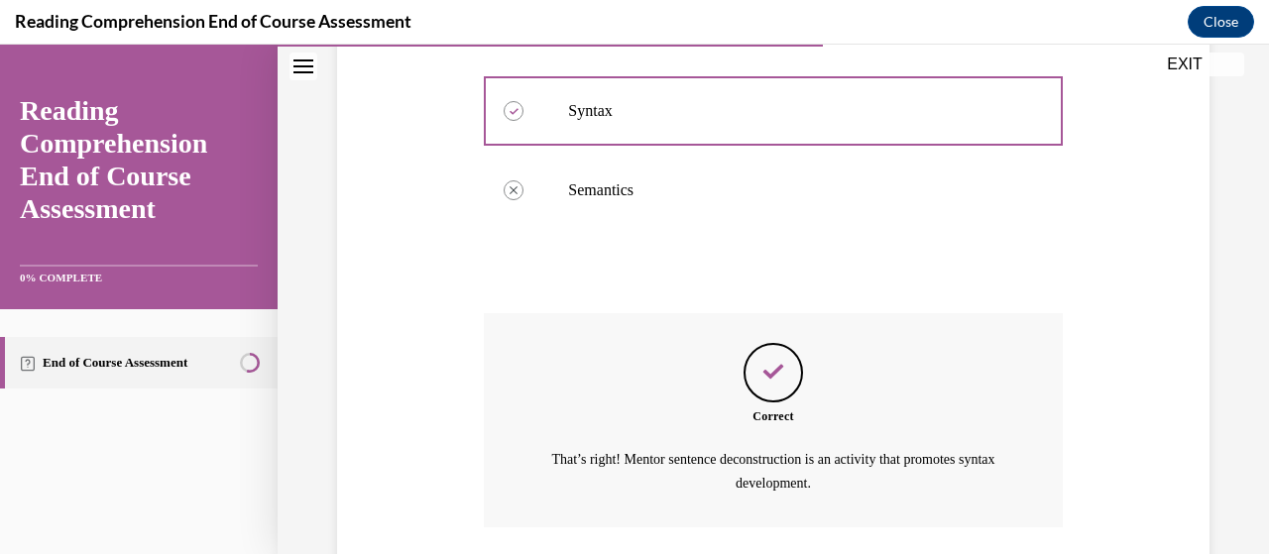
scroll to position [719, 0]
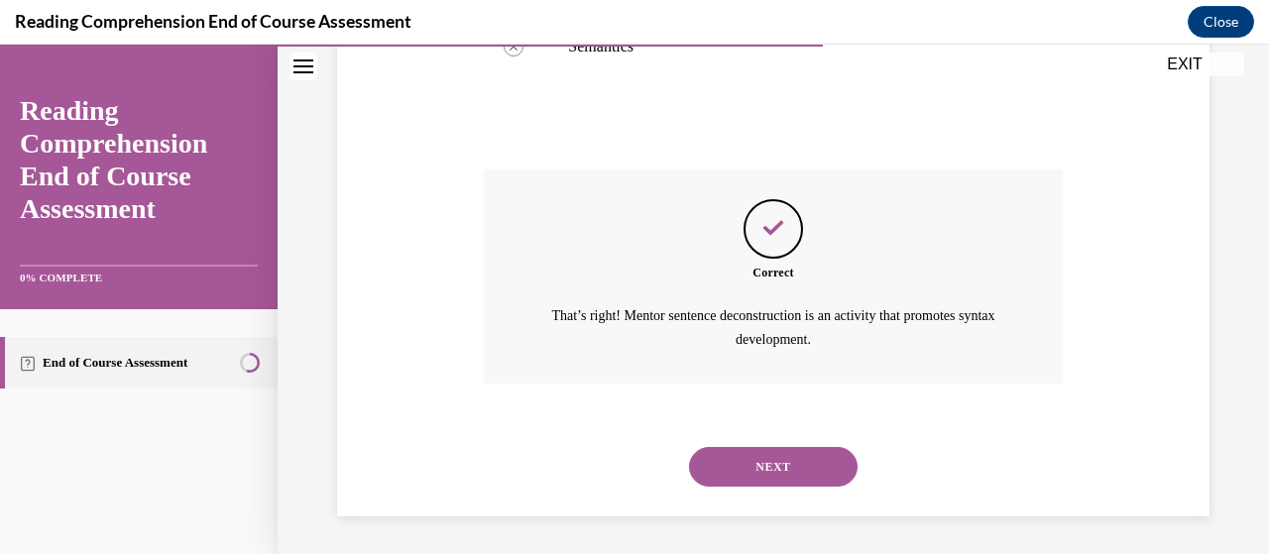
click at [793, 467] on button "NEXT" at bounding box center [773, 467] width 169 height 40
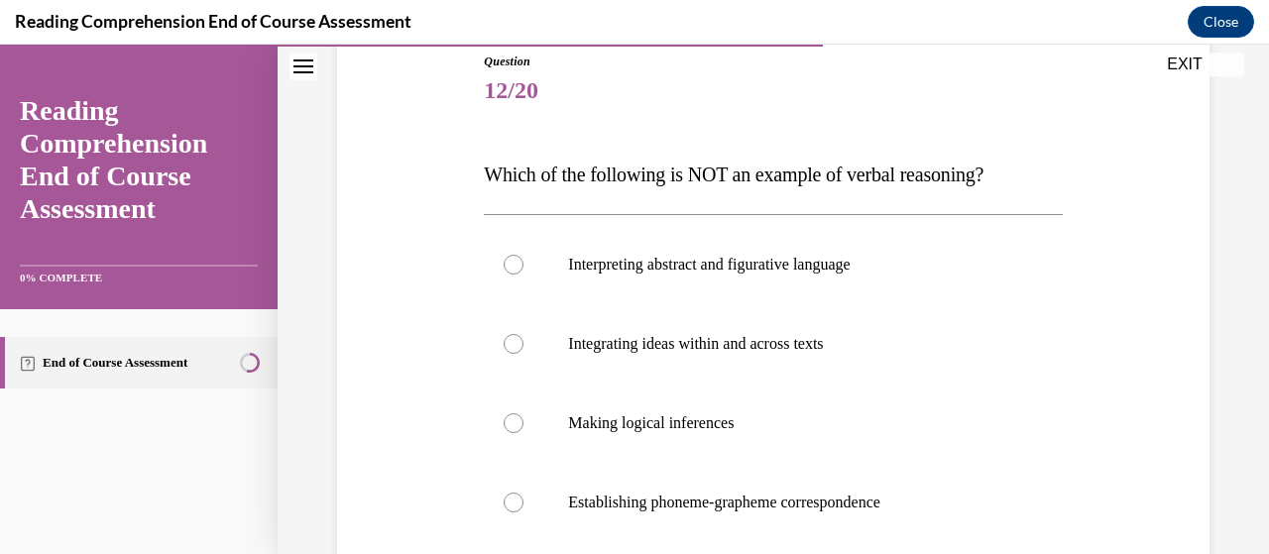
scroll to position [235, 0]
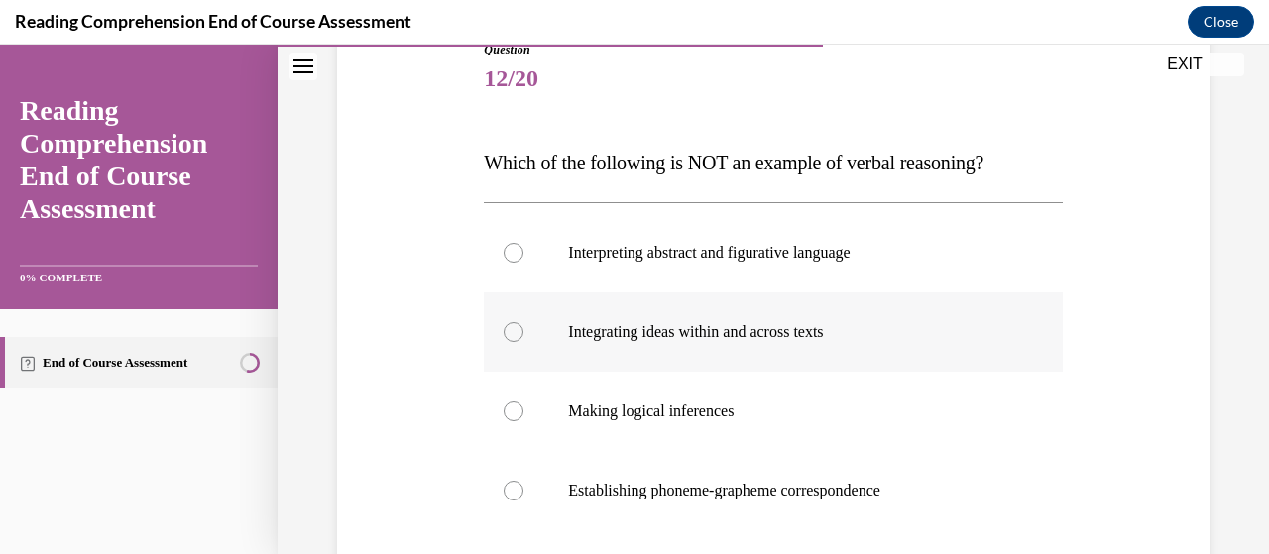
click at [970, 332] on p "Integrating ideas within and across texts" at bounding box center [790, 332] width 444 height 20
click at [524, 332] on input "Integrating ideas within and across texts" at bounding box center [514, 332] width 20 height 20
radio input "true"
click at [920, 263] on label "Interpreting abstract and figurative language" at bounding box center [773, 252] width 578 height 79
click at [524, 263] on input "Interpreting abstract and figurative language" at bounding box center [514, 253] width 20 height 20
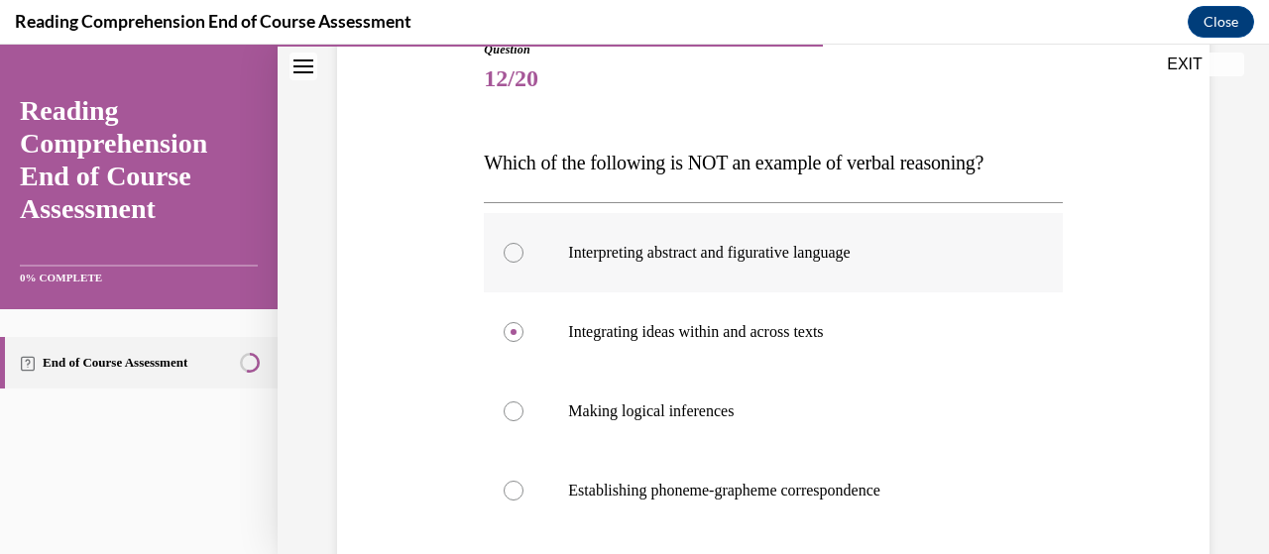
radio input "true"
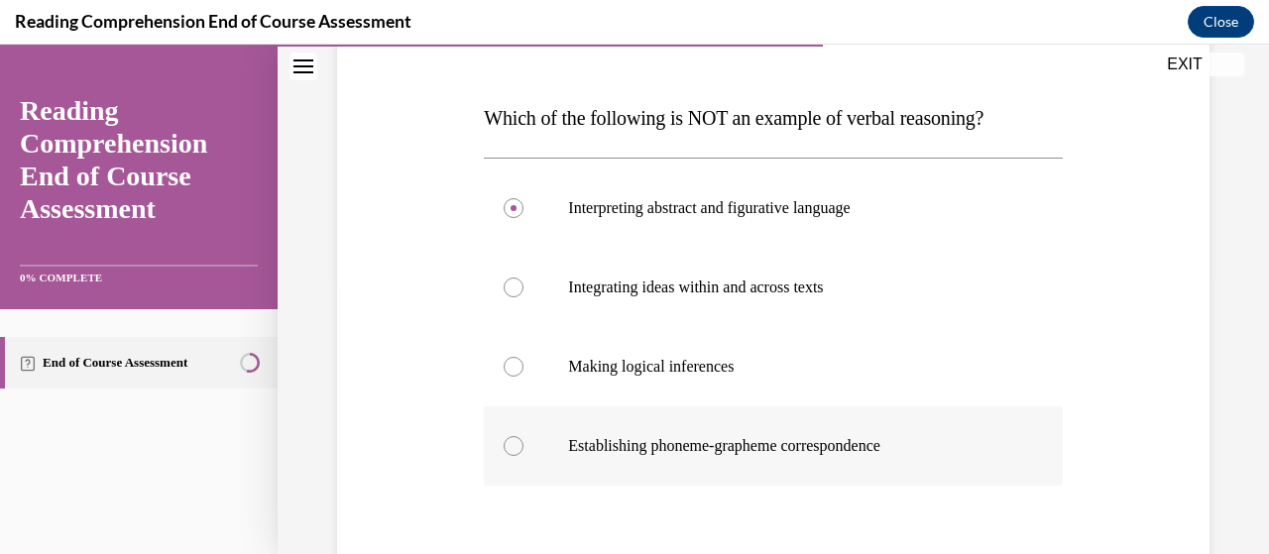
scroll to position [279, 0]
click at [884, 456] on label "Establishing phoneme-grapheme correspondence" at bounding box center [773, 447] width 578 height 79
click at [524, 456] on input "Establishing phoneme-grapheme correspondence" at bounding box center [514, 447] width 20 height 20
radio input "true"
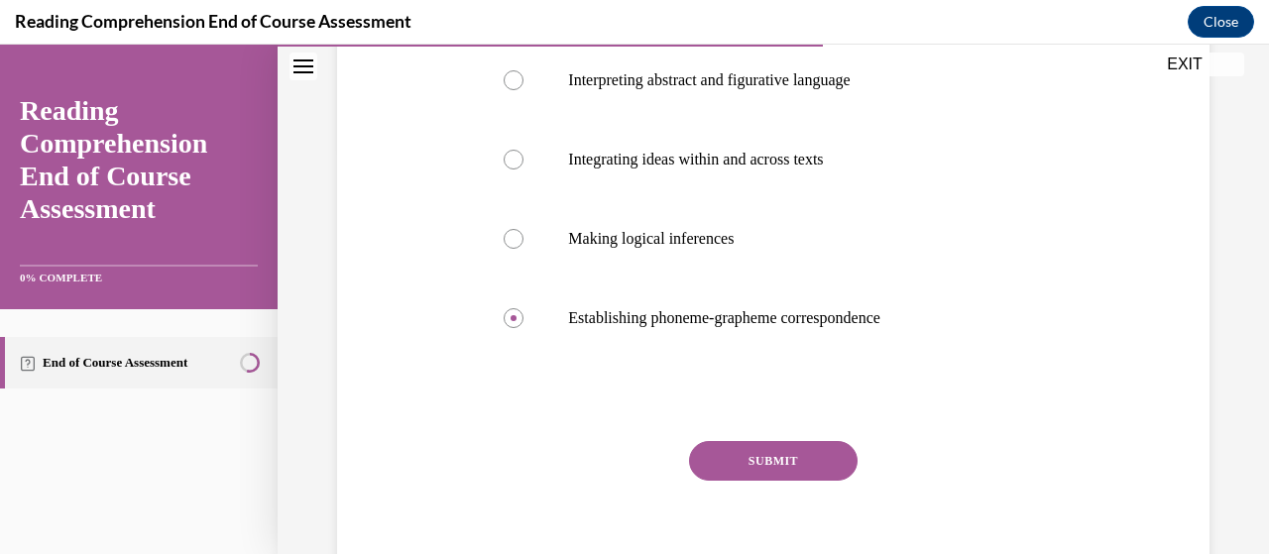
click at [795, 441] on button "SUBMIT" at bounding box center [773, 461] width 169 height 40
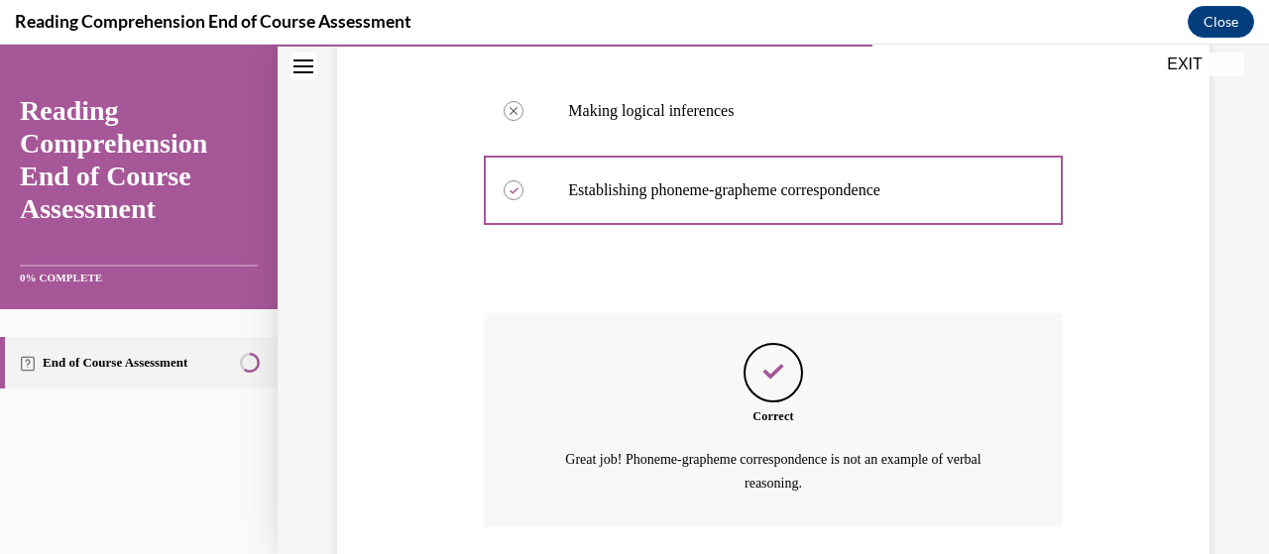
scroll to position [679, 0]
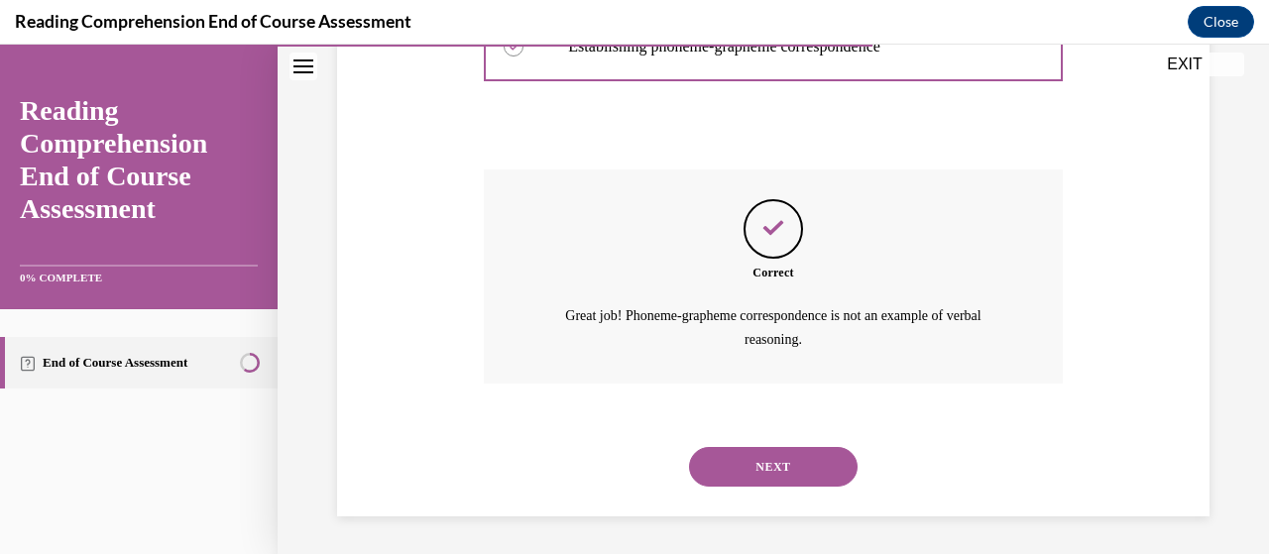
click at [816, 463] on button "NEXT" at bounding box center [773, 467] width 169 height 40
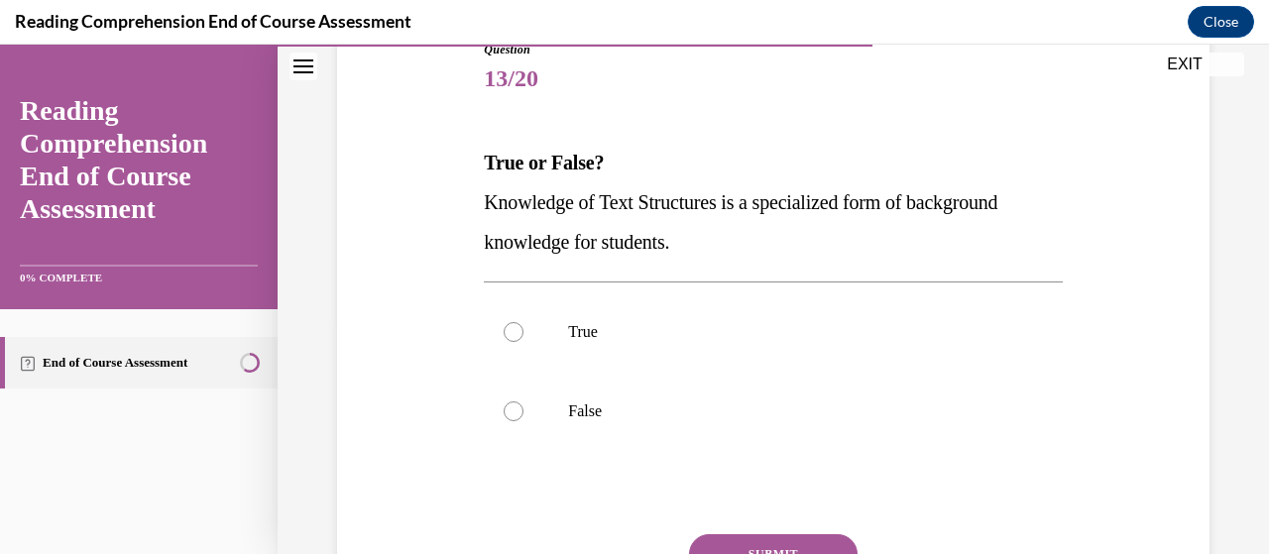
scroll to position [234, 0]
click at [619, 334] on p "True" at bounding box center [790, 333] width 444 height 20
click at [524, 334] on input "True" at bounding box center [514, 333] width 20 height 20
radio input "true"
click at [619, 334] on p "True" at bounding box center [790, 333] width 444 height 20
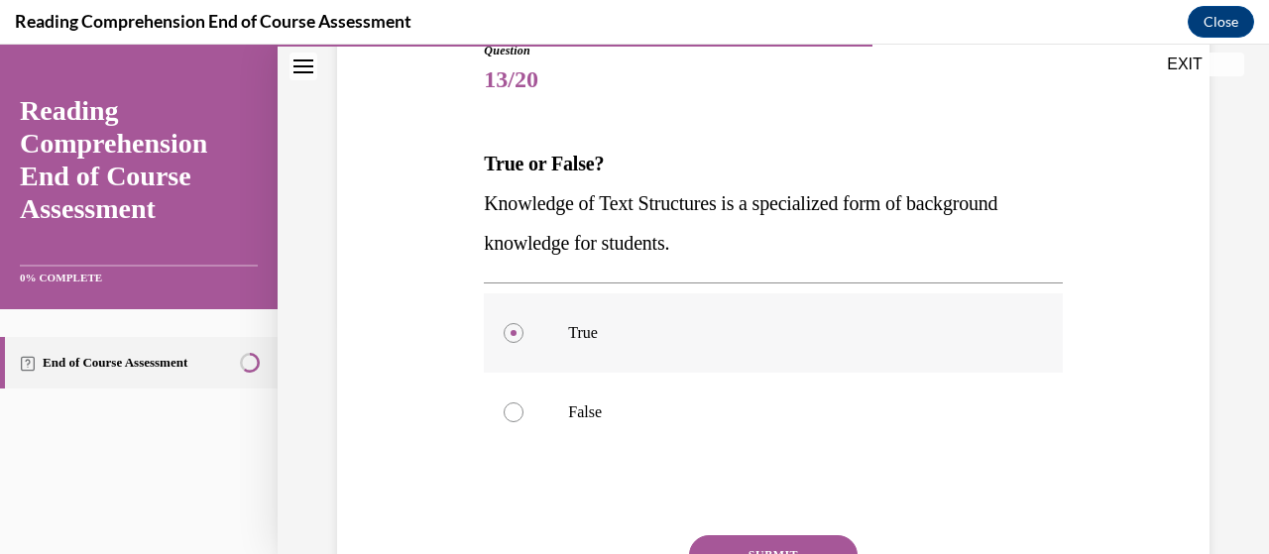
click at [524, 334] on input "True" at bounding box center [514, 333] width 20 height 20
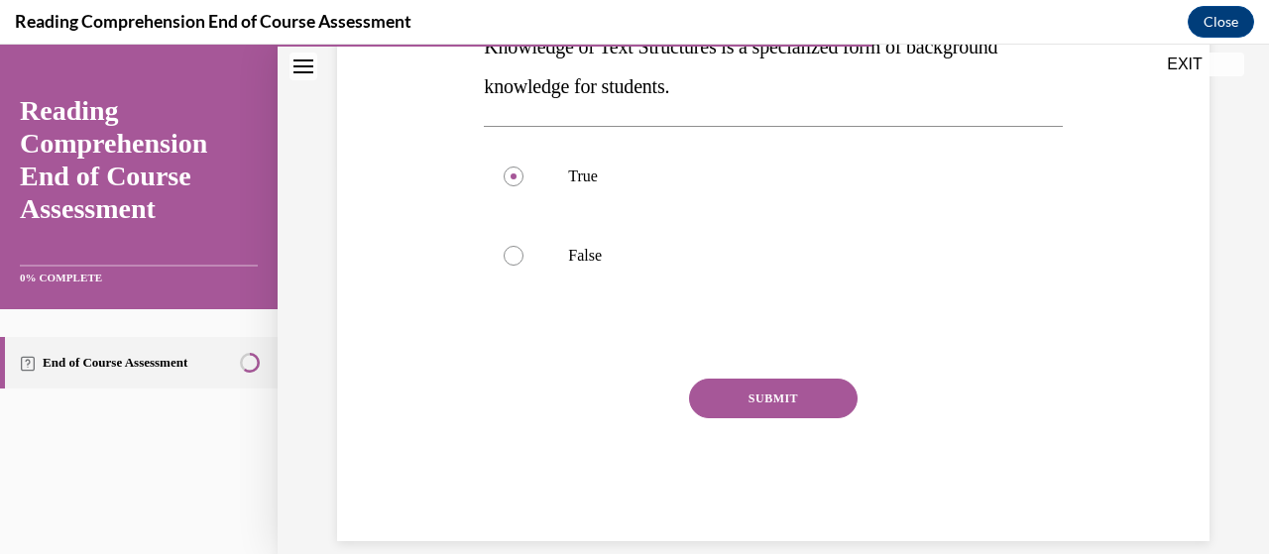
click at [808, 403] on button "SUBMIT" at bounding box center [773, 399] width 169 height 40
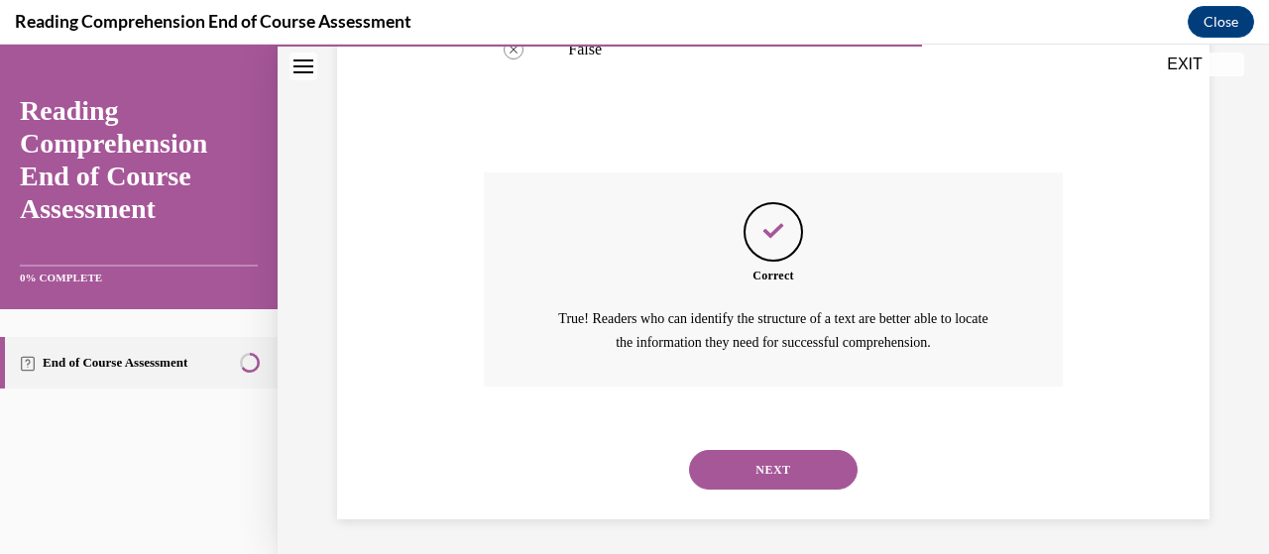
scroll to position [600, 0]
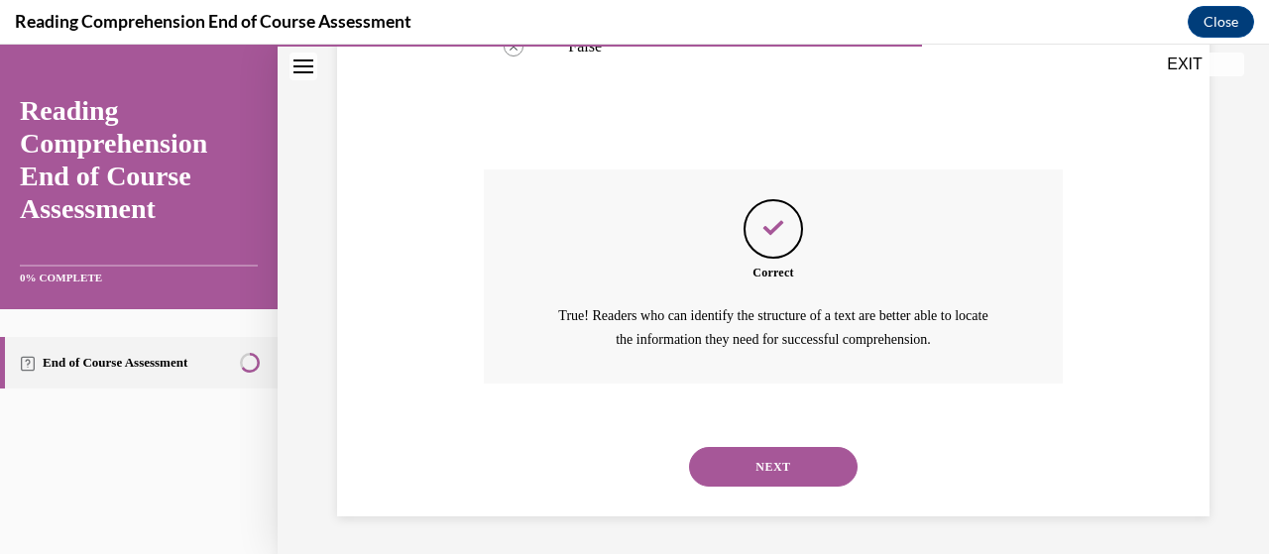
click at [821, 466] on button "NEXT" at bounding box center [773, 467] width 169 height 40
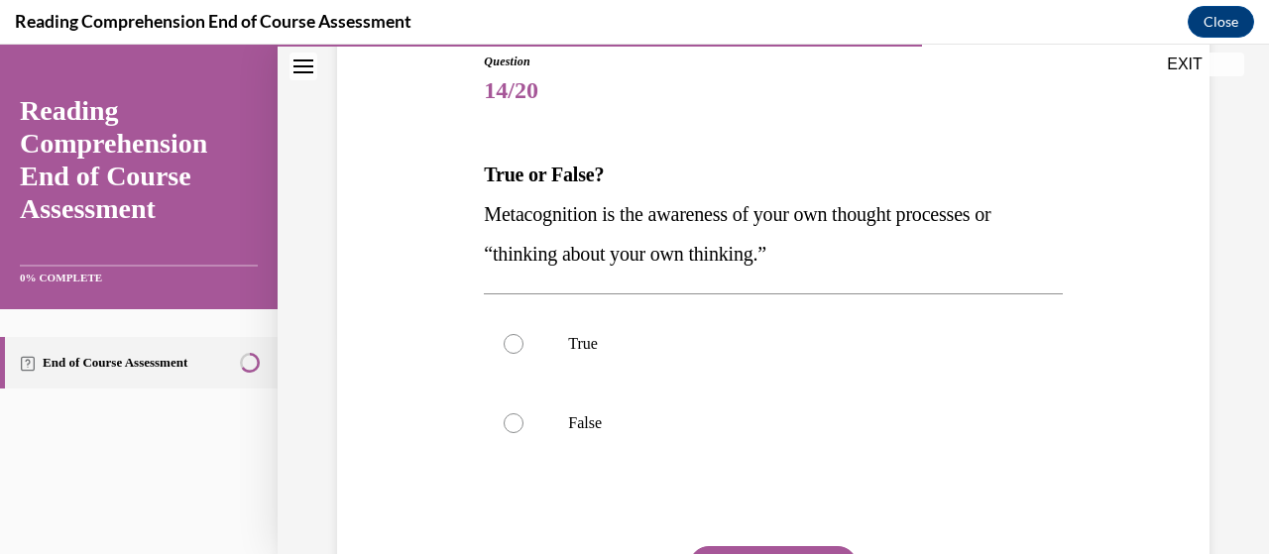
scroll to position [222, 0]
click at [617, 348] on p "True" at bounding box center [790, 345] width 444 height 20
click at [524, 348] on input "True" at bounding box center [514, 345] width 20 height 20
radio input "true"
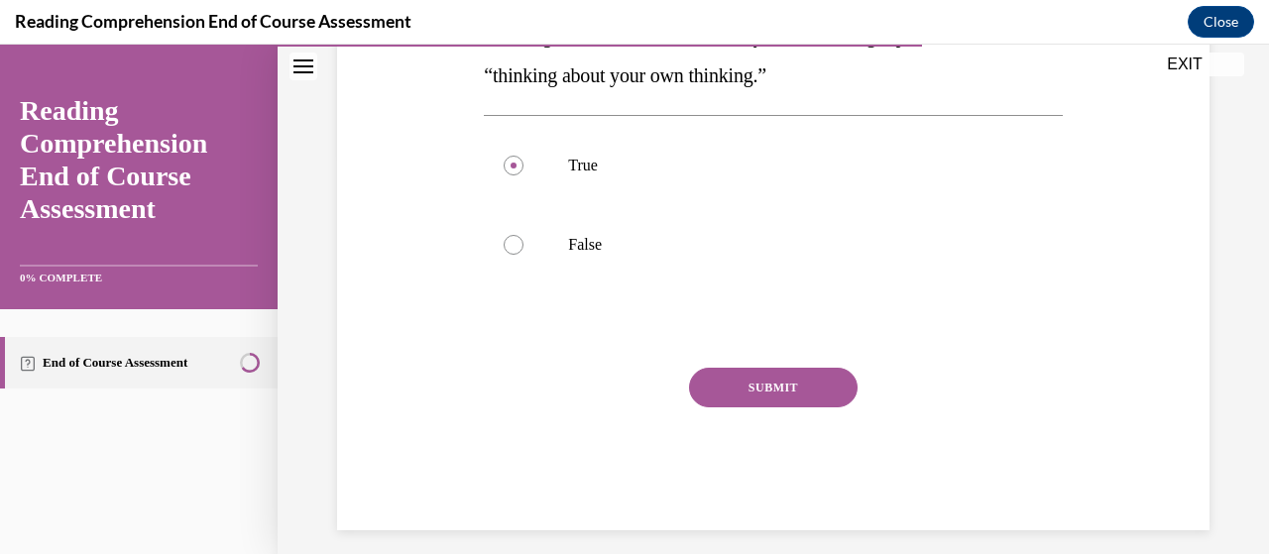
click at [754, 375] on button "SUBMIT" at bounding box center [773, 388] width 169 height 40
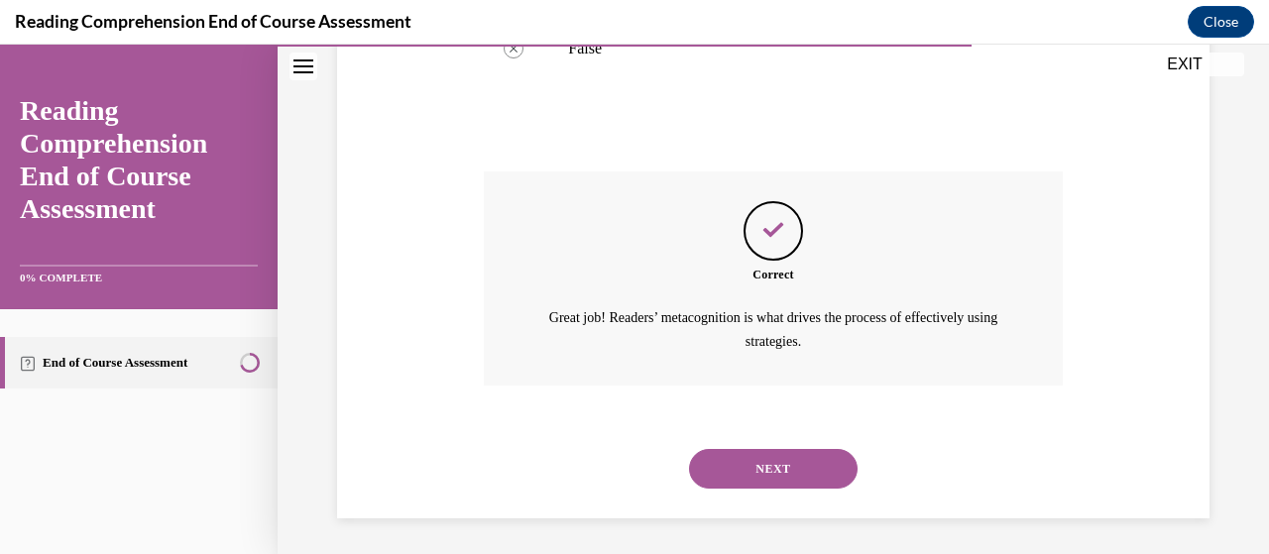
scroll to position [600, 0]
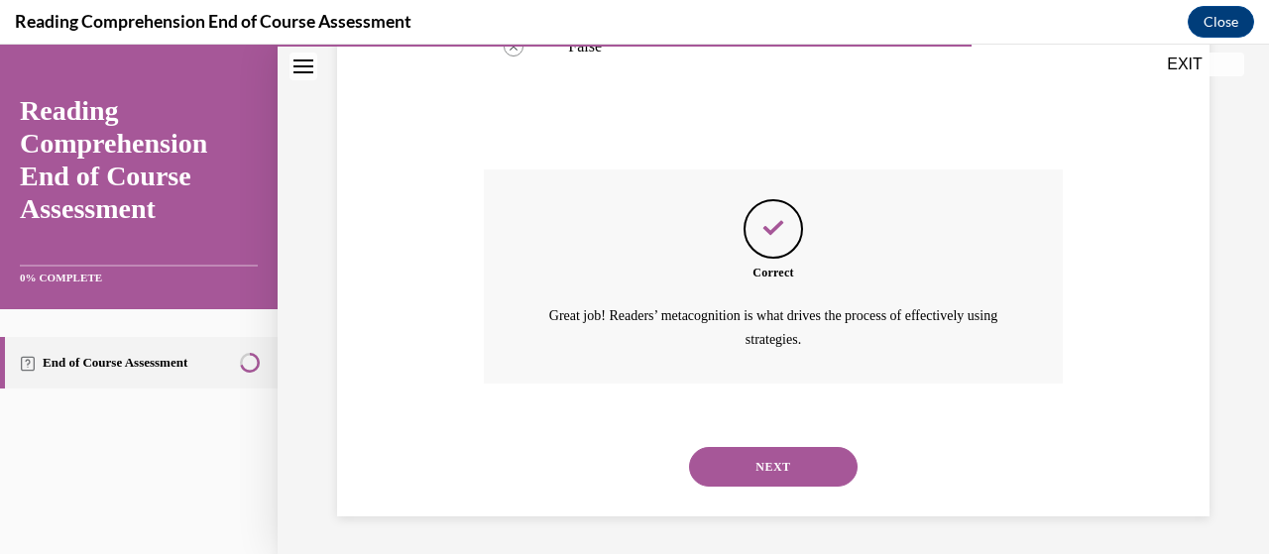
click at [825, 453] on button "NEXT" at bounding box center [773, 467] width 169 height 40
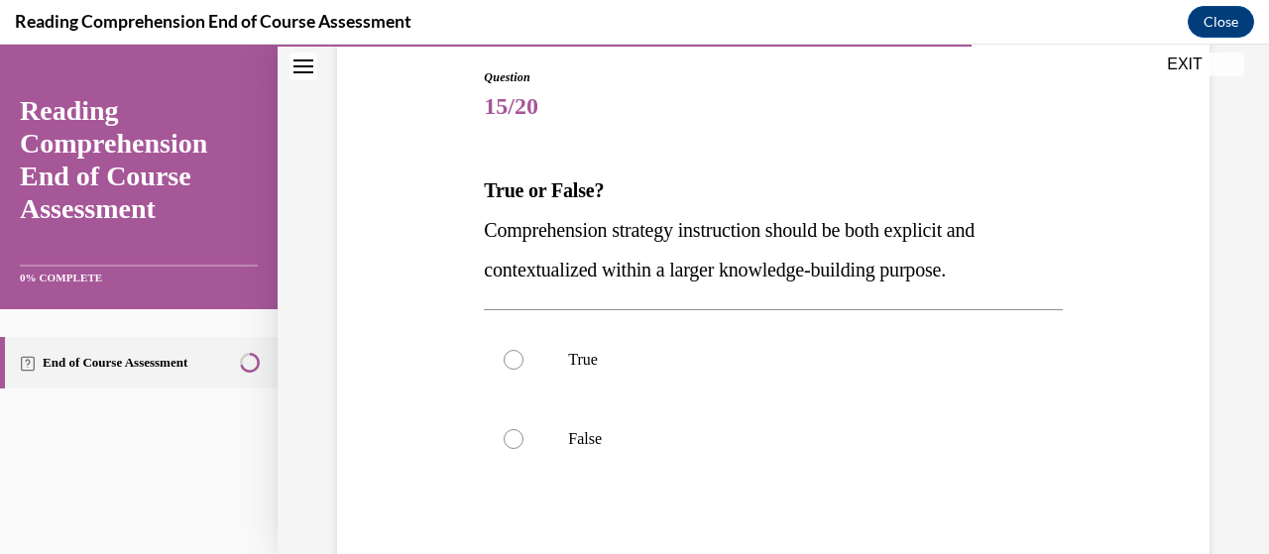
scroll to position [206, 0]
click at [661, 390] on label "True" at bounding box center [773, 360] width 578 height 79
click at [524, 371] on input "True" at bounding box center [514, 361] width 20 height 20
radio input "true"
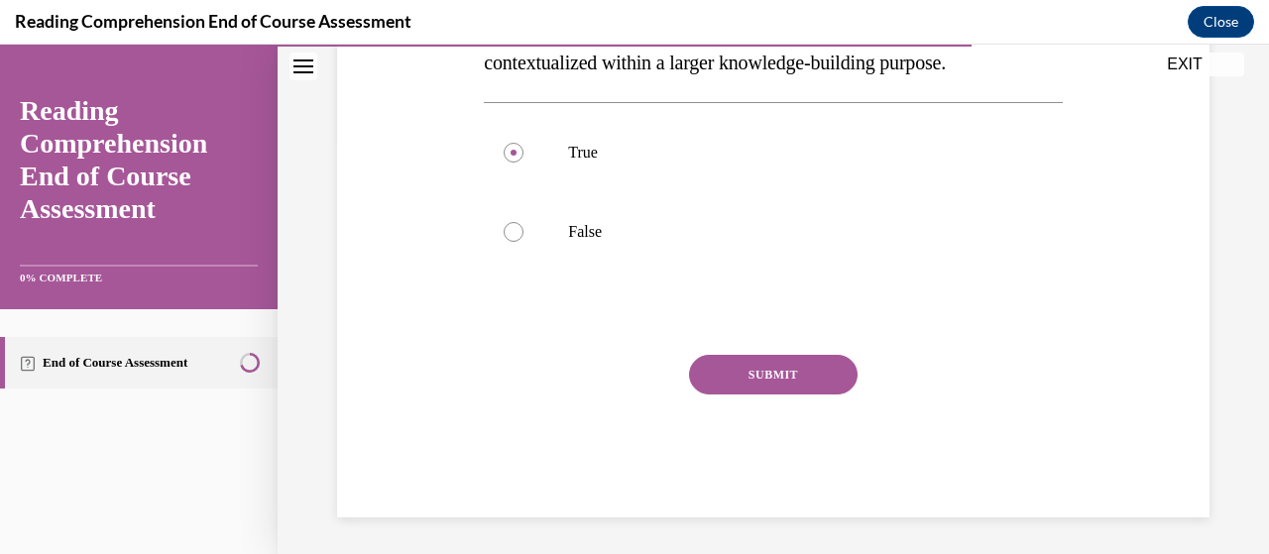
click at [752, 380] on button "SUBMIT" at bounding box center [773, 375] width 169 height 40
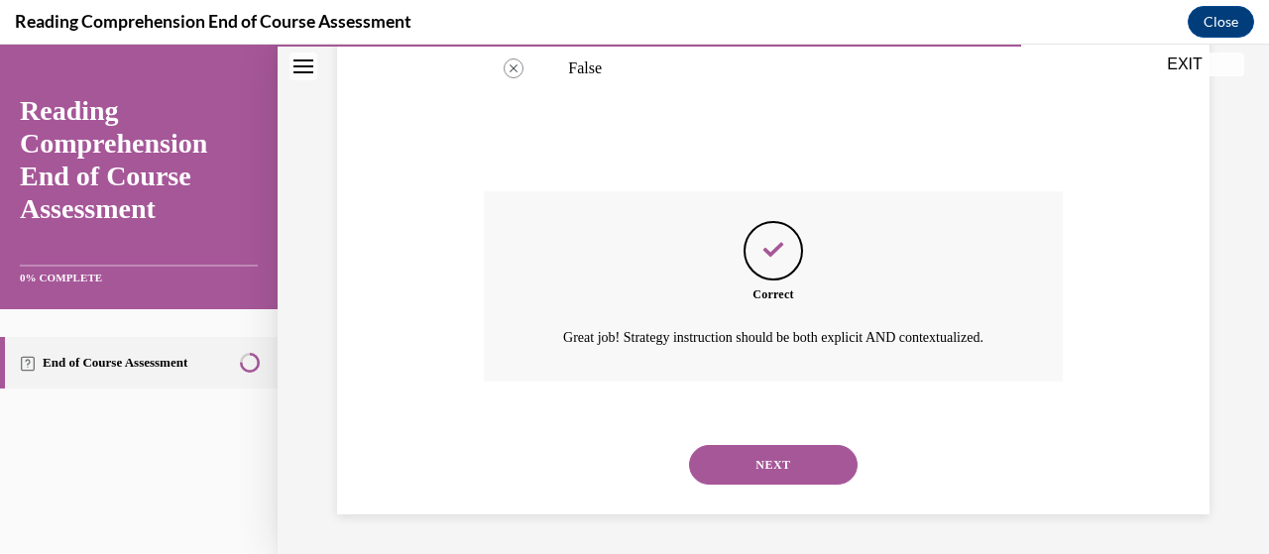
scroll to position [600, 0]
click at [819, 457] on button "NEXT" at bounding box center [773, 465] width 169 height 40
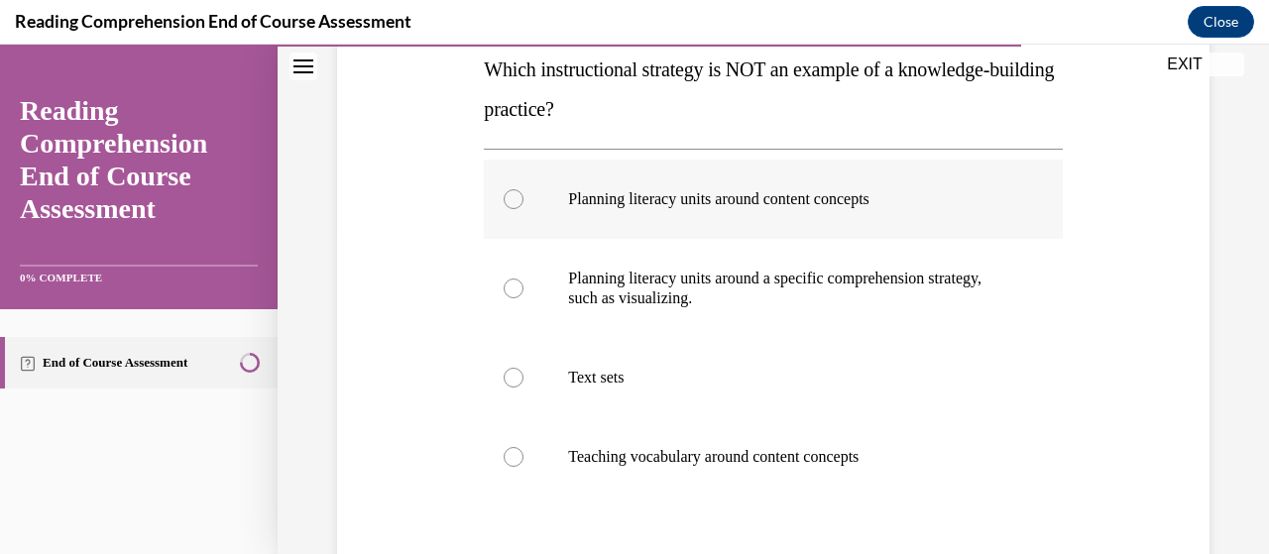
scroll to position [332, 0]
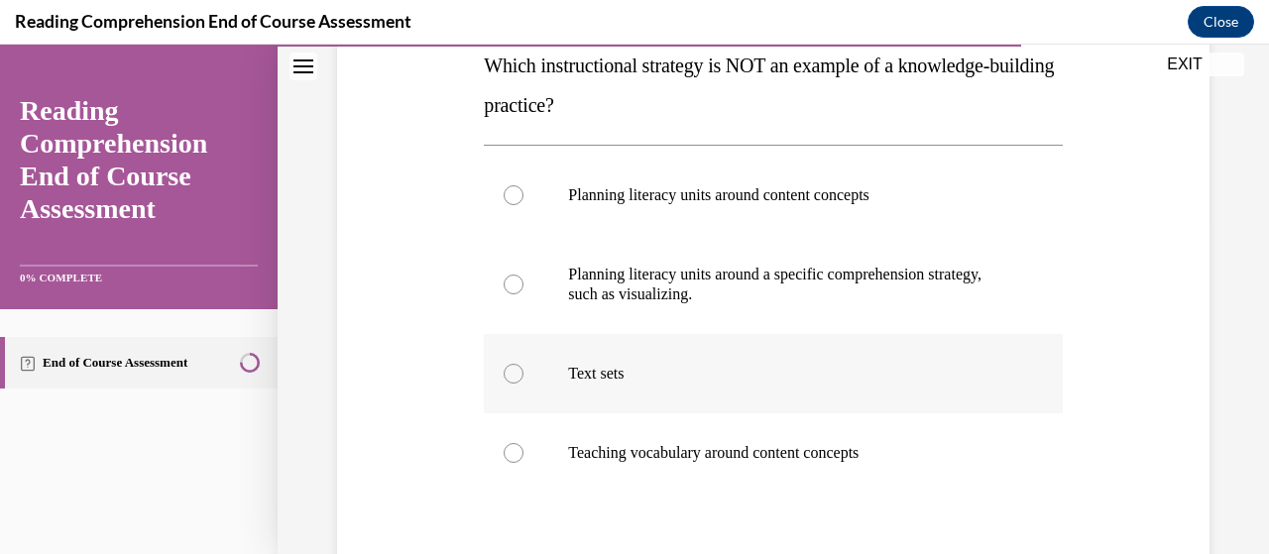
click at [944, 384] on label "Text sets" at bounding box center [773, 373] width 578 height 79
click at [524, 384] on input "Text sets" at bounding box center [514, 374] width 20 height 20
radio input "true"
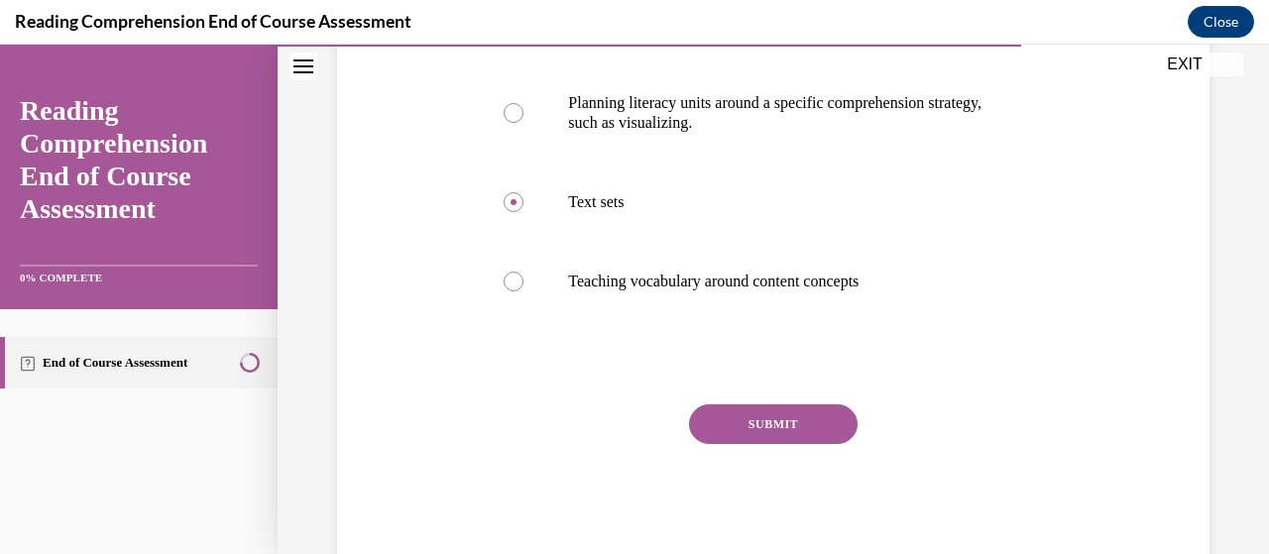
click at [803, 414] on button "SUBMIT" at bounding box center [773, 425] width 169 height 40
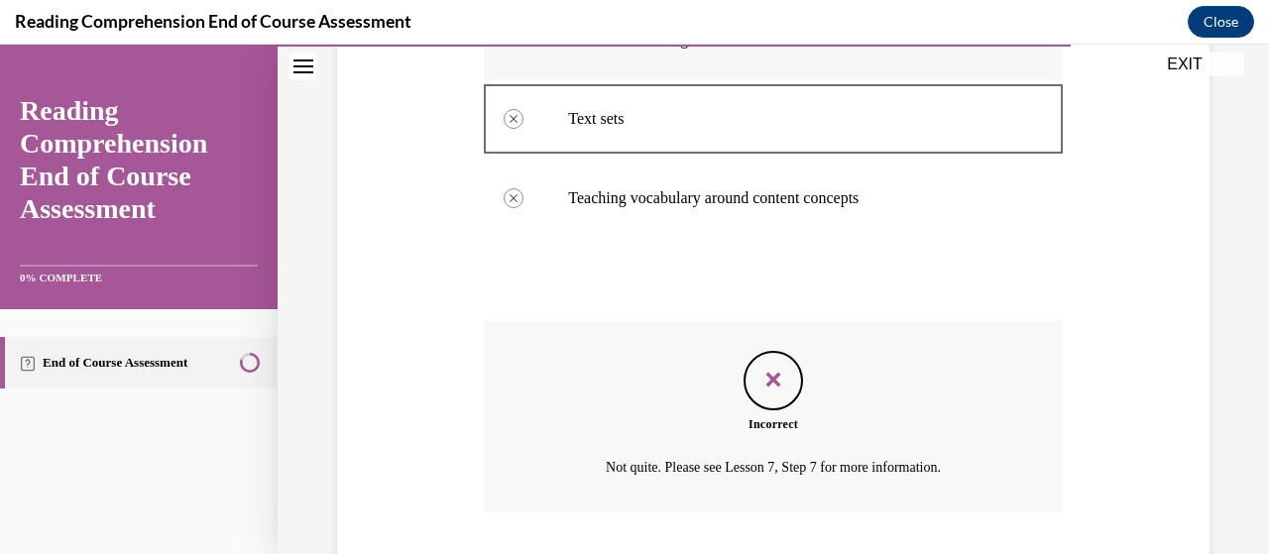
scroll to position [716, 0]
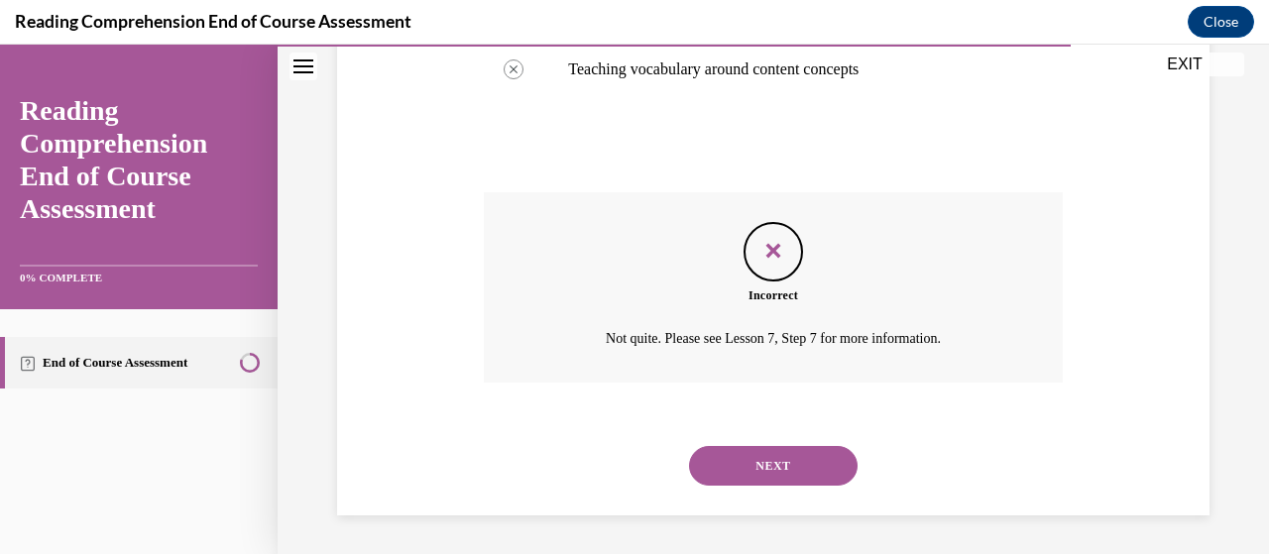
click at [822, 464] on button "NEXT" at bounding box center [773, 466] width 169 height 40
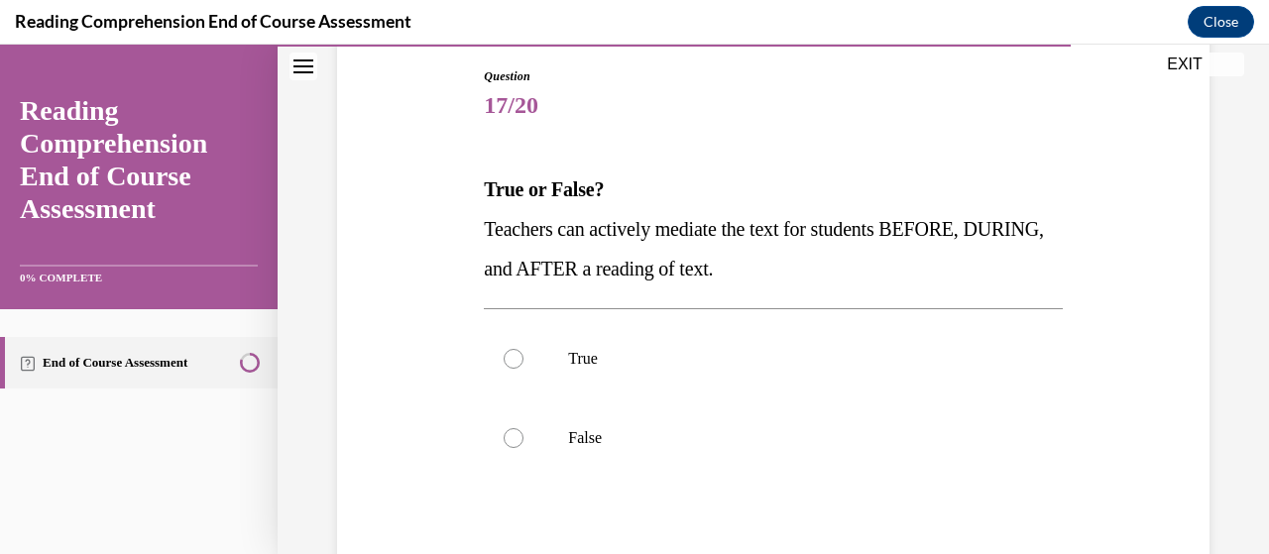
scroll to position [257, 0]
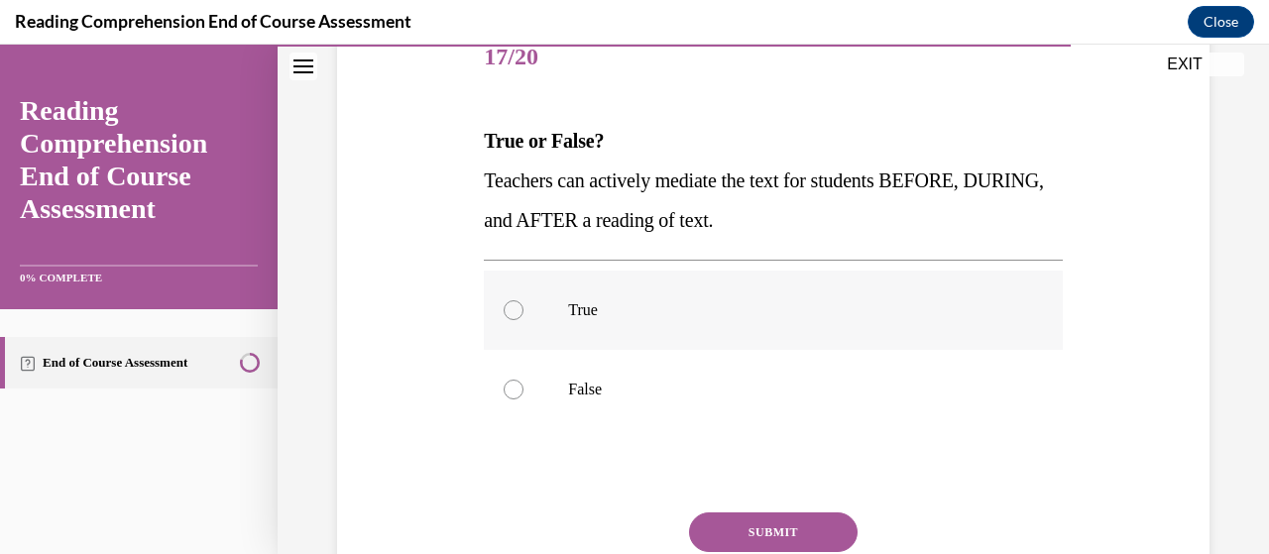
click at [603, 337] on label "True" at bounding box center [773, 310] width 578 height 79
click at [524, 320] on input "True" at bounding box center [514, 310] width 20 height 20
radio input "true"
click at [823, 520] on button "SUBMIT" at bounding box center [773, 533] width 169 height 40
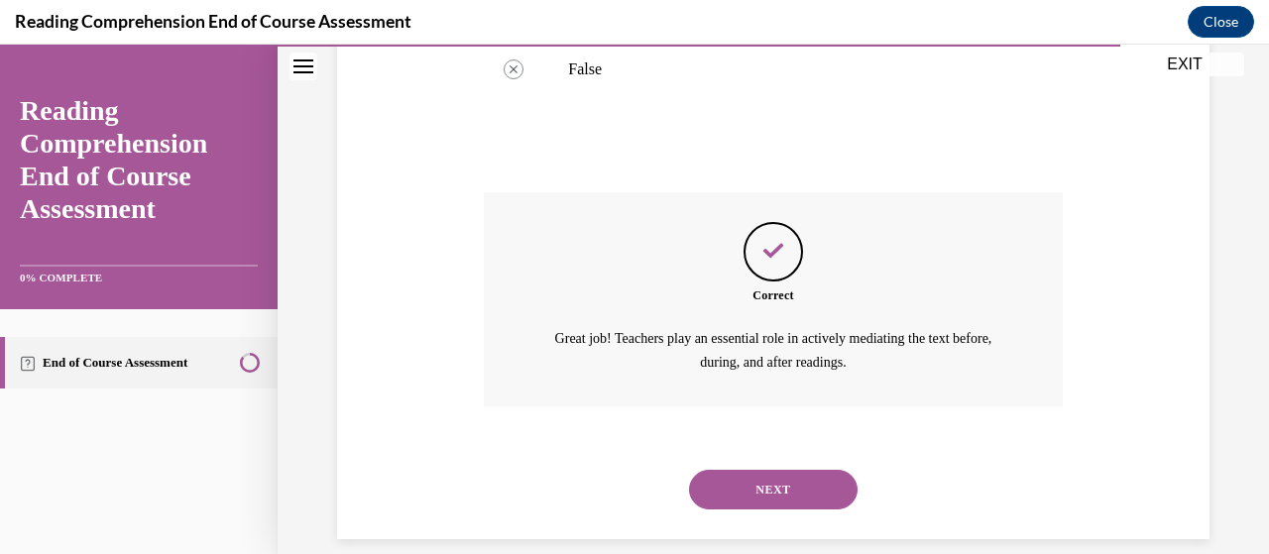
scroll to position [600, 0]
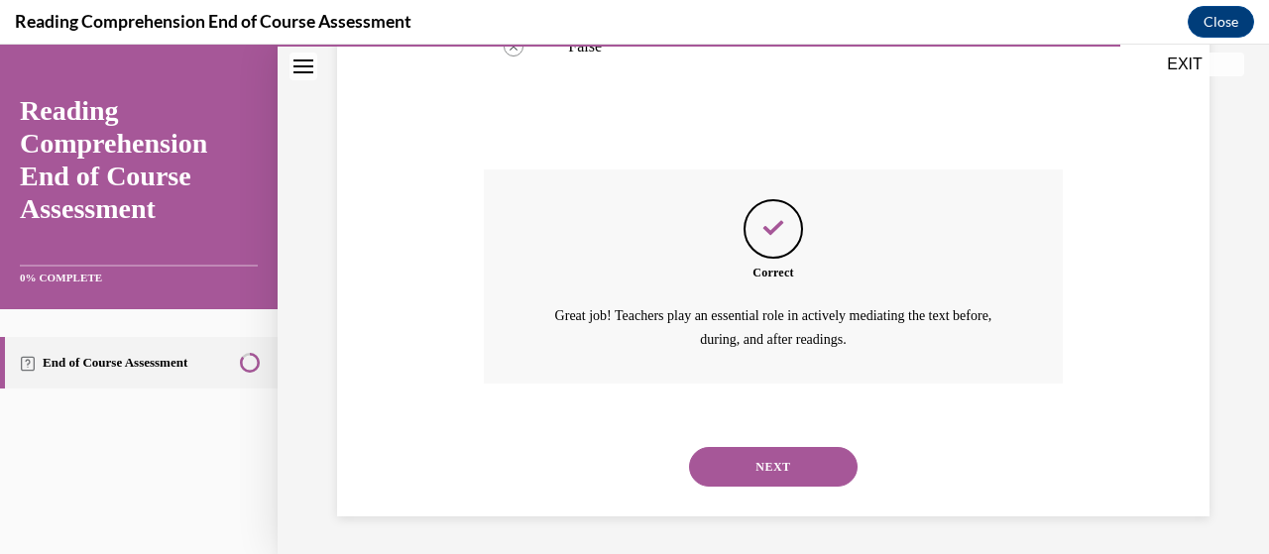
click at [809, 457] on button "NEXT" at bounding box center [773, 467] width 169 height 40
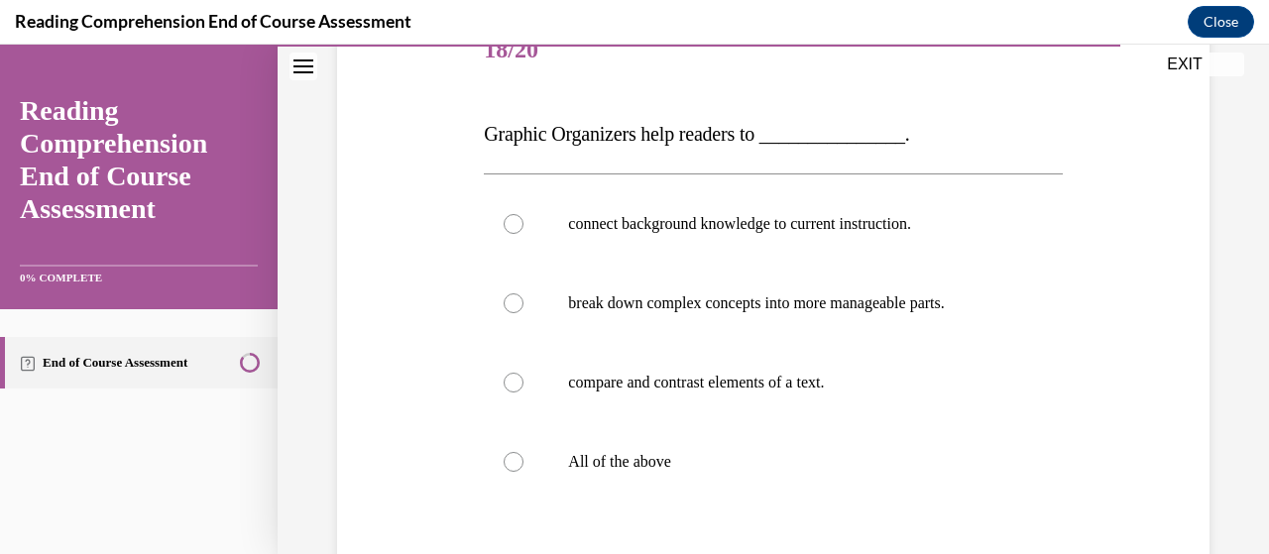
scroll to position [274, 0]
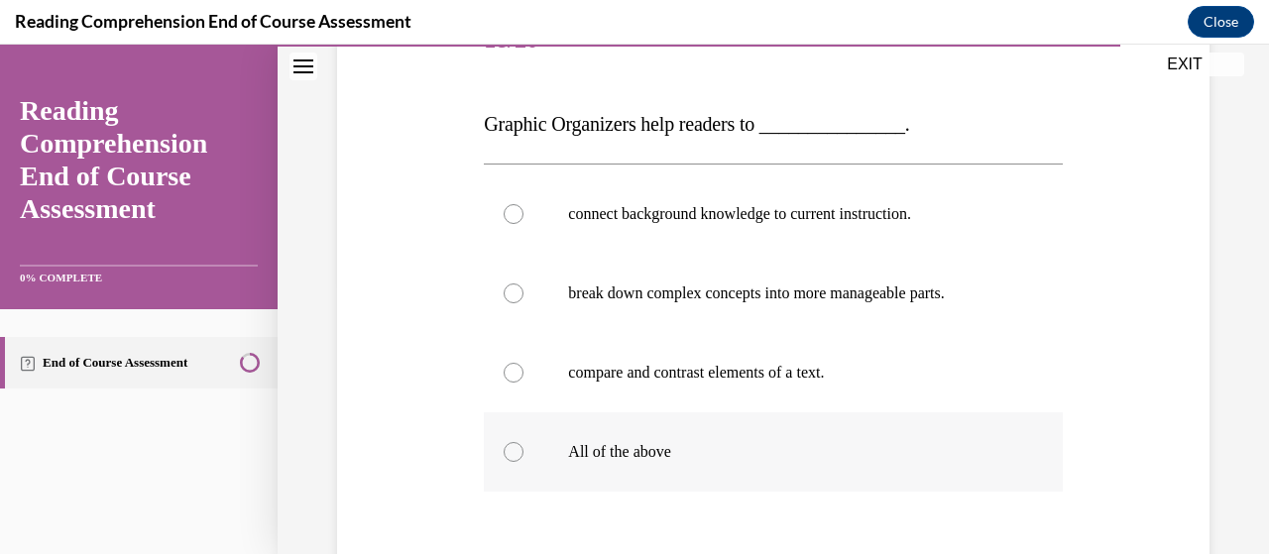
click at [826, 434] on label "All of the above" at bounding box center [773, 451] width 578 height 79
click at [524, 442] on input "All of the above" at bounding box center [514, 452] width 20 height 20
radio input "true"
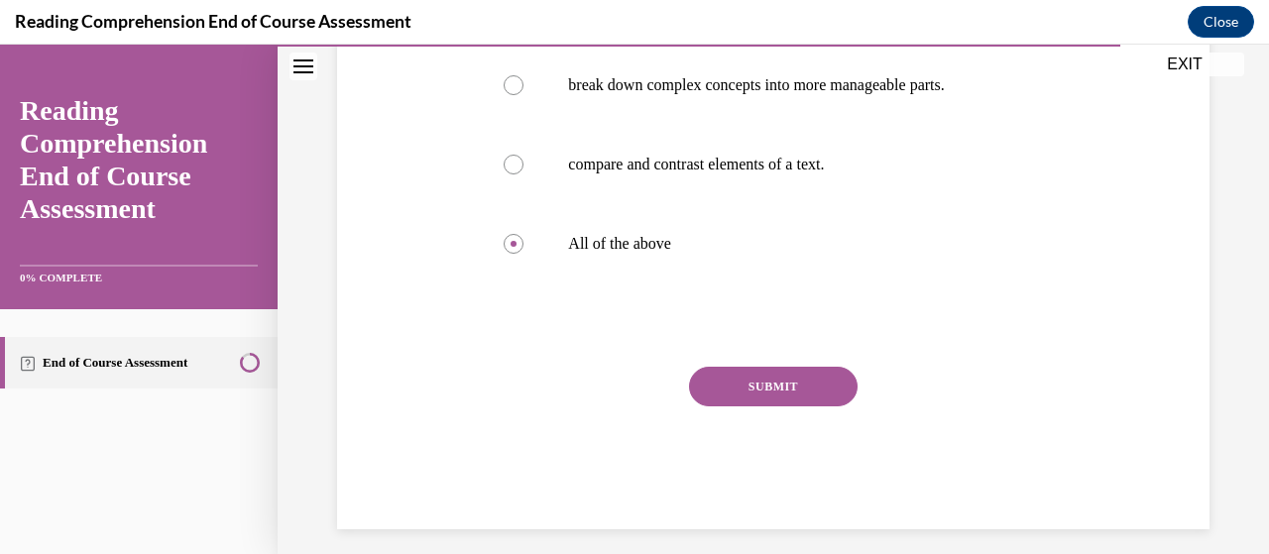
click at [808, 388] on button "SUBMIT" at bounding box center [773, 387] width 169 height 40
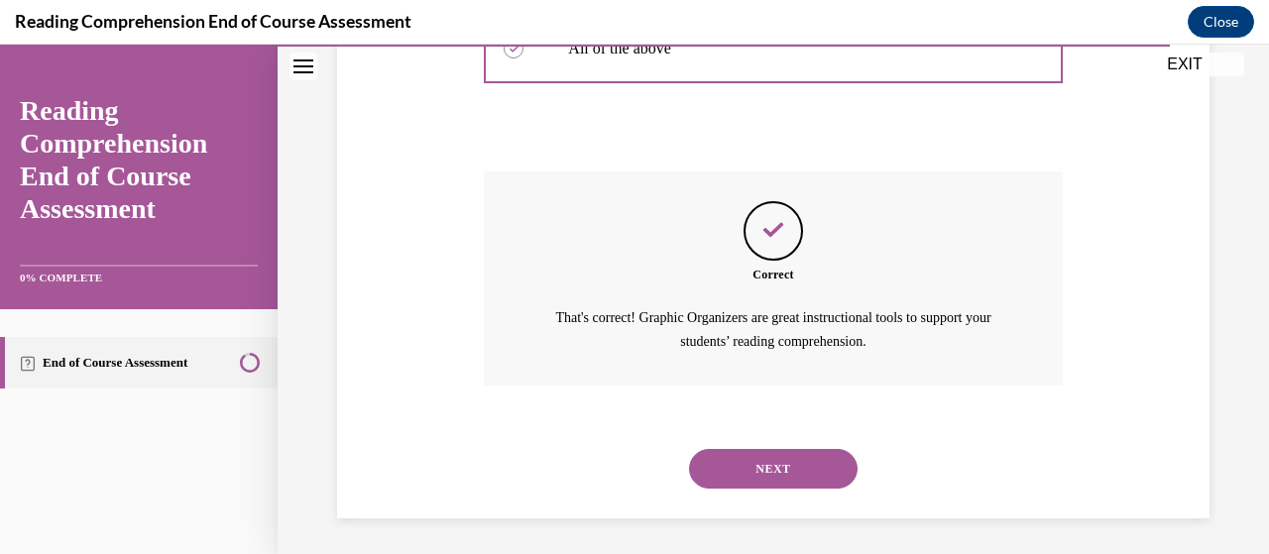
scroll to position [679, 0]
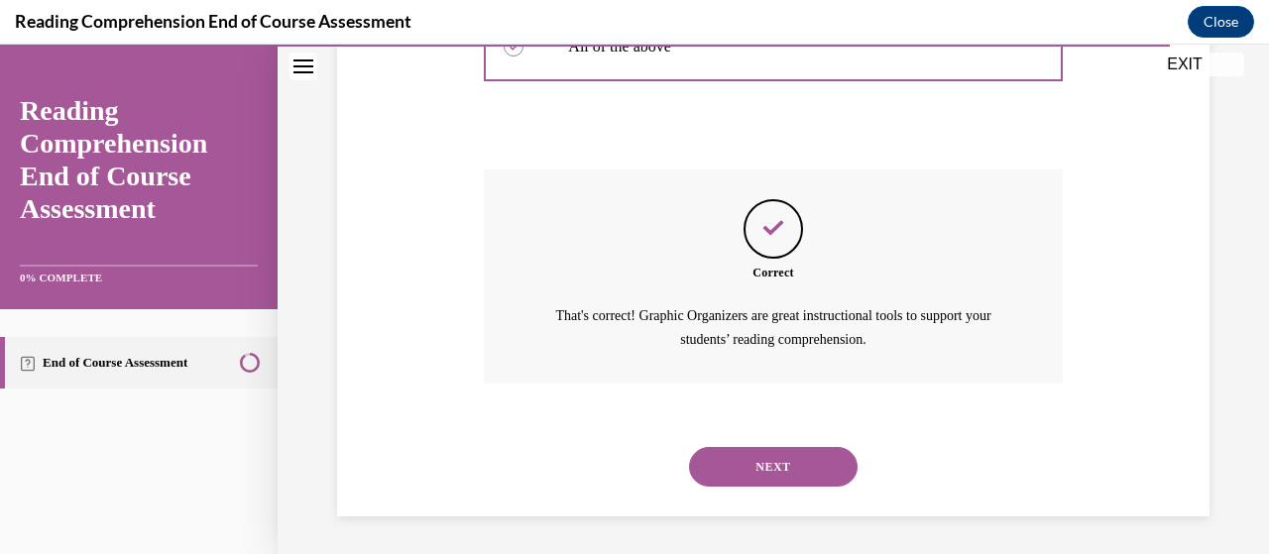
click at [809, 465] on button "NEXT" at bounding box center [773, 467] width 169 height 40
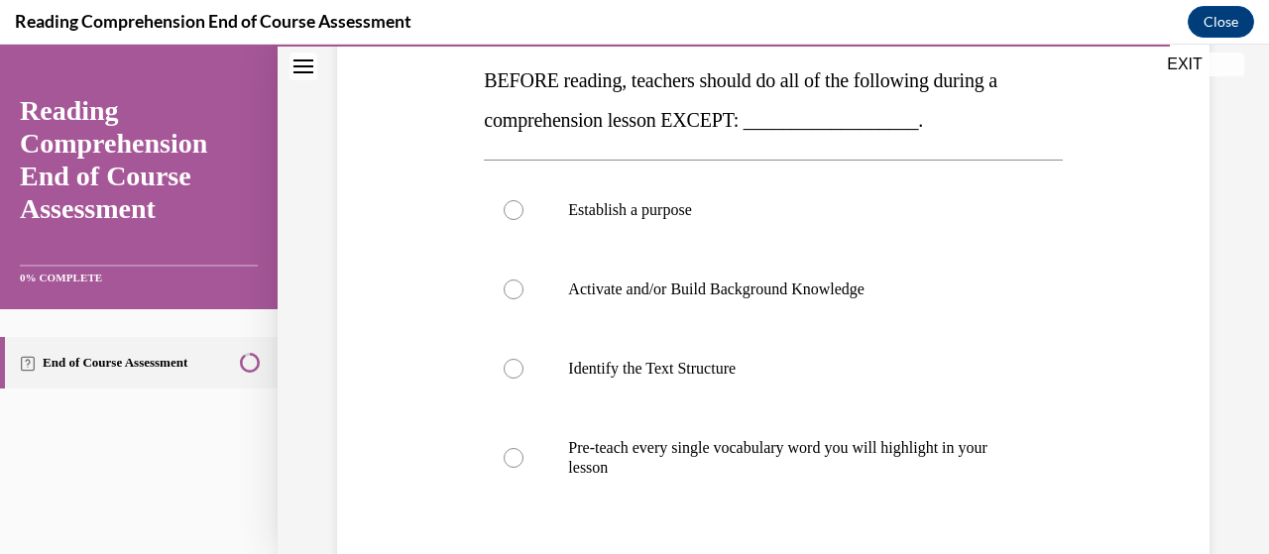
scroll to position [316, 0]
click at [921, 467] on p "Pre-teach every single vocabulary word you will highlight in your lesson" at bounding box center [790, 459] width 444 height 40
click at [524, 467] on input "Pre-teach every single vocabulary word you will highlight in your lesson" at bounding box center [514, 459] width 20 height 20
radio input "true"
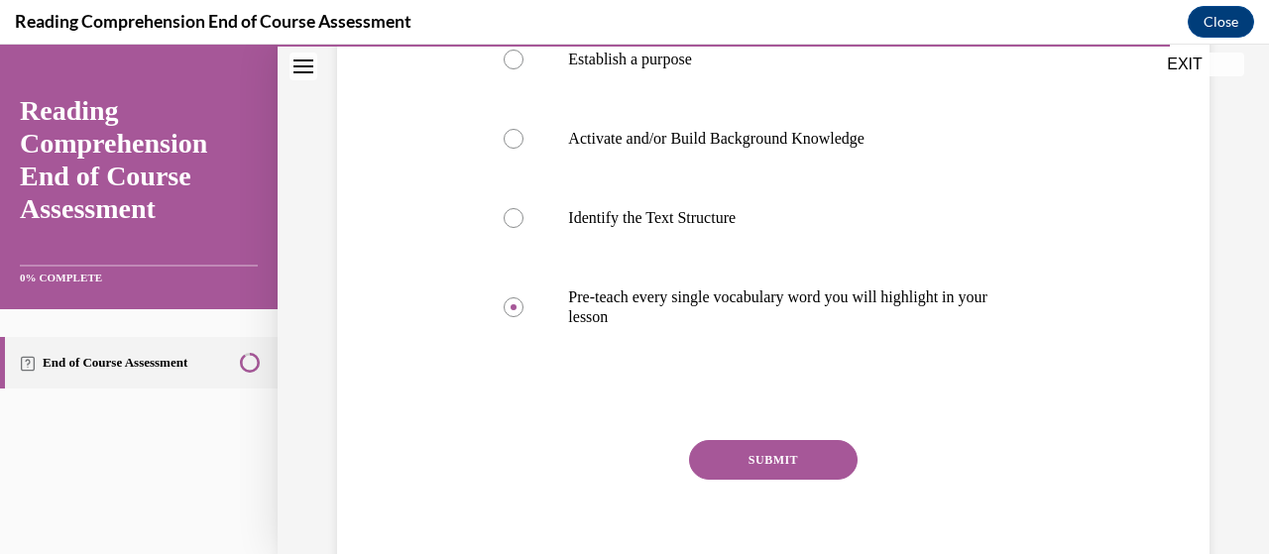
click at [836, 455] on button "SUBMIT" at bounding box center [773, 460] width 169 height 40
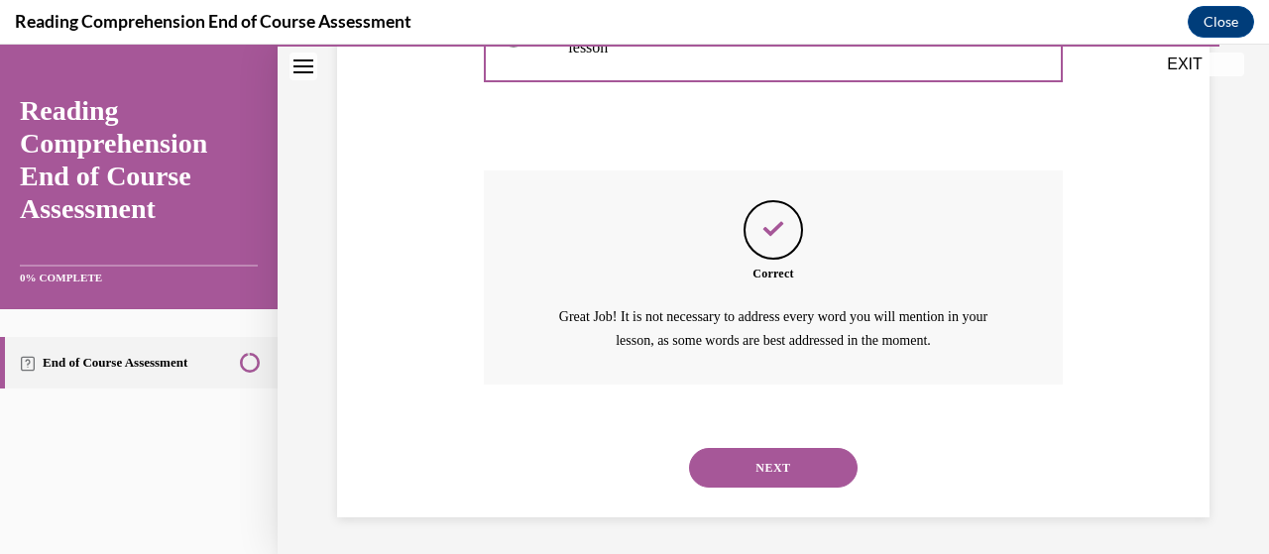
scroll to position [739, 0]
click at [800, 469] on button "NEXT" at bounding box center [773, 467] width 169 height 40
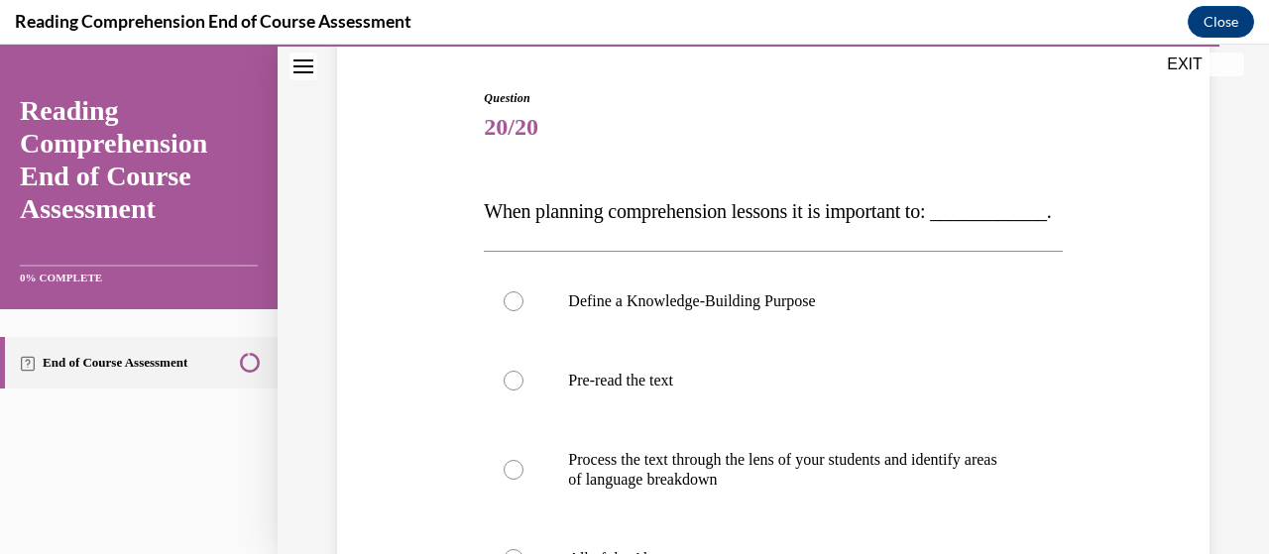
scroll to position [362, 0]
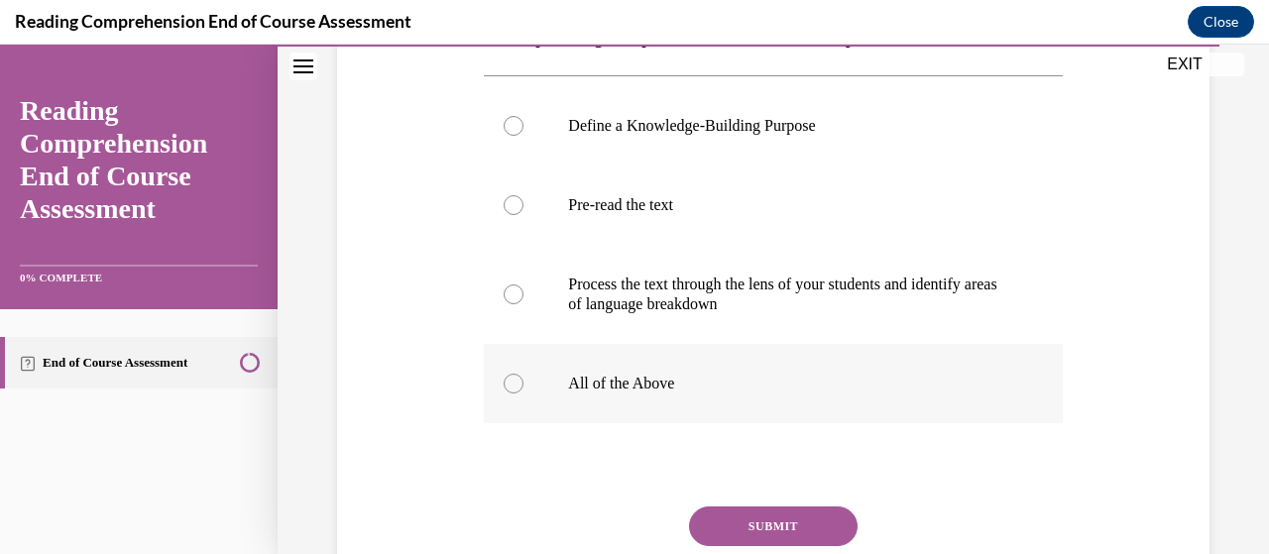
click at [815, 423] on label "All of the Above" at bounding box center [773, 383] width 578 height 79
click at [524, 394] on input "All of the Above" at bounding box center [514, 384] width 20 height 20
radio input "true"
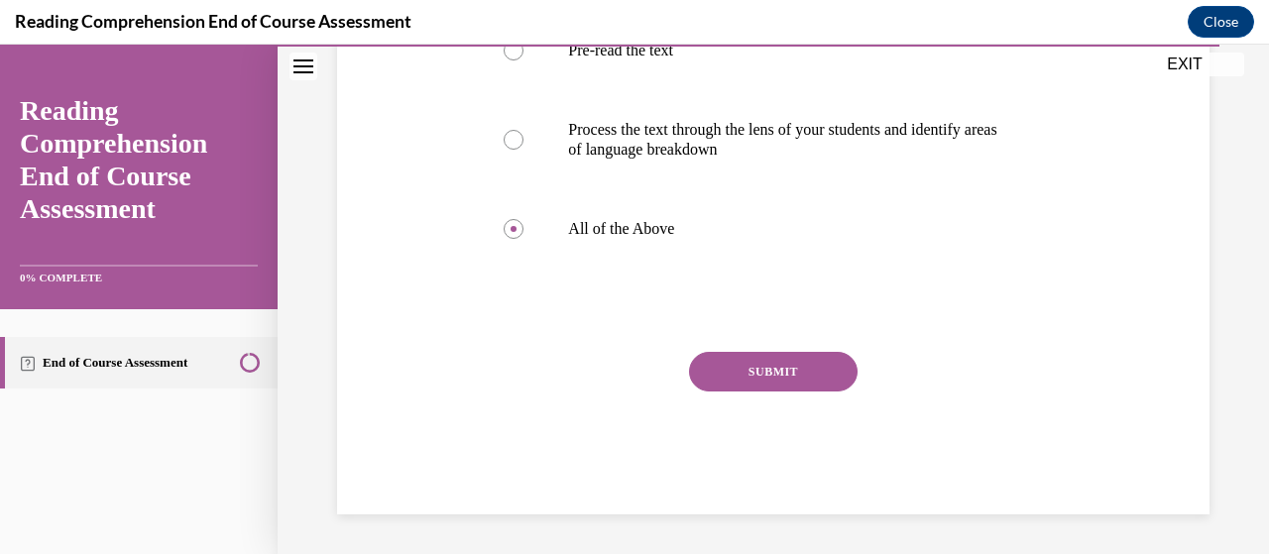
click at [808, 392] on button "SUBMIT" at bounding box center [773, 372] width 169 height 40
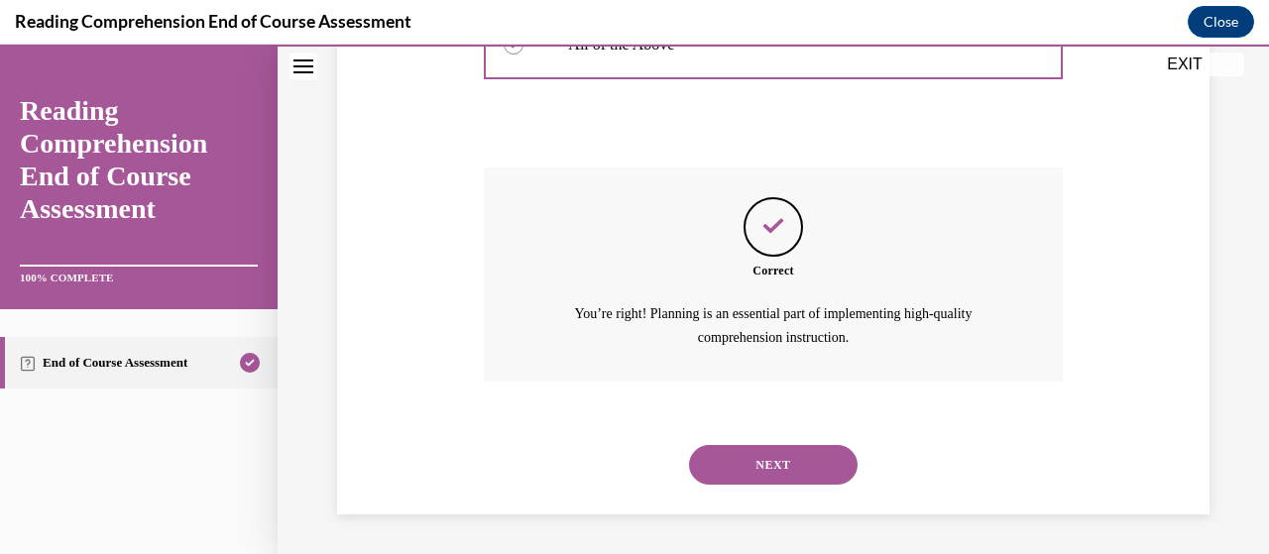
click at [823, 451] on button "NEXT" at bounding box center [773, 465] width 169 height 40
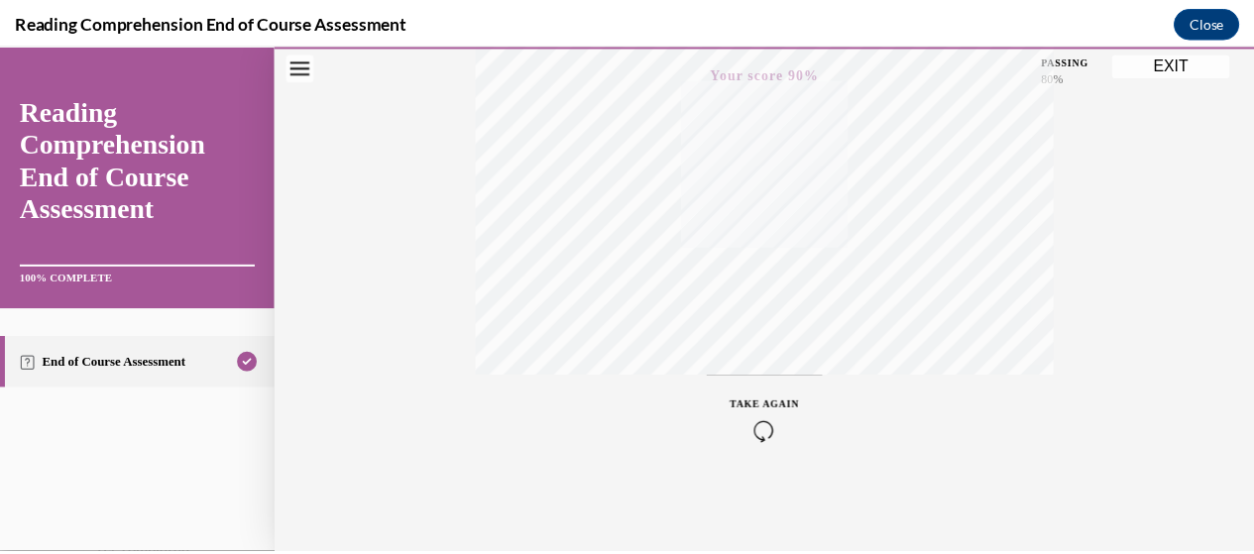
scroll to position [0, 0]
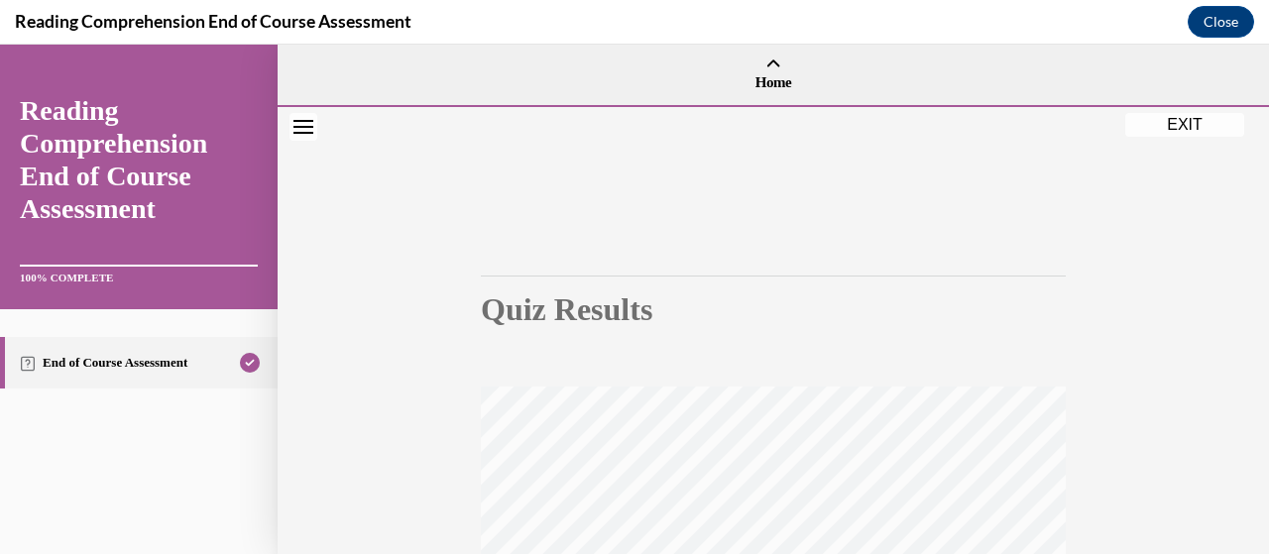
click at [1196, 131] on button "EXIT" at bounding box center [1184, 125] width 119 height 24
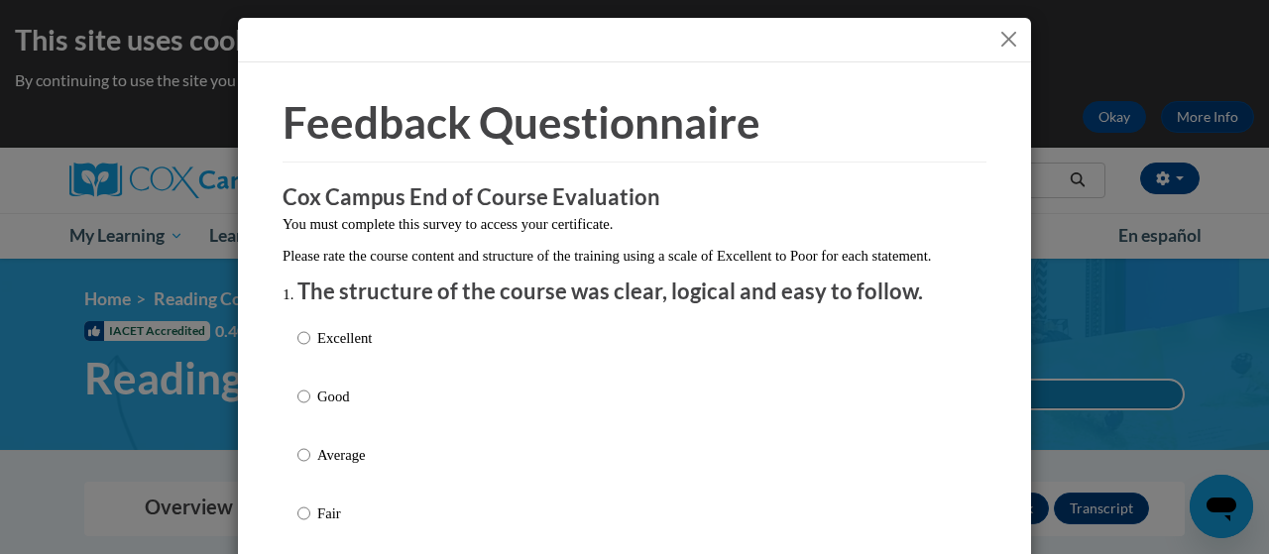
click at [1001, 43] on button "Close" at bounding box center [1008, 39] width 25 height 25
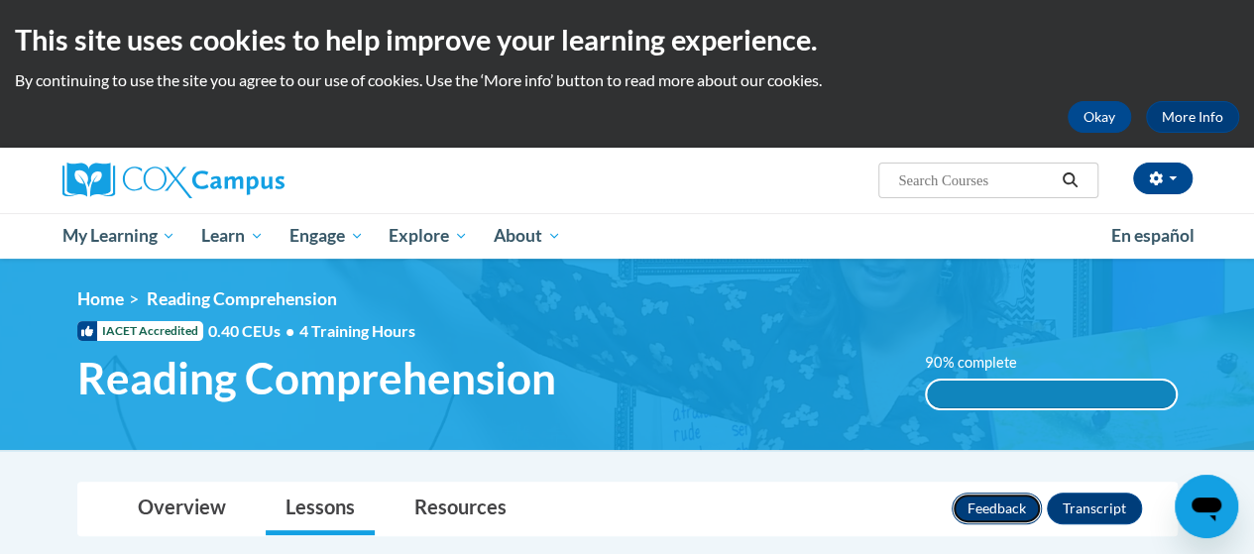
click at [1014, 502] on button "Feedback" at bounding box center [997, 509] width 90 height 32
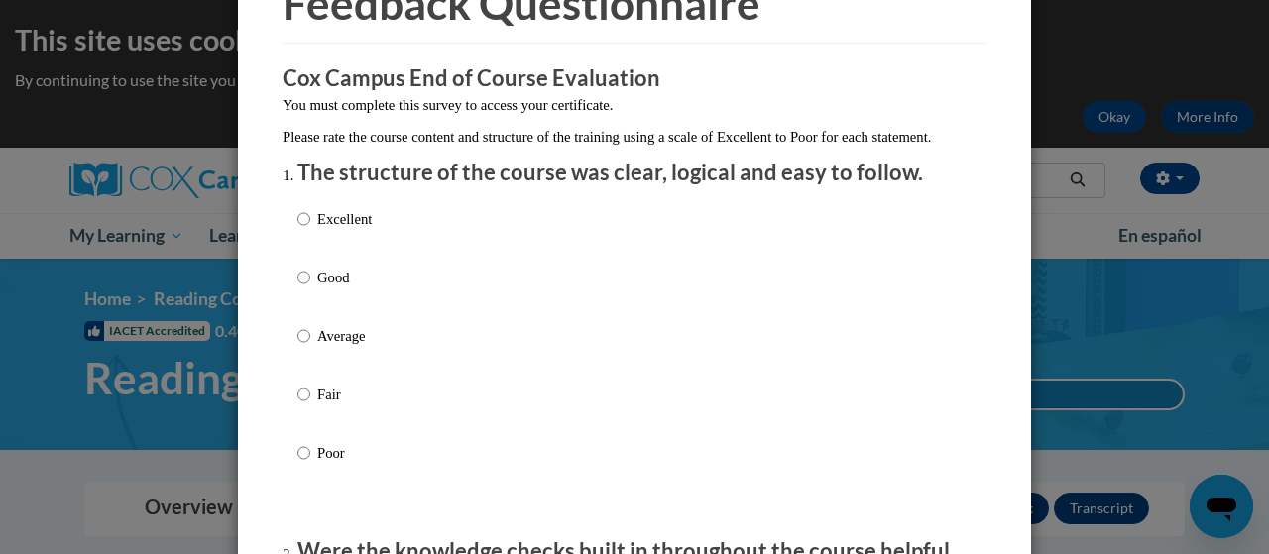
scroll to position [119, 0]
click at [329, 230] on p "Excellent" at bounding box center [344, 219] width 55 height 22
click at [310, 230] on input "Excellent" at bounding box center [303, 219] width 13 height 22
radio input "true"
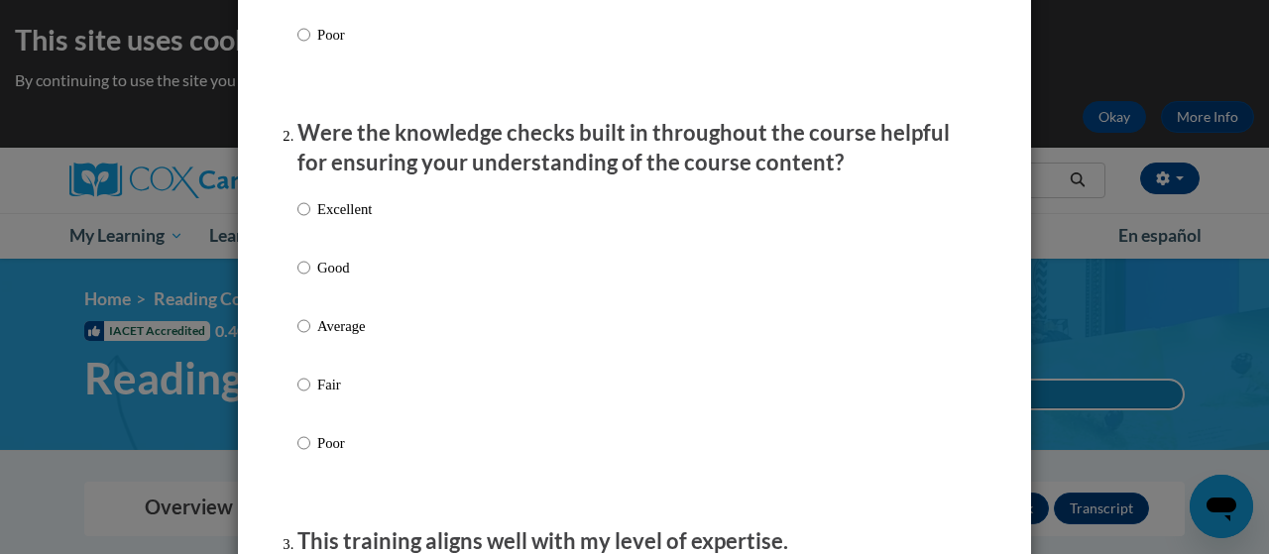
scroll to position [541, 0]
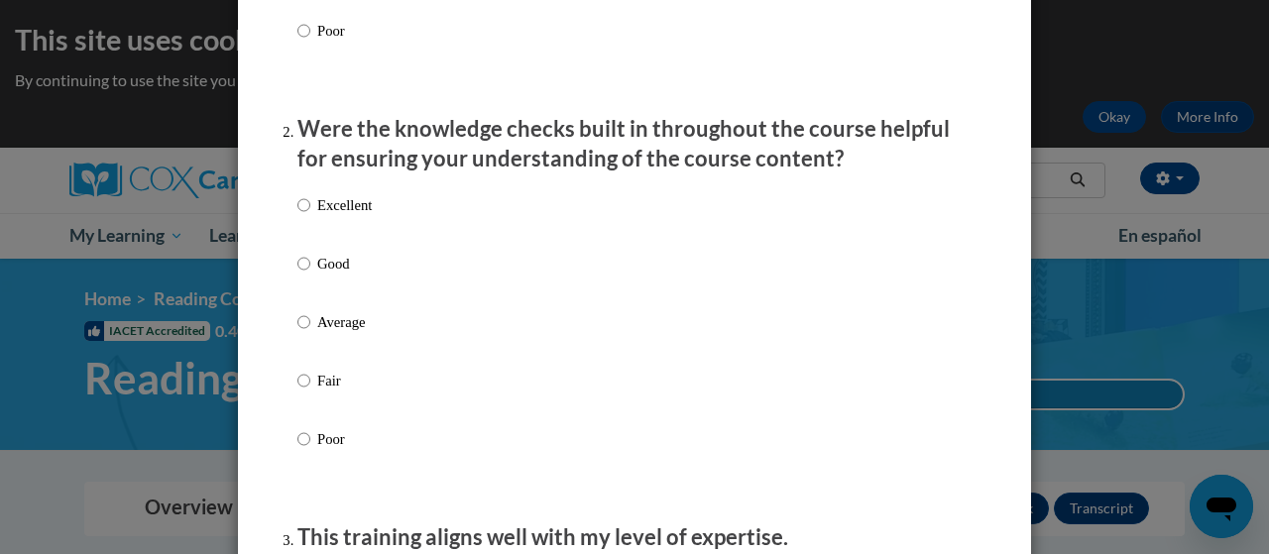
click at [343, 216] on p "Excellent" at bounding box center [344, 205] width 55 height 22
click at [310, 216] on input "Excellent" at bounding box center [303, 205] width 13 height 22
radio input "true"
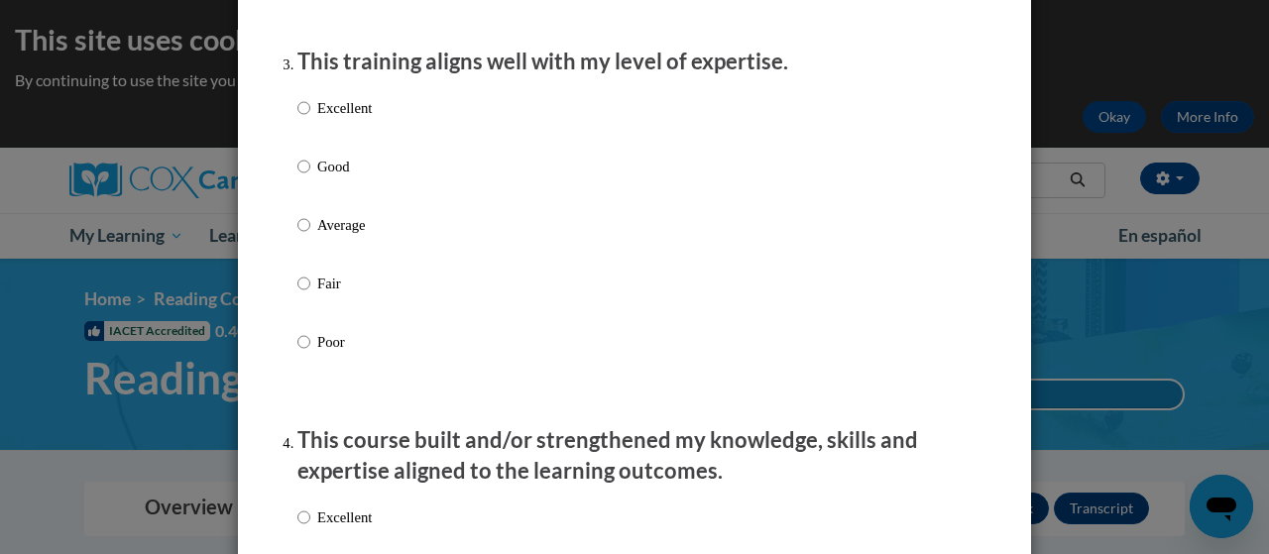
scroll to position [1071, 0]
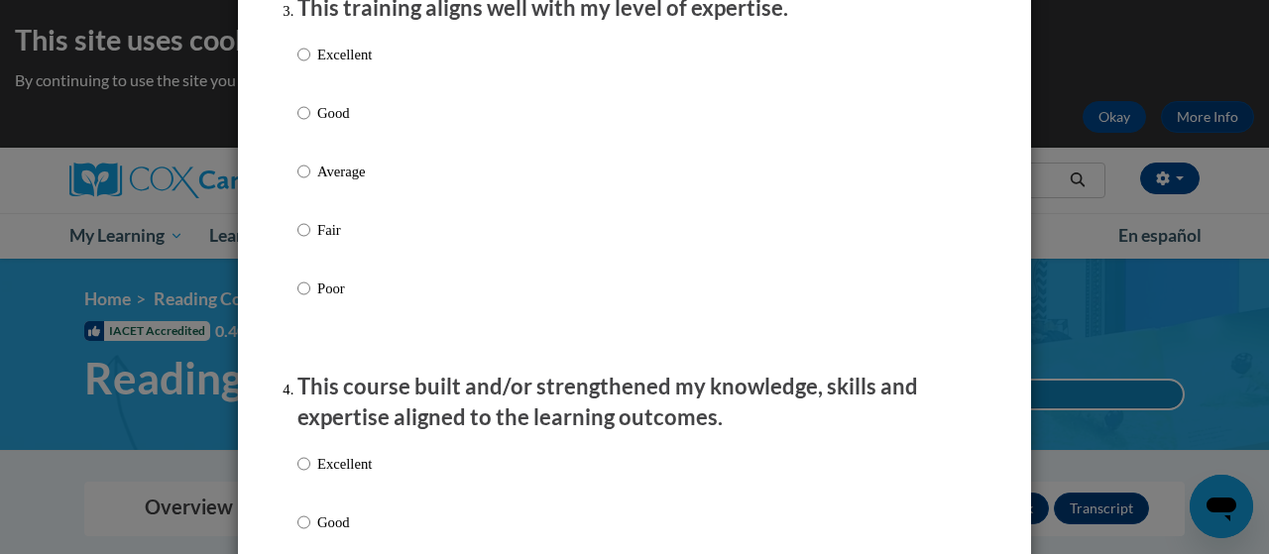
click at [345, 65] on p "Excellent" at bounding box center [344, 55] width 55 height 22
click at [310, 65] on input "Excellent" at bounding box center [303, 55] width 13 height 22
radio input "true"
click at [356, 474] on p "Excellent" at bounding box center [344, 464] width 55 height 22
click at [310, 474] on input "Excellent" at bounding box center [303, 464] width 13 height 22
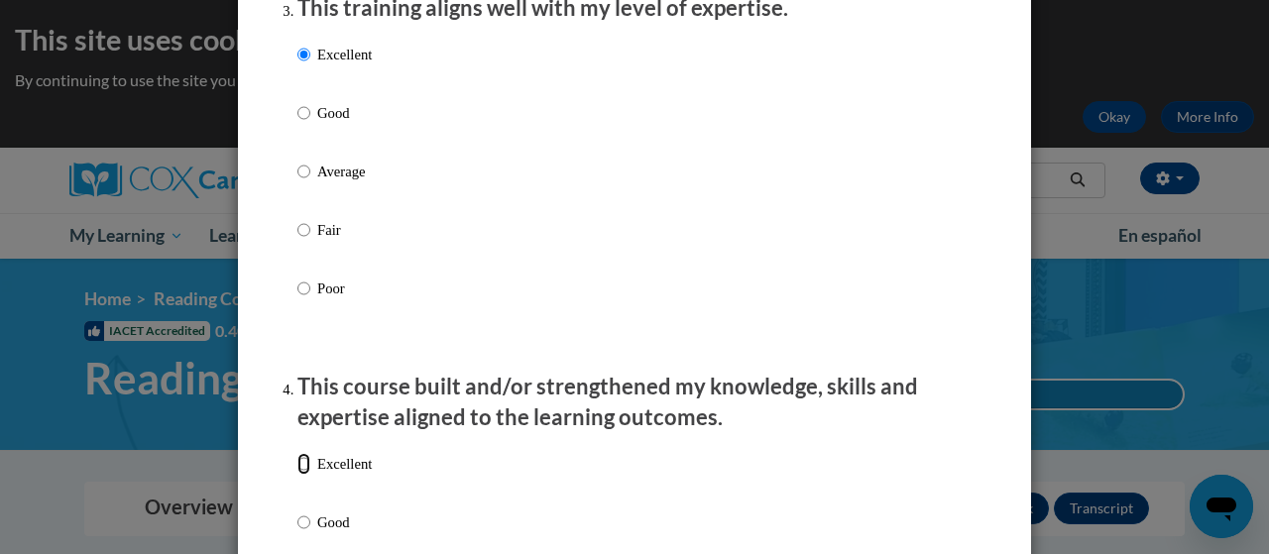
radio input "true"
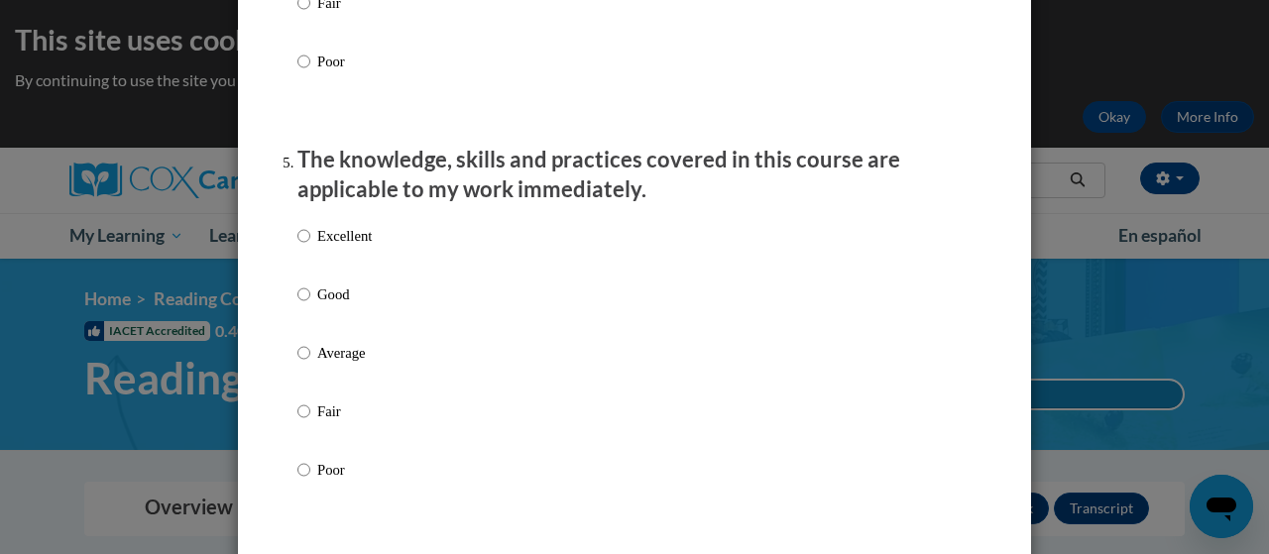
scroll to position [1706, 0]
click at [317, 248] on p "Excellent" at bounding box center [344, 237] width 55 height 22
click at [310, 248] on input "Excellent" at bounding box center [303, 237] width 13 height 22
radio input "true"
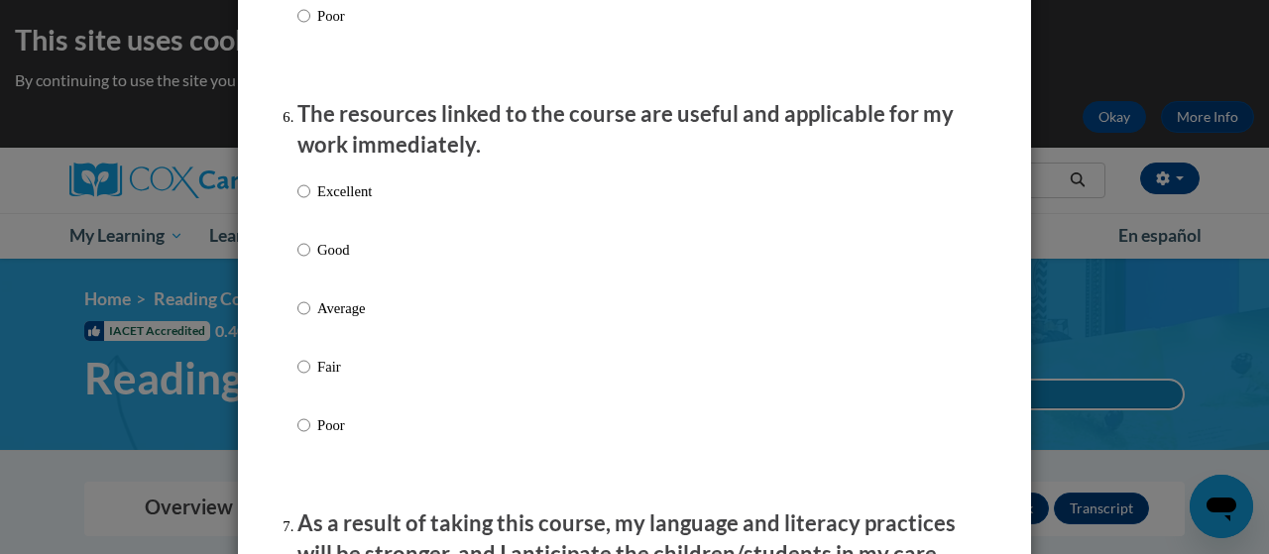
scroll to position [2159, 0]
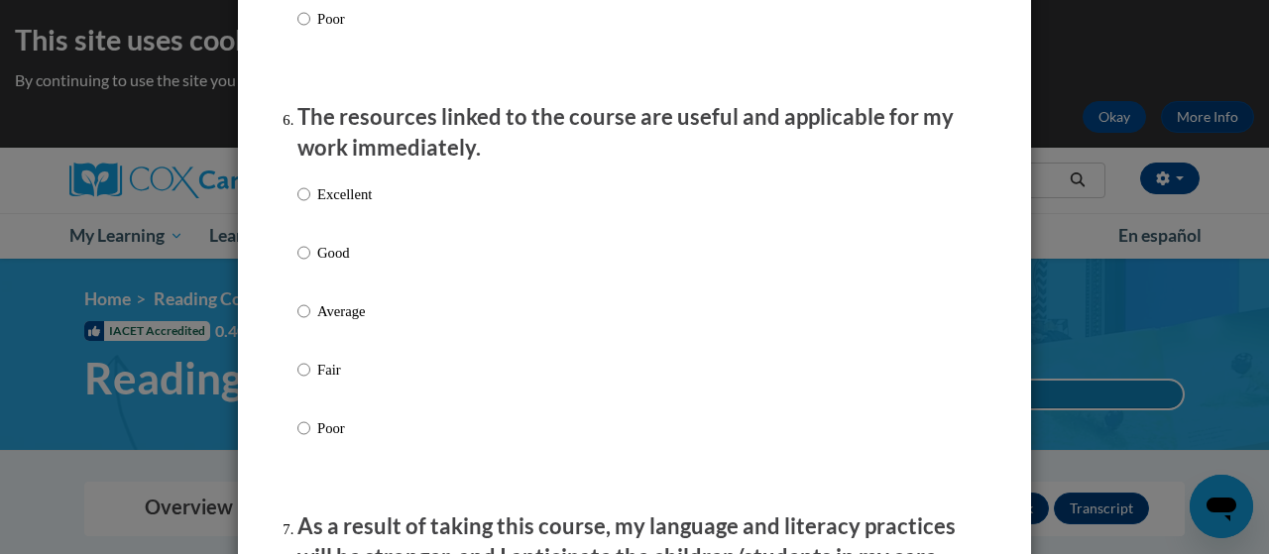
click at [353, 205] on p "Excellent" at bounding box center [344, 194] width 55 height 22
click at [310, 205] on input "Excellent" at bounding box center [303, 194] width 13 height 22
radio input "true"
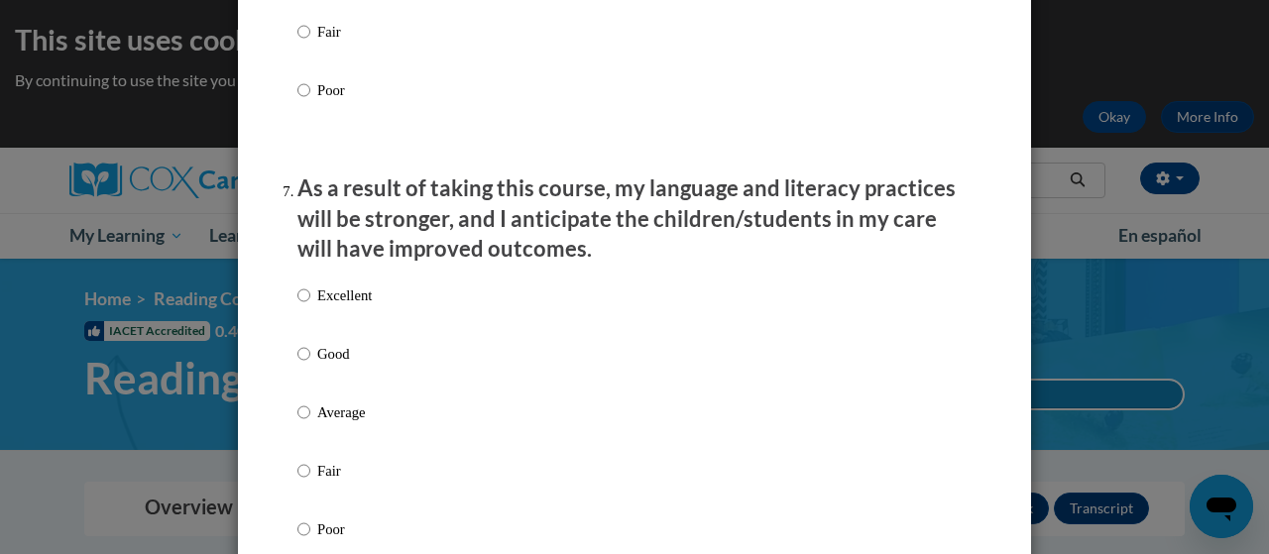
scroll to position [2499, 0]
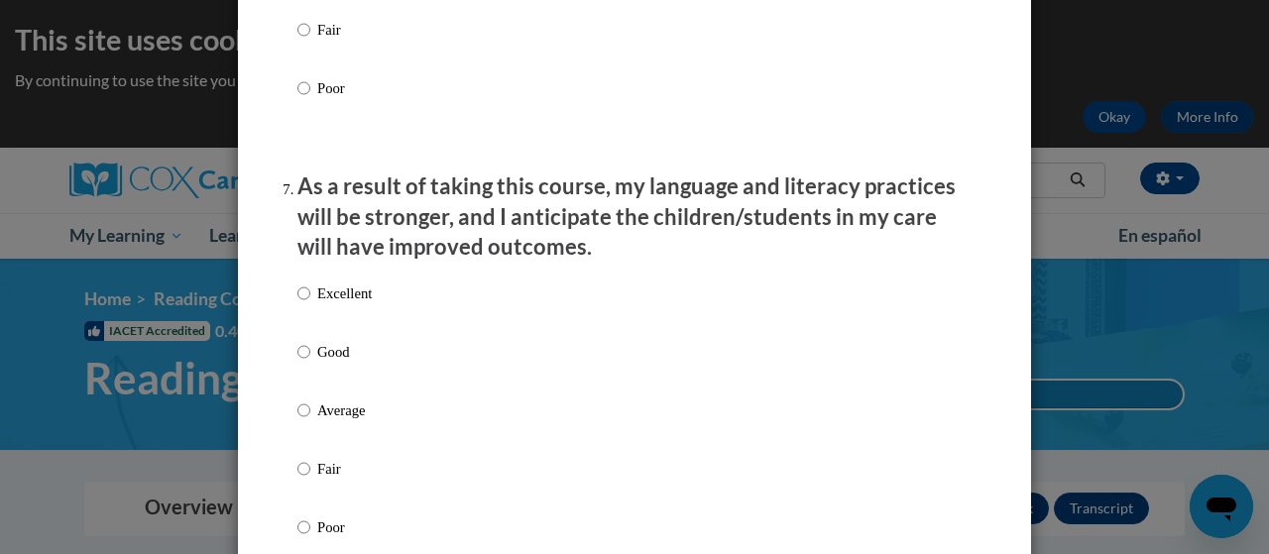
click at [368, 318] on div "Excellent Good Average Fair Poor" at bounding box center [634, 434] width 674 height 323
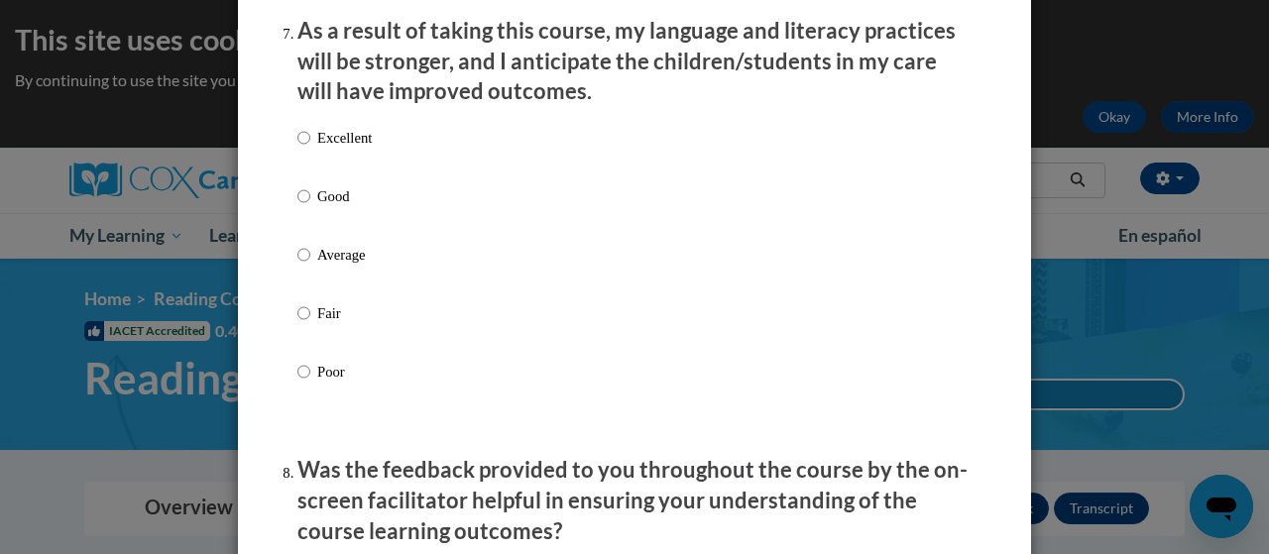
scroll to position [2652, 0]
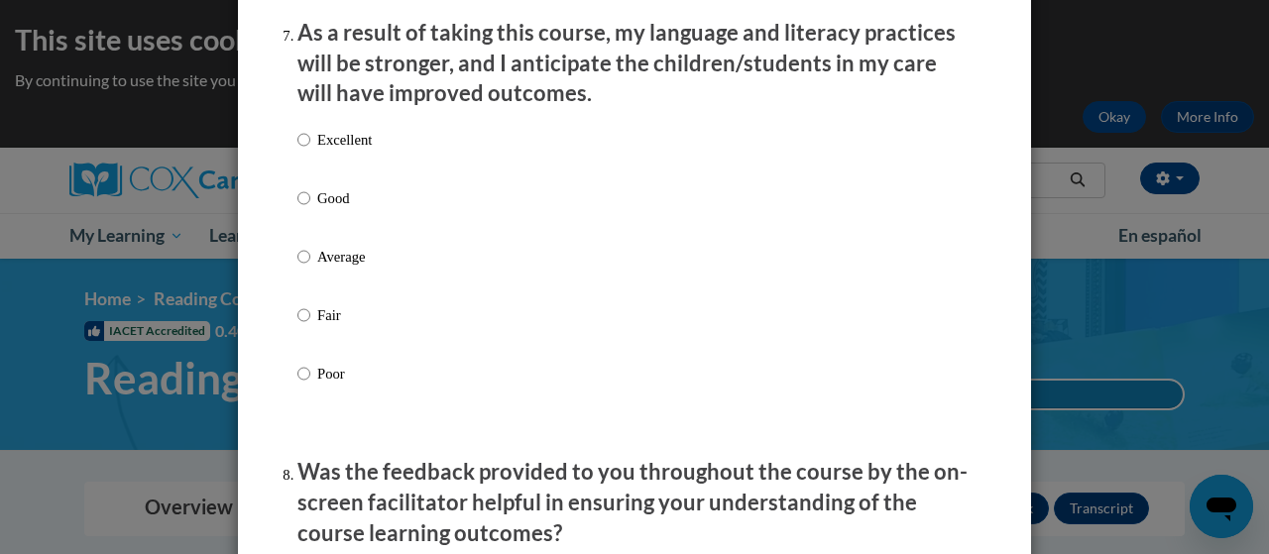
click at [338, 151] on p "Excellent" at bounding box center [344, 140] width 55 height 22
click at [310, 151] on input "Excellent" at bounding box center [303, 140] width 13 height 22
radio input "true"
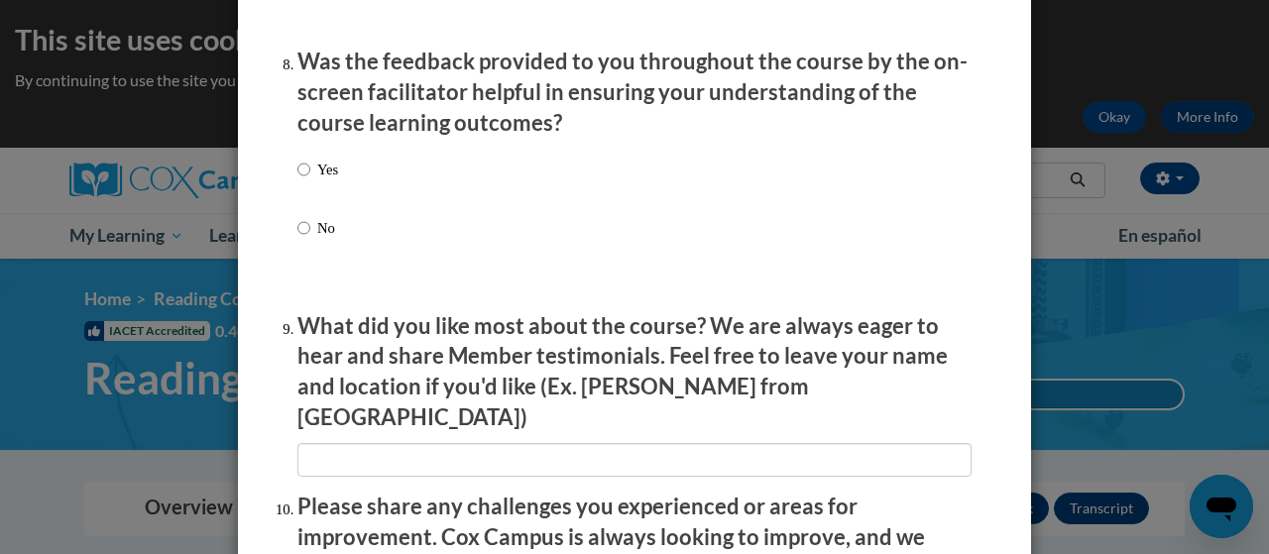
scroll to position [3065, 0]
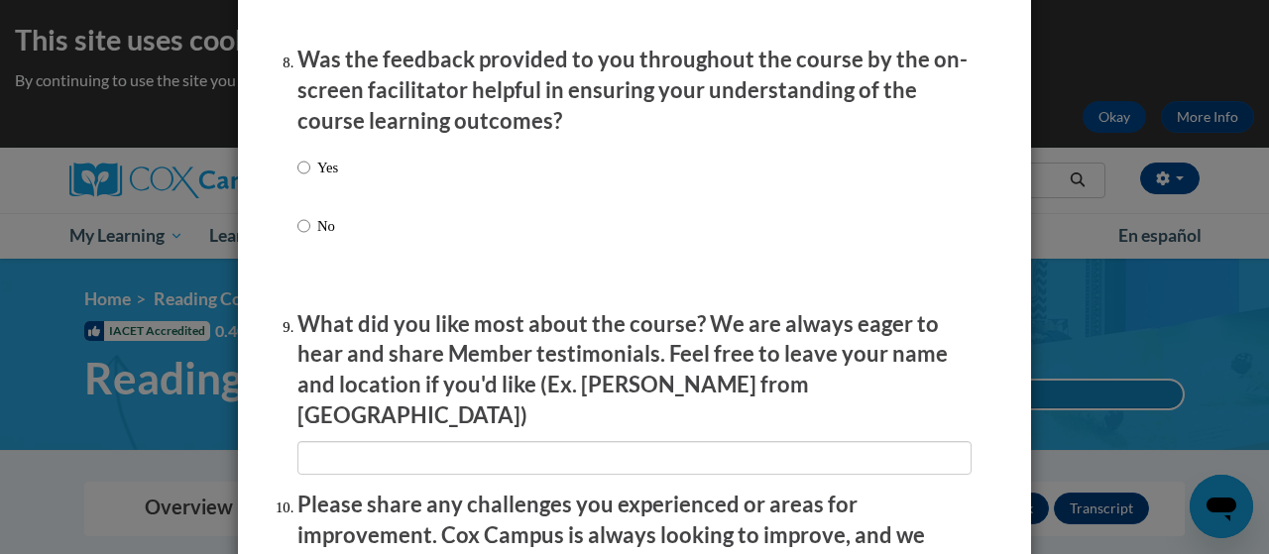
click at [317, 177] on p "Yes" at bounding box center [327, 168] width 21 height 22
click at [310, 177] on input "Yes" at bounding box center [303, 168] width 13 height 22
radio input "true"
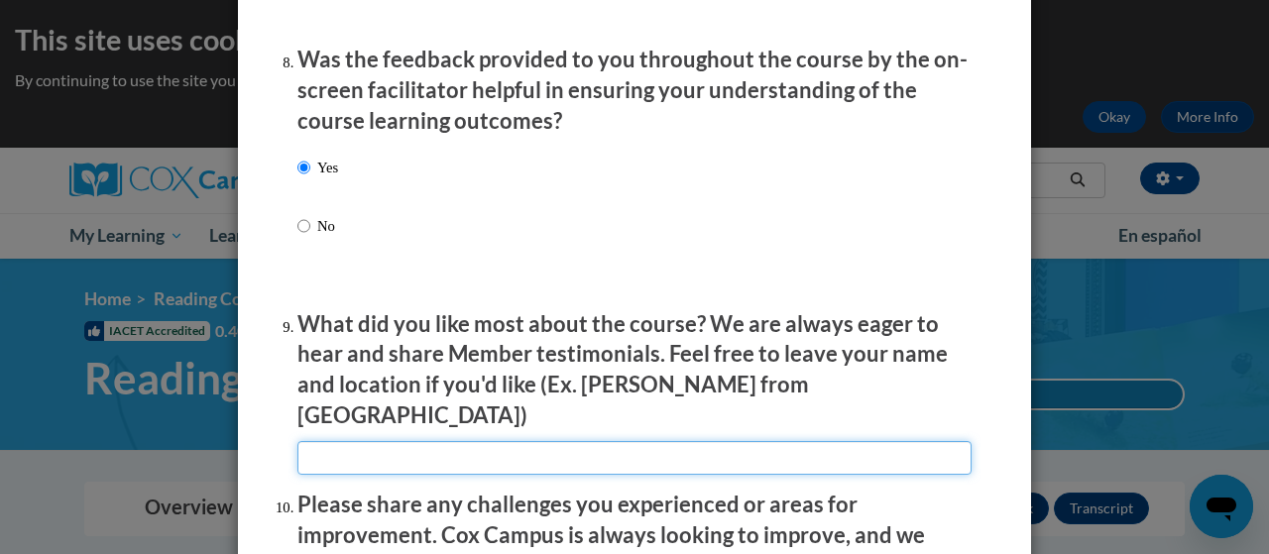
click at [574, 451] on input "textbox" at bounding box center [634, 458] width 674 height 34
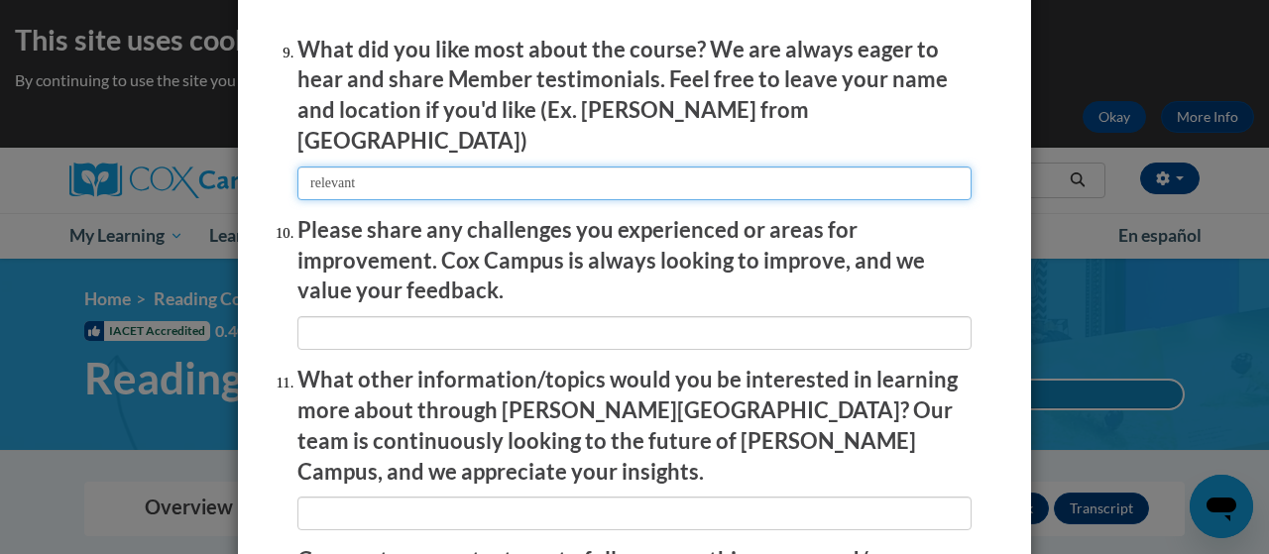
scroll to position [3338, 0]
type input "relevant"
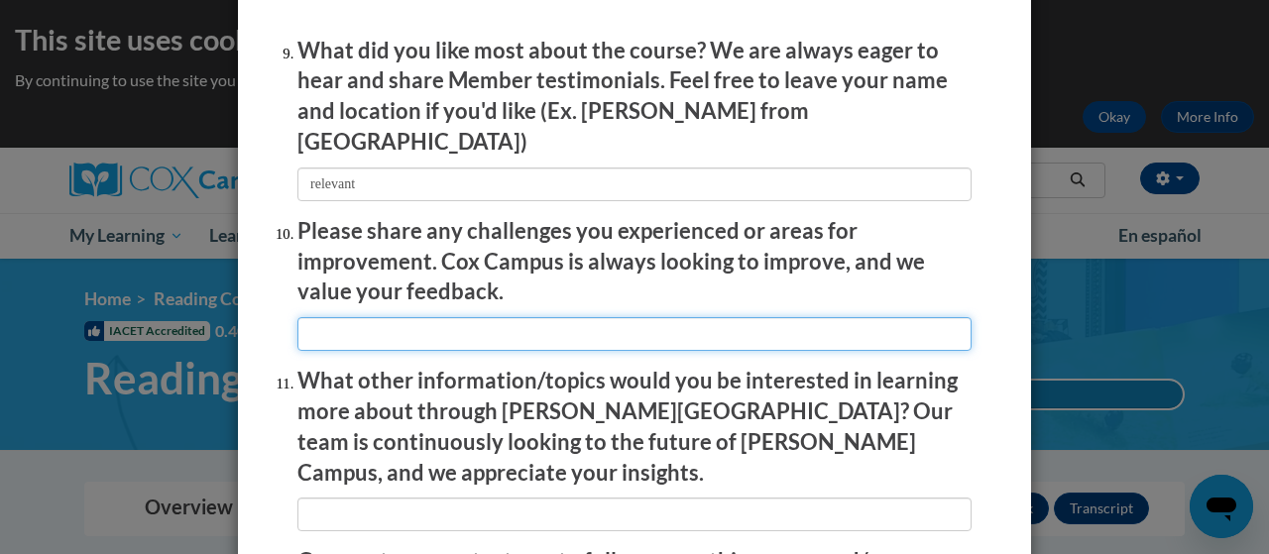
click at [646, 336] on input "textbox" at bounding box center [634, 334] width 674 height 34
type input "o"
type input "n/a"
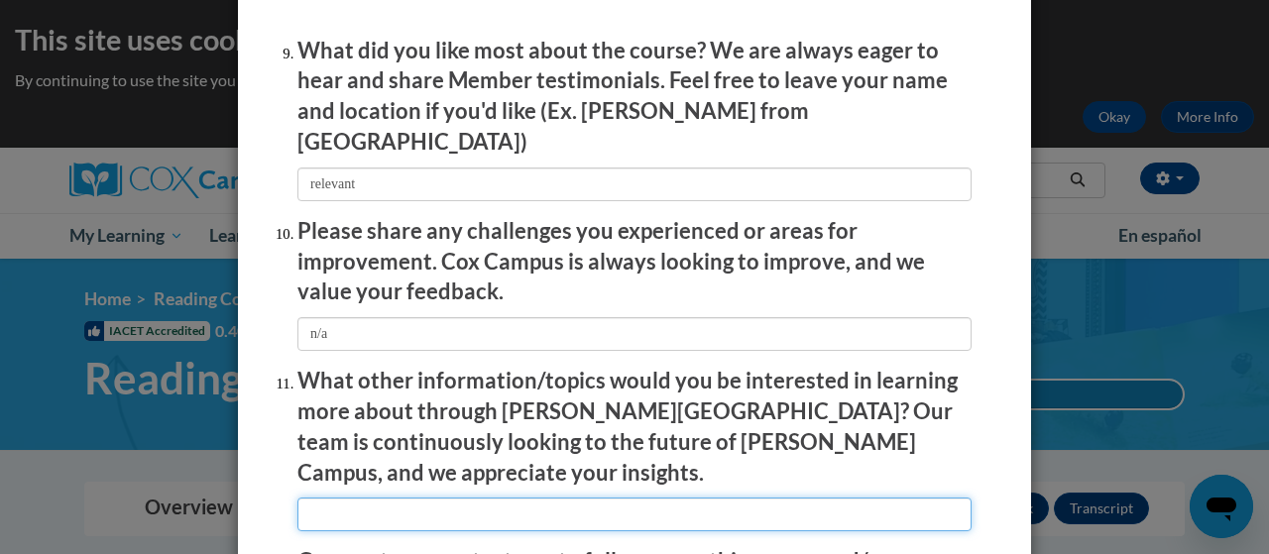
click at [627, 498] on input "textbox" at bounding box center [634, 515] width 674 height 34
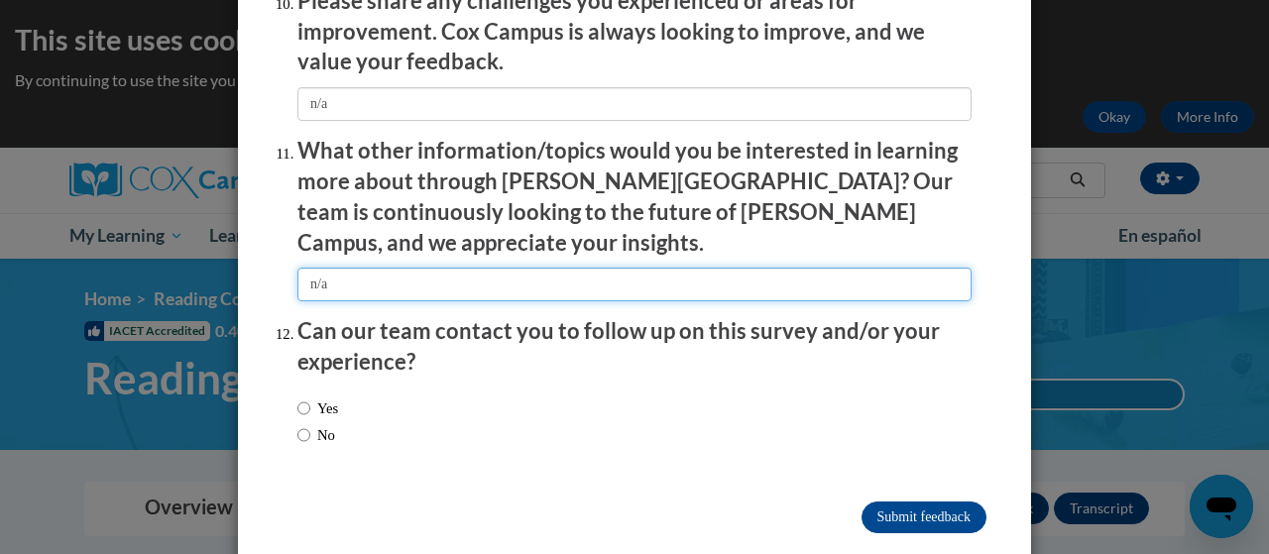
type input "n/a"
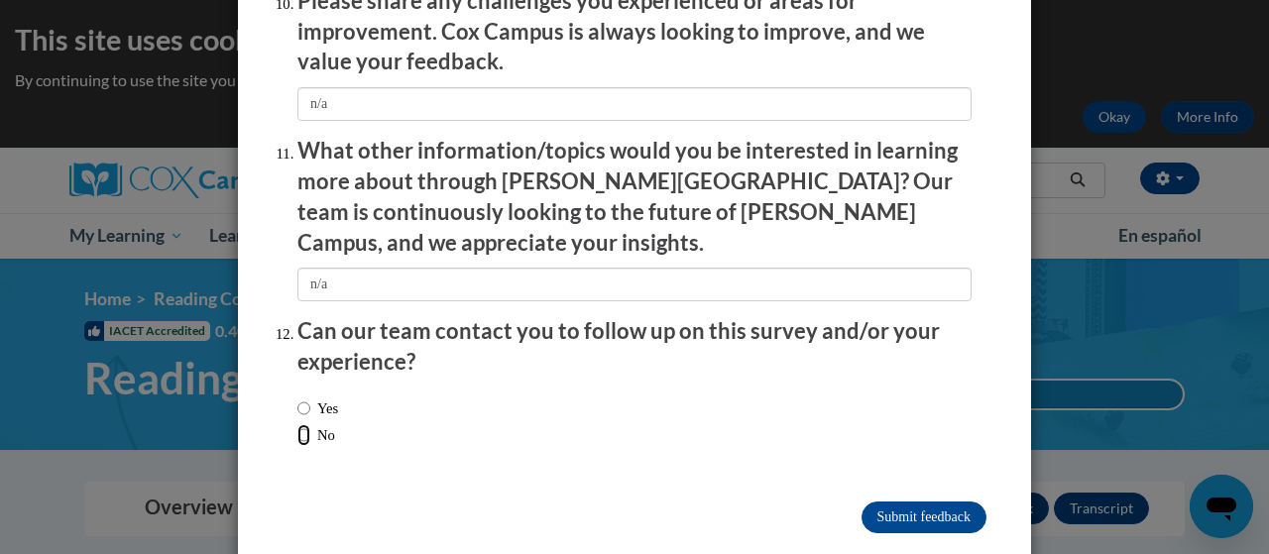
click at [297, 424] on input "No" at bounding box center [303, 435] width 13 height 22
radio input "true"
click at [937, 502] on input "Submit feedback" at bounding box center [924, 518] width 125 height 32
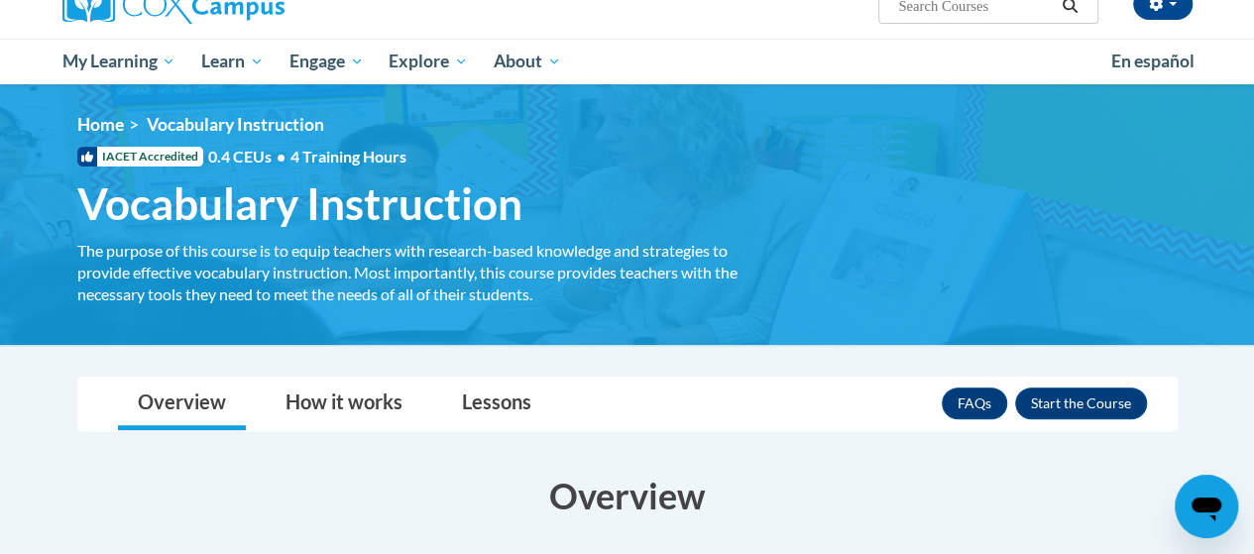
scroll to position [349, 0]
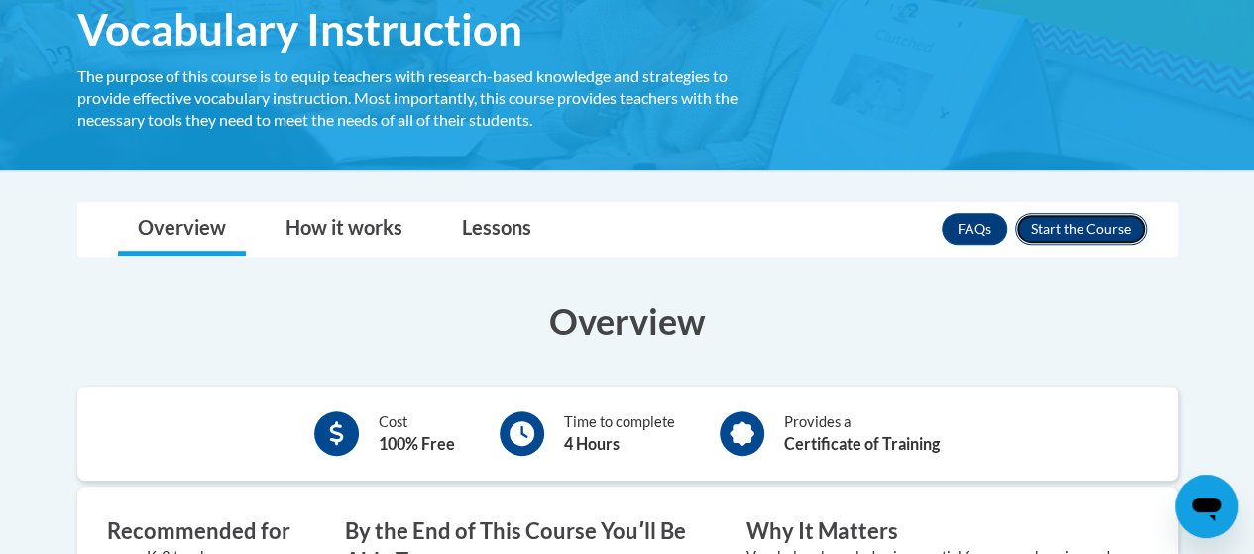
click at [1105, 229] on button "Enroll" at bounding box center [1081, 229] width 132 height 32
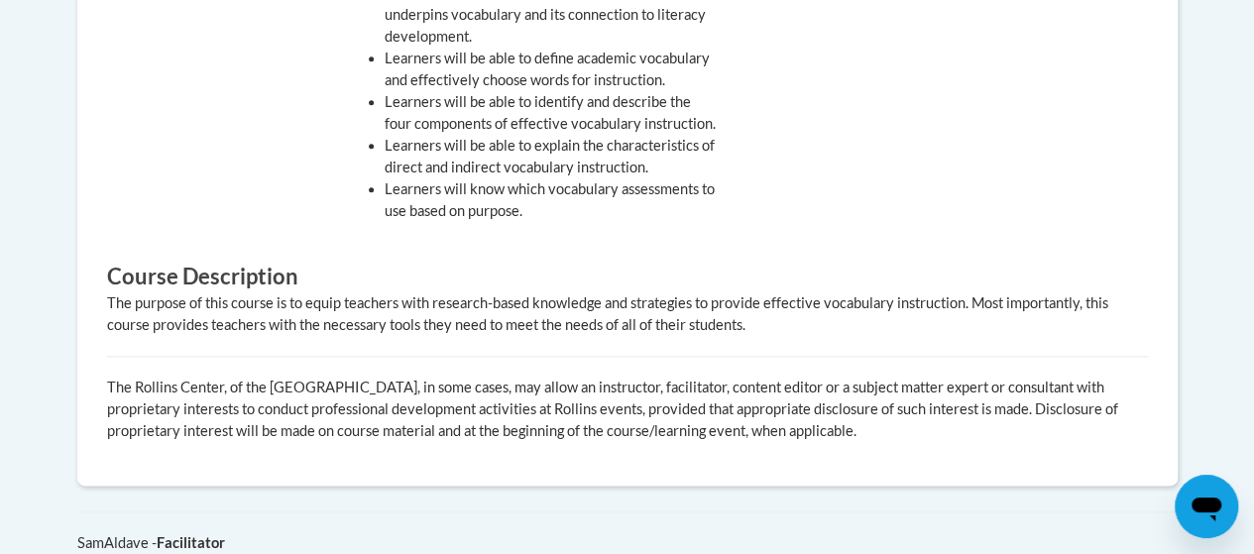
scroll to position [1497, 0]
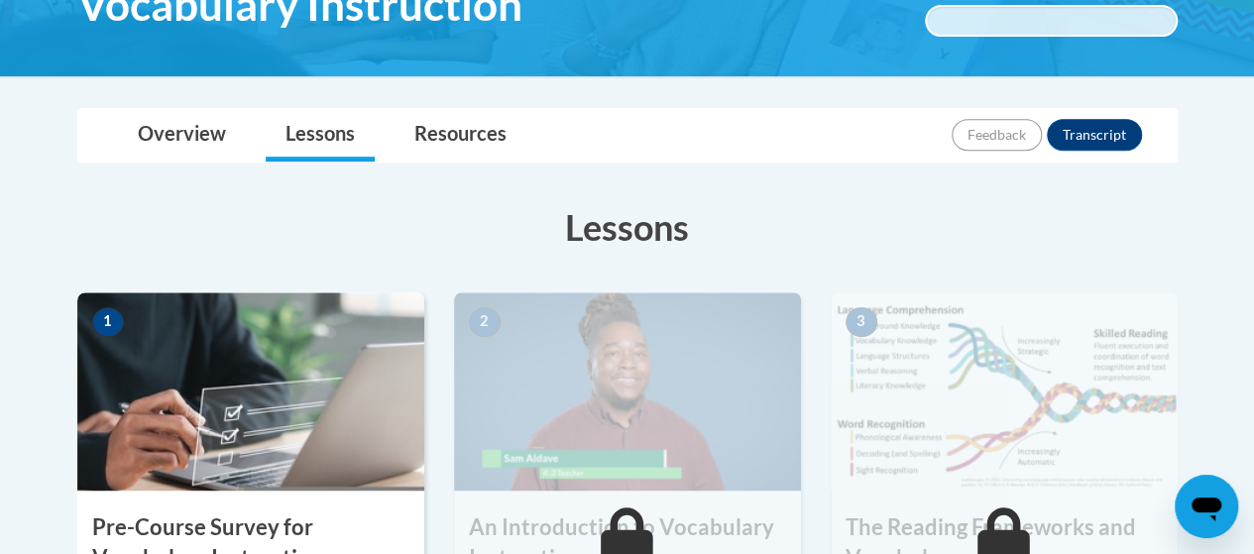
click at [559, 350] on img at bounding box center [627, 392] width 347 height 198
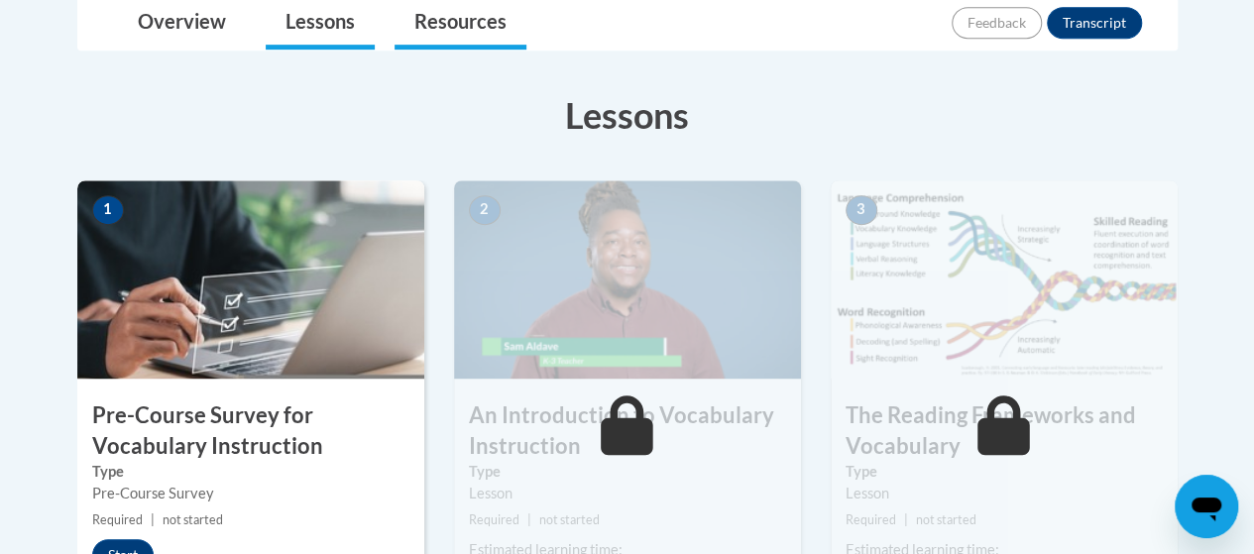
scroll to position [483, 0]
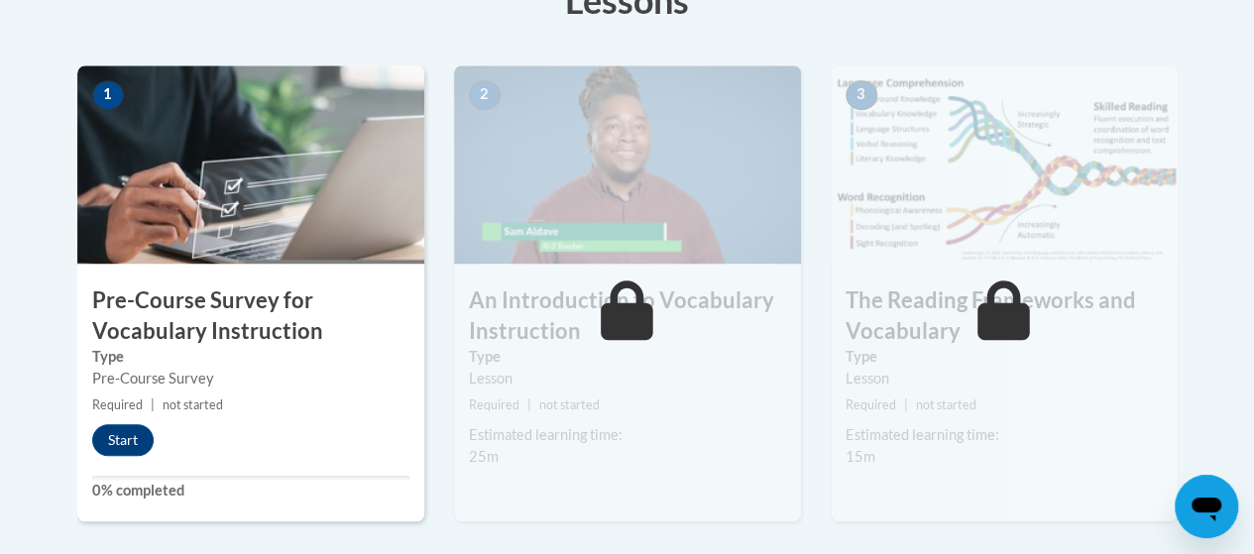
scroll to position [602, 0]
